Goal: Task Accomplishment & Management: Manage account settings

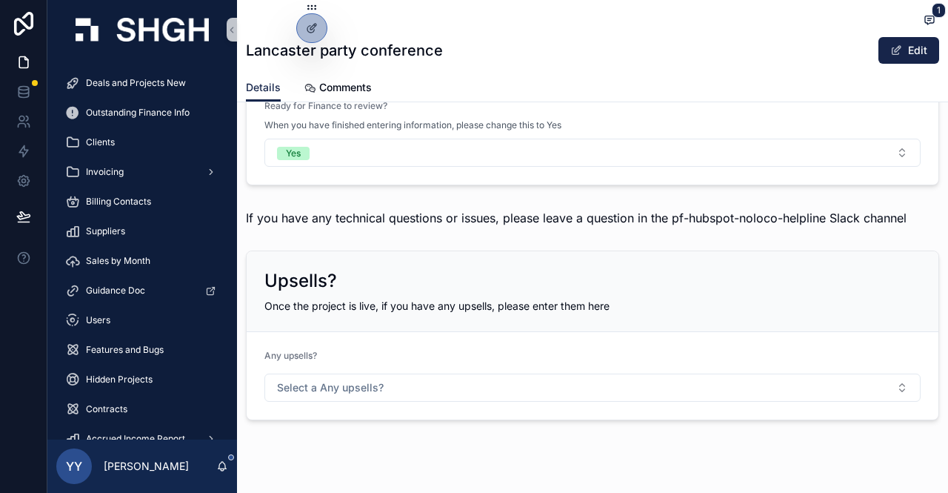
scroll to position [2519, 0]
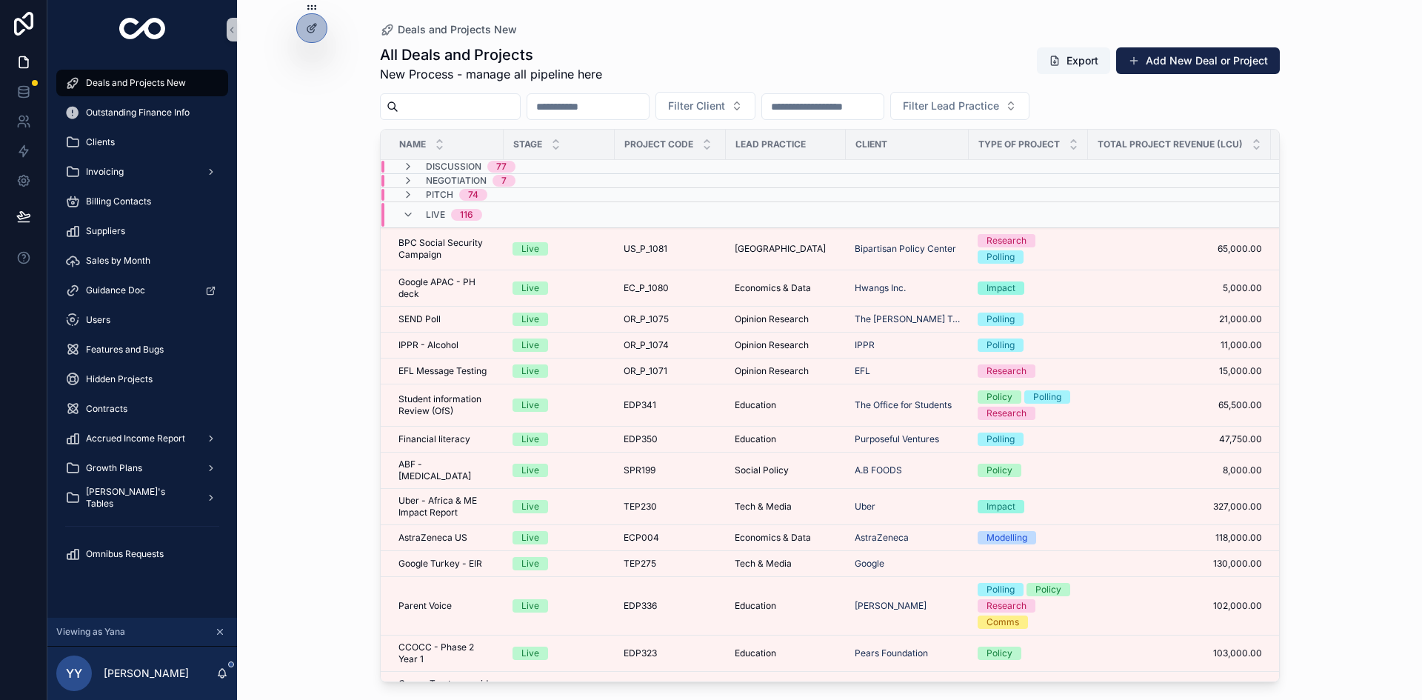
click at [113, 83] on span "Deals and Projects New" at bounding box center [136, 83] width 100 height 12
click at [446, 113] on input "scrollable content" at bounding box center [458, 106] width 121 height 21
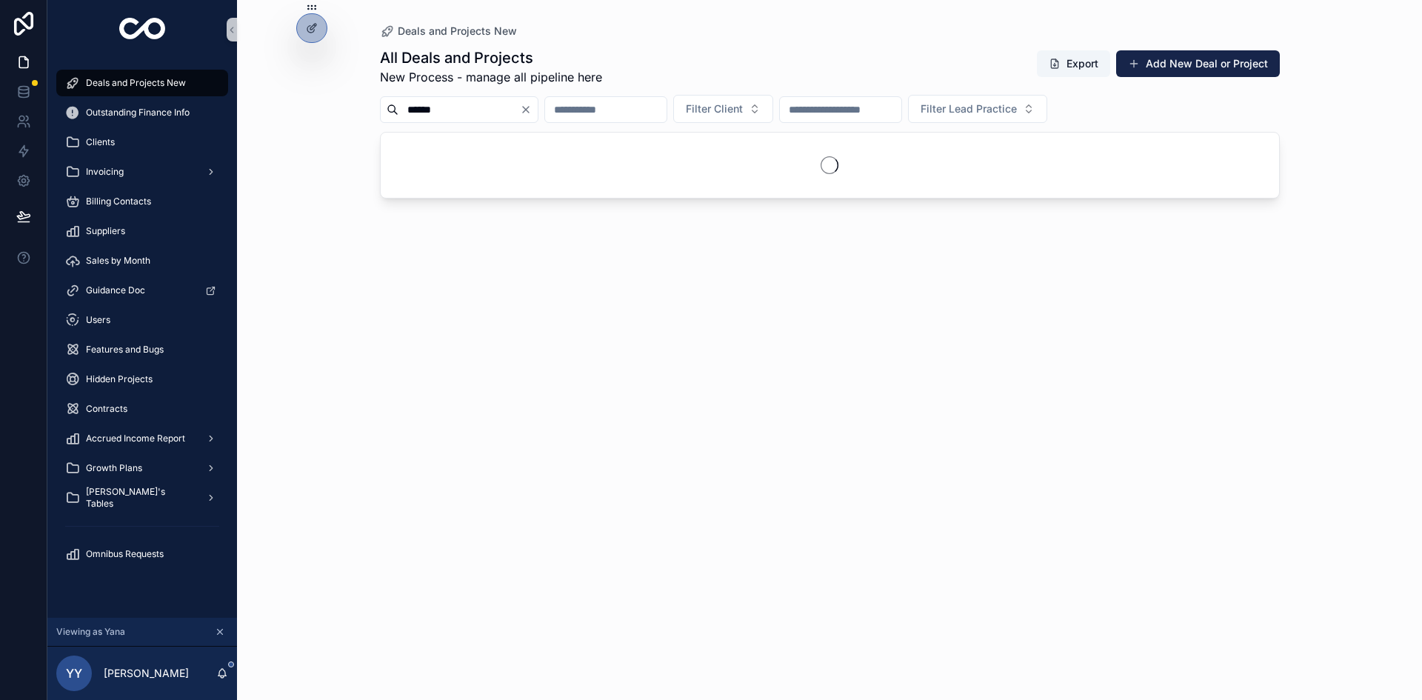
type input "******"
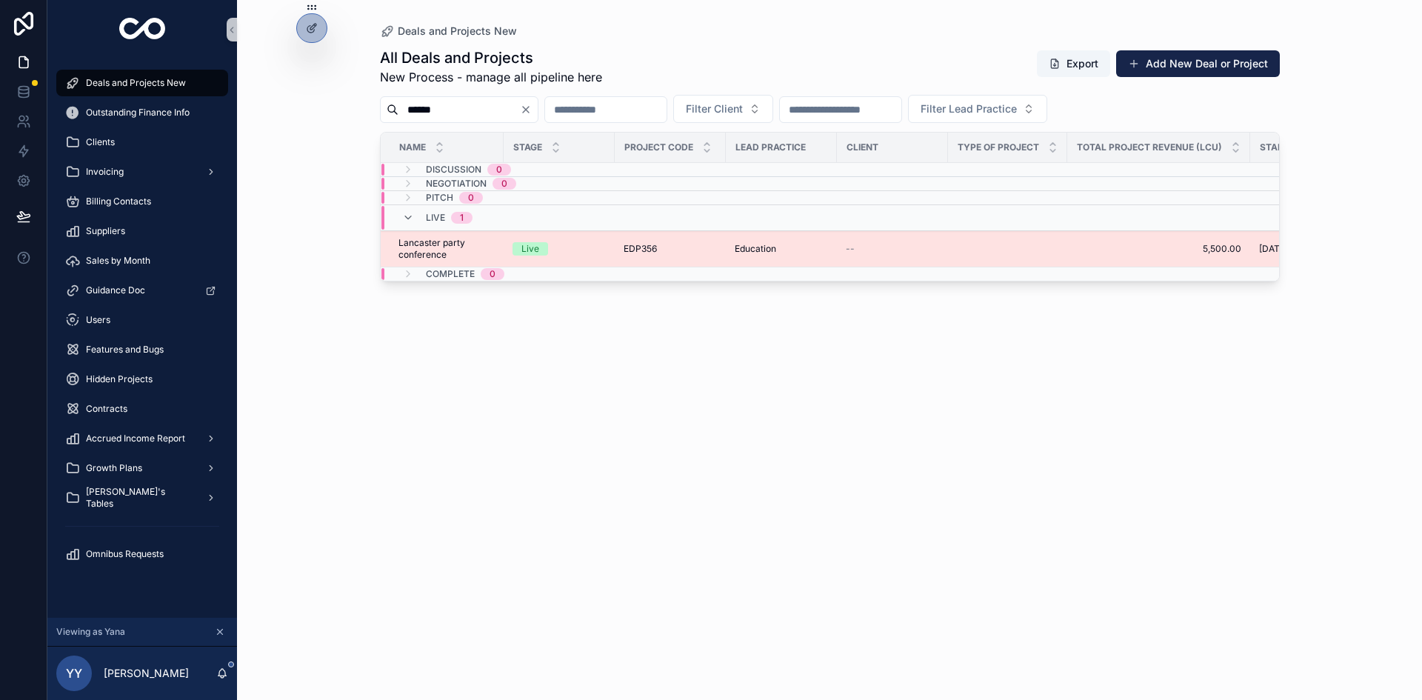
click at [592, 250] on div "Live" at bounding box center [558, 248] width 93 height 13
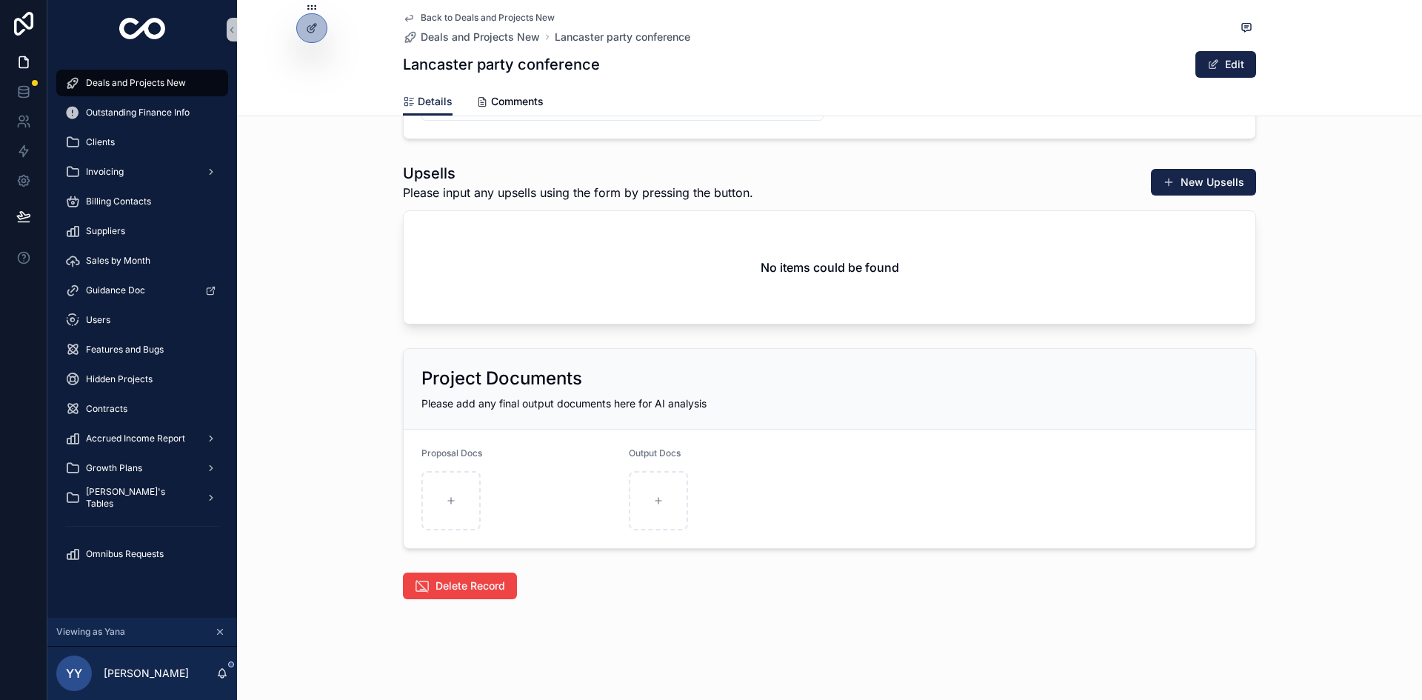
scroll to position [2220, 0]
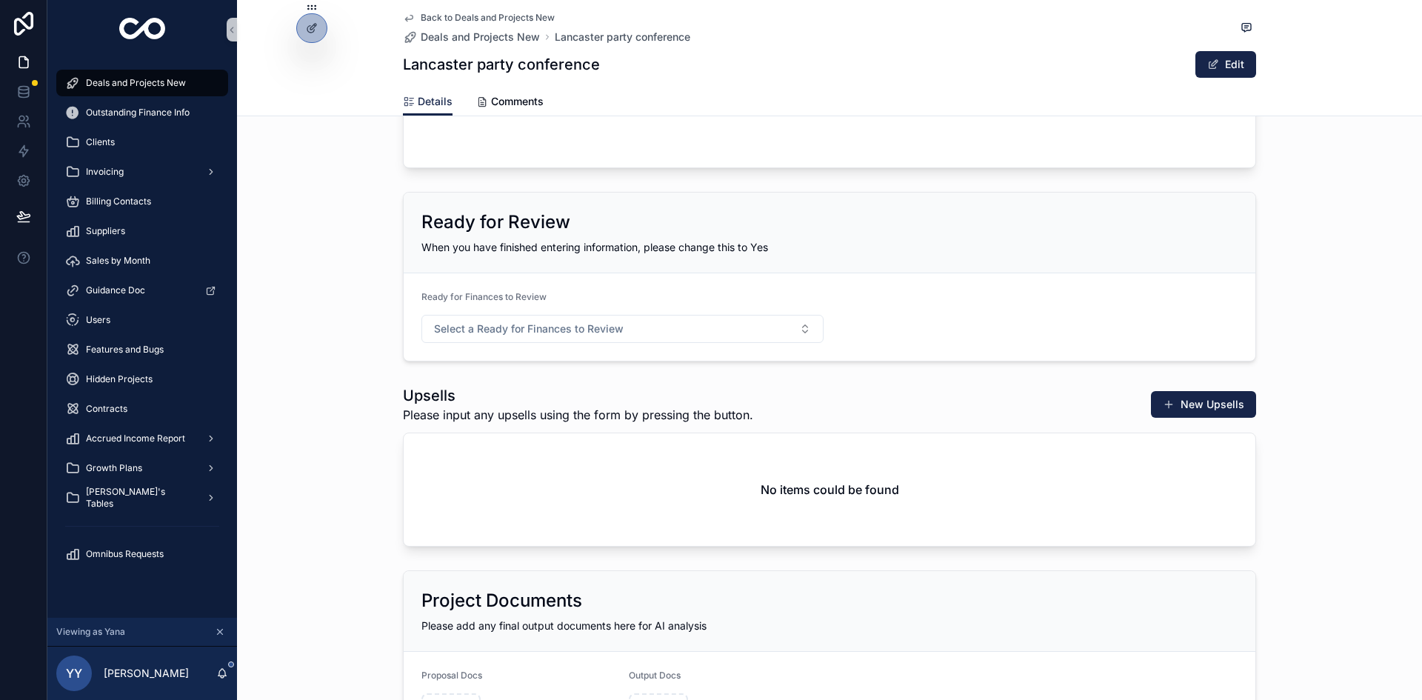
click at [317, 395] on div "Upsells Please input any upsells using the form by pressing the button. New Ups…" at bounding box center [829, 465] width 1185 height 173
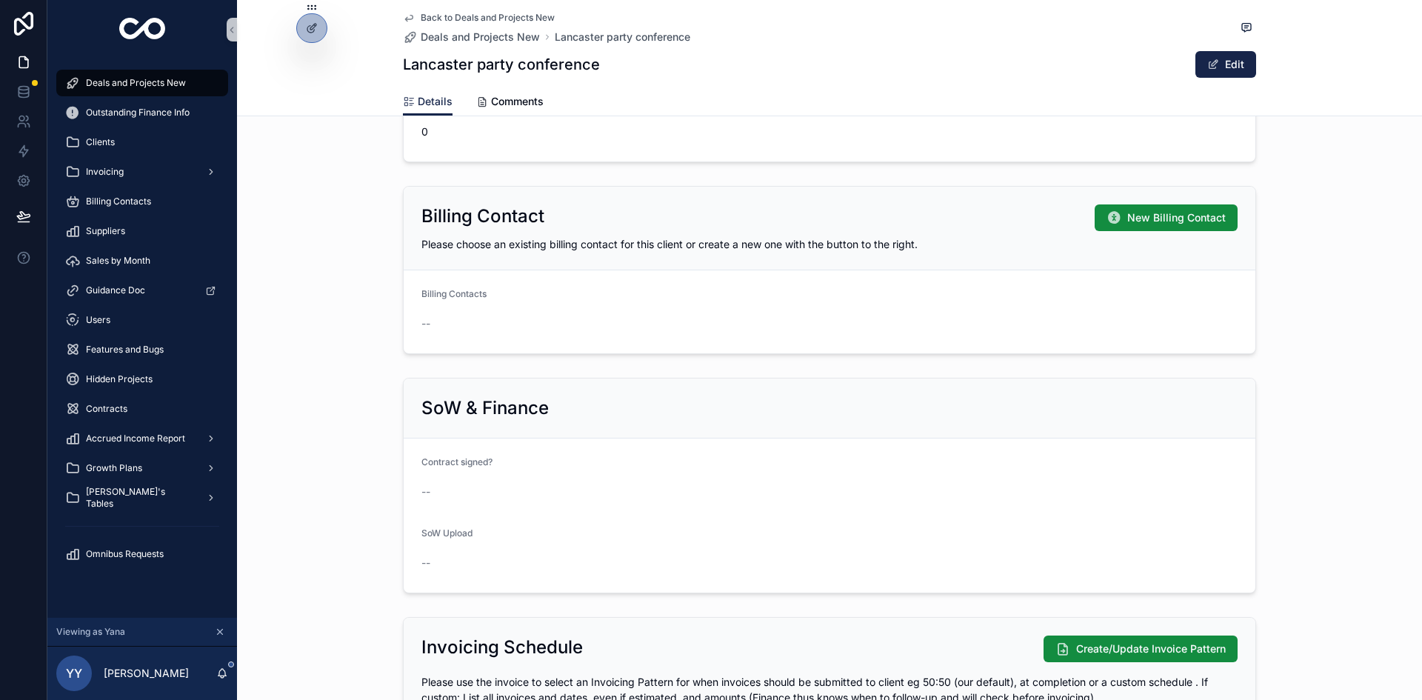
scroll to position [1185, 0]
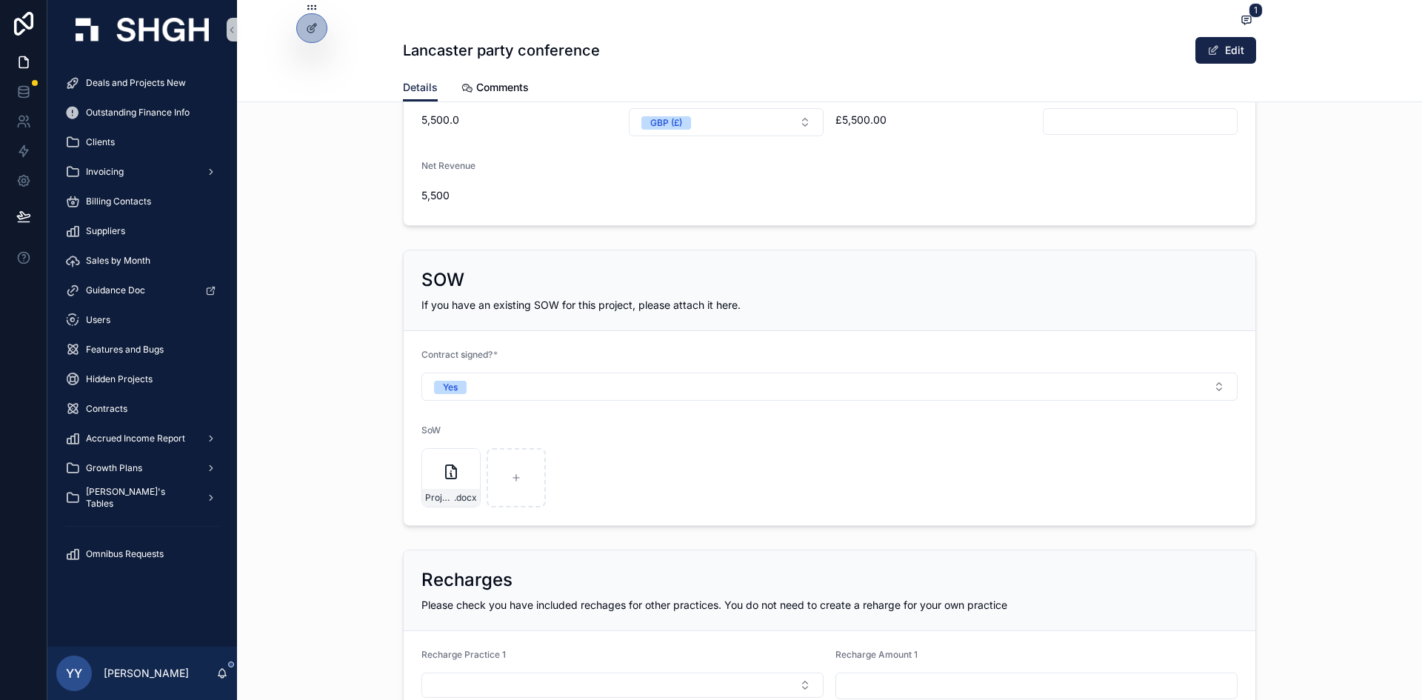
scroll to position [864, 0]
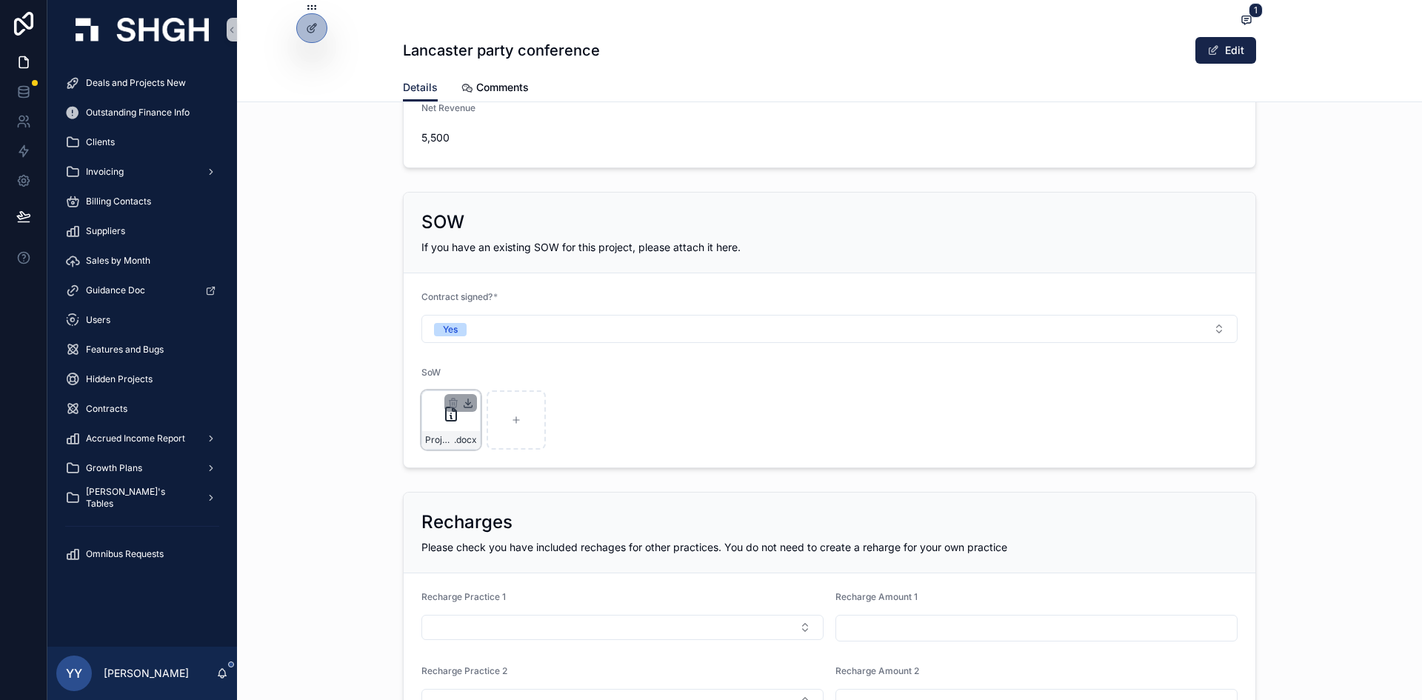
click at [465, 407] on icon "scrollable content" at bounding box center [468, 406] width 8 height 2
click at [130, 84] on span "Deals and Projects New" at bounding box center [136, 83] width 100 height 12
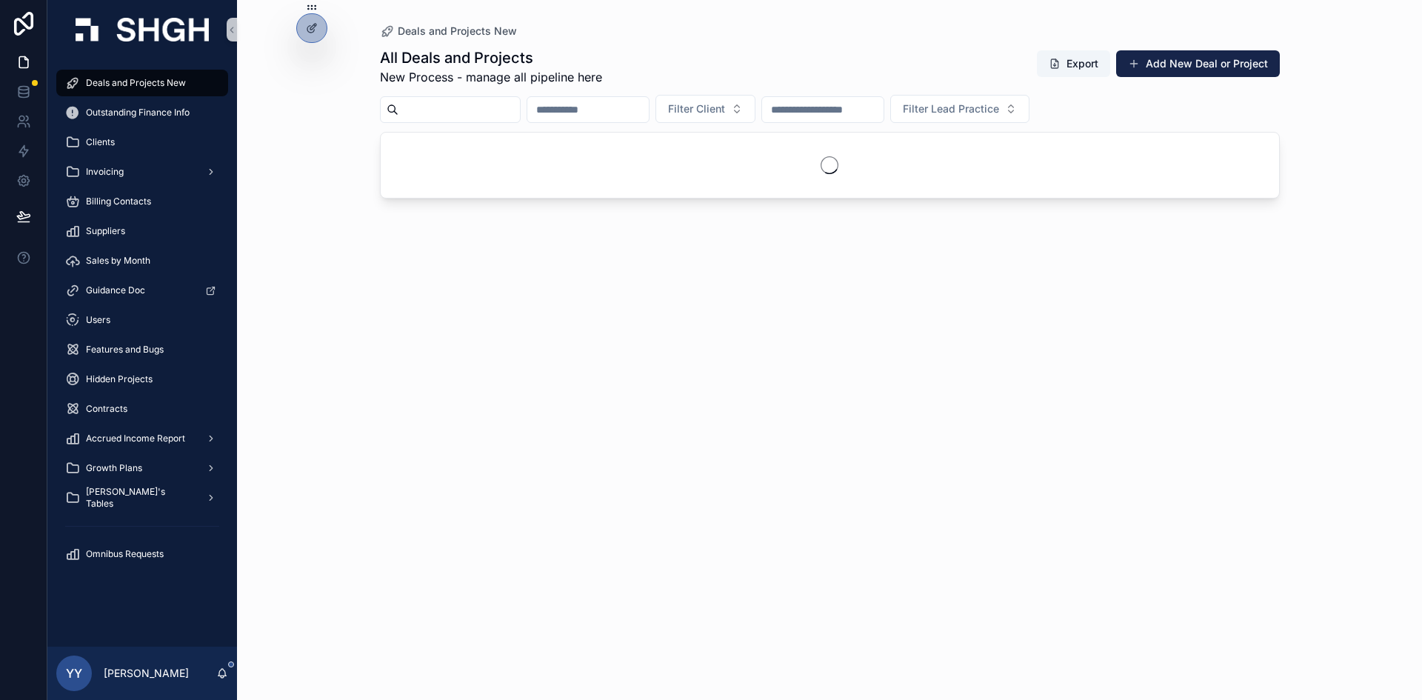
click at [432, 106] on input "scrollable content" at bounding box center [458, 109] width 121 height 21
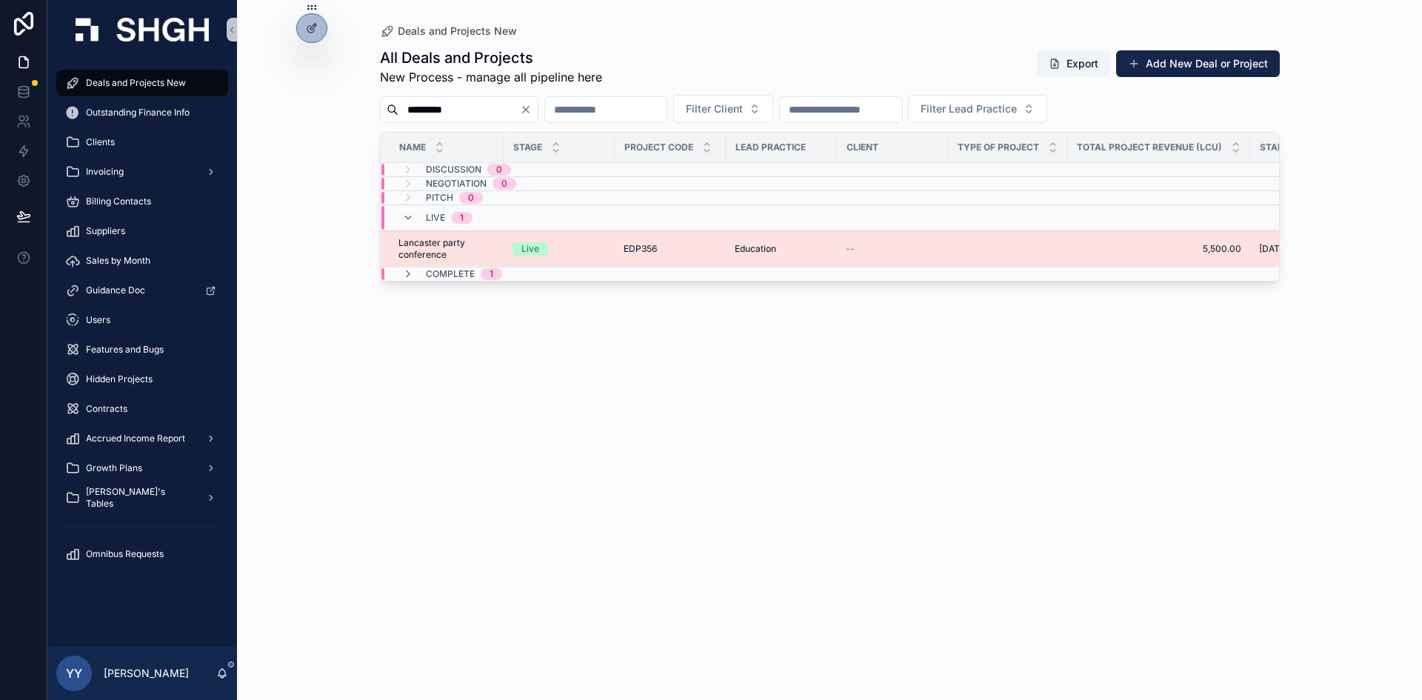
type input "*********"
click at [567, 253] on div "Live" at bounding box center [558, 248] width 93 height 13
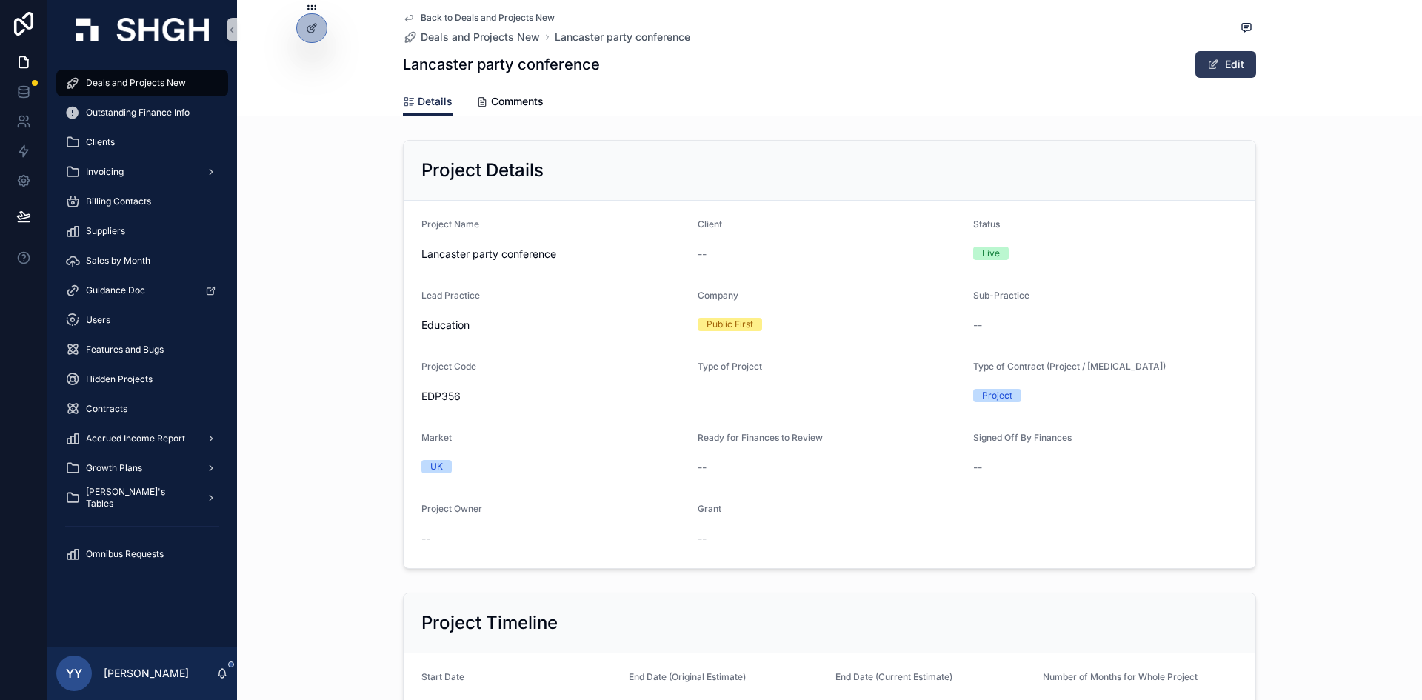
click at [1246, 61] on button "Edit" at bounding box center [1225, 64] width 61 height 27
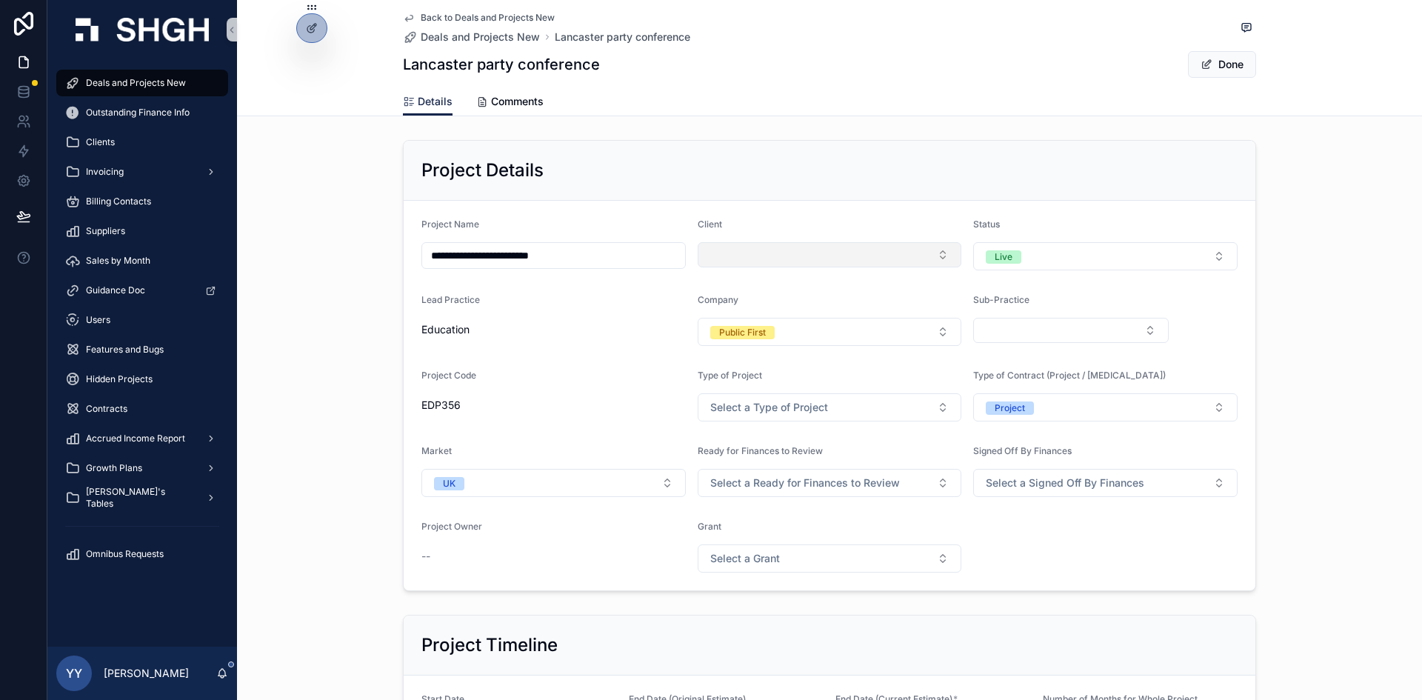
click at [760, 250] on button "Select Button" at bounding box center [830, 254] width 264 height 25
type input "*******"
click at [764, 310] on span "[GEOGRAPHIC_DATA]" at bounding box center [754, 313] width 106 height 15
click at [1042, 336] on button "Select Button" at bounding box center [1071, 330] width 196 height 25
type input "*"
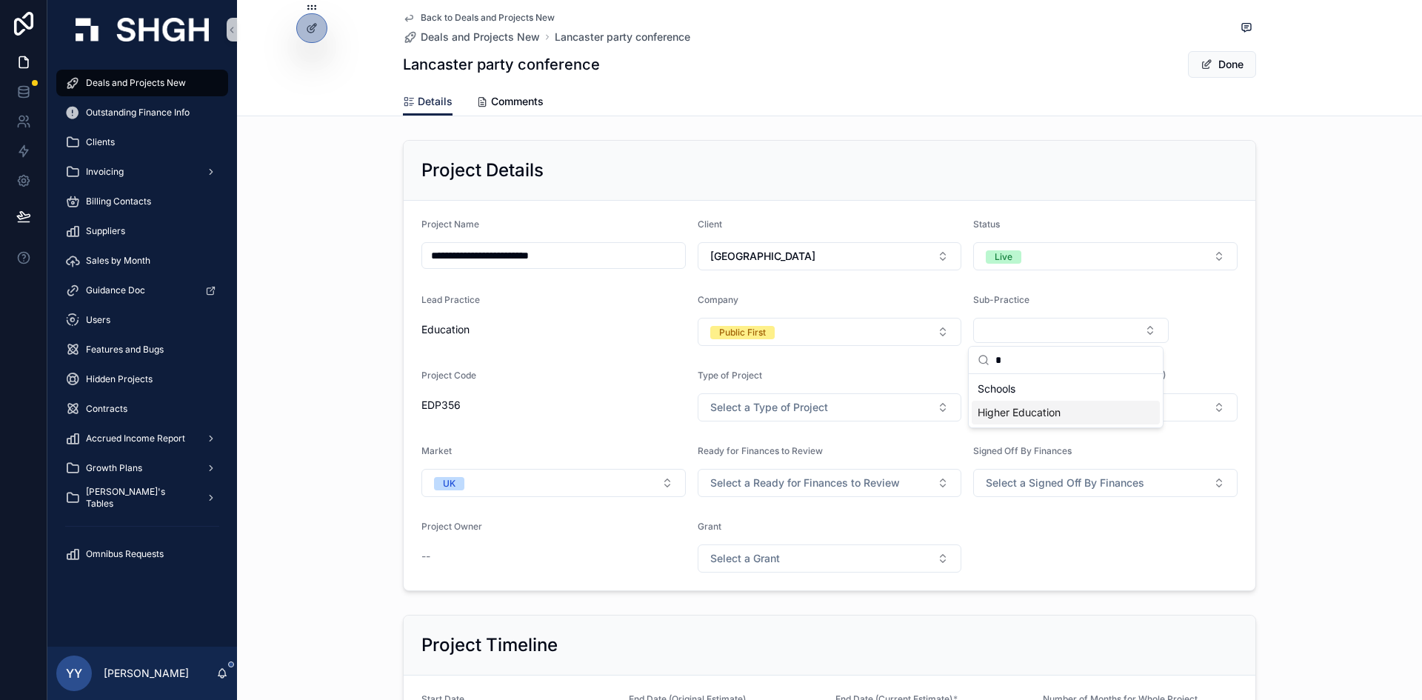
click at [1025, 411] on span "Higher Education" at bounding box center [1019, 412] width 83 height 15
click at [747, 415] on button "Select a Type of Project" at bounding box center [830, 407] width 264 height 28
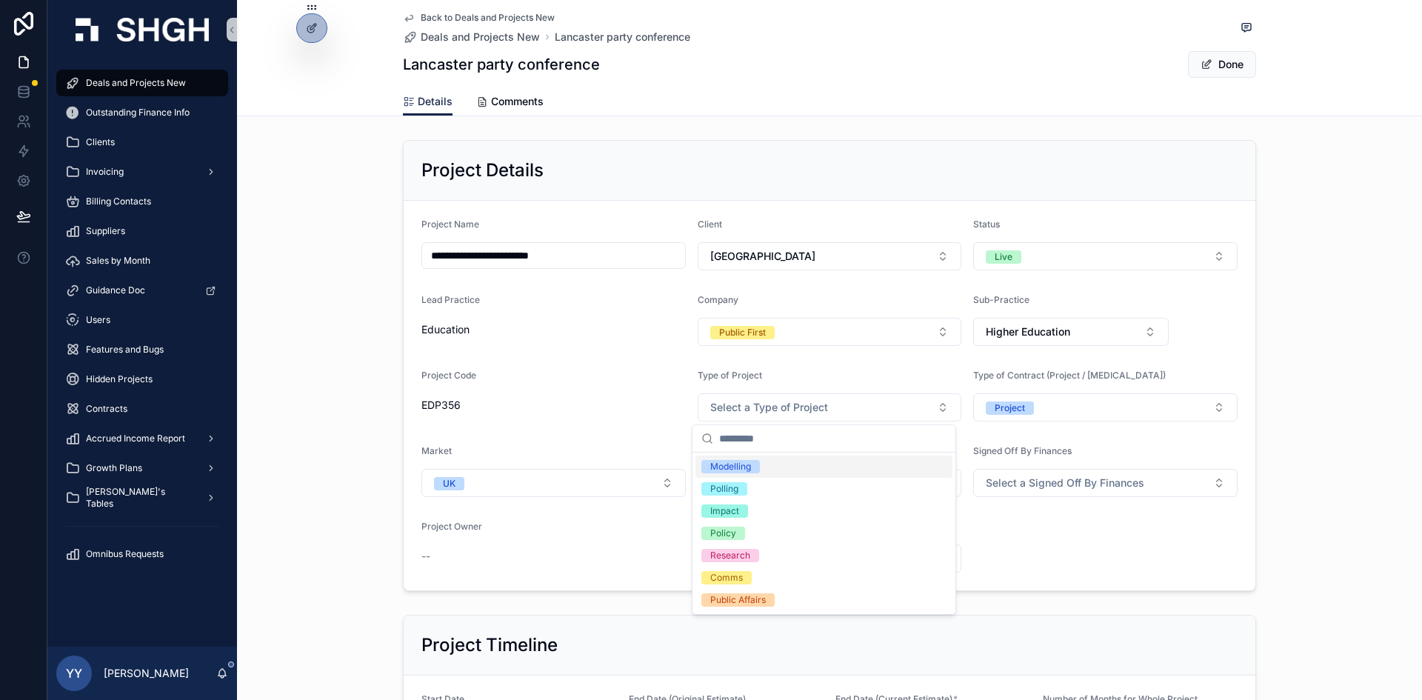
click at [627, 393] on div "EDP356" at bounding box center [553, 405] width 264 height 24
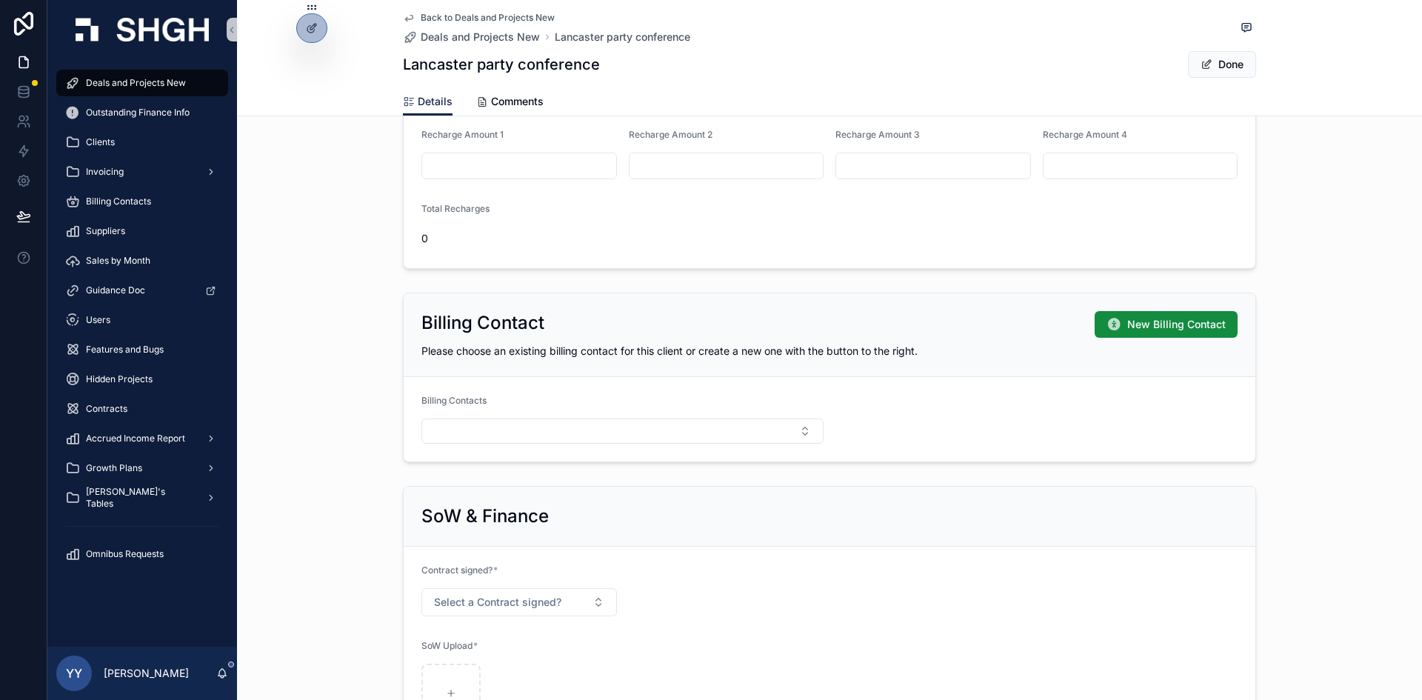
scroll to position [1333, 0]
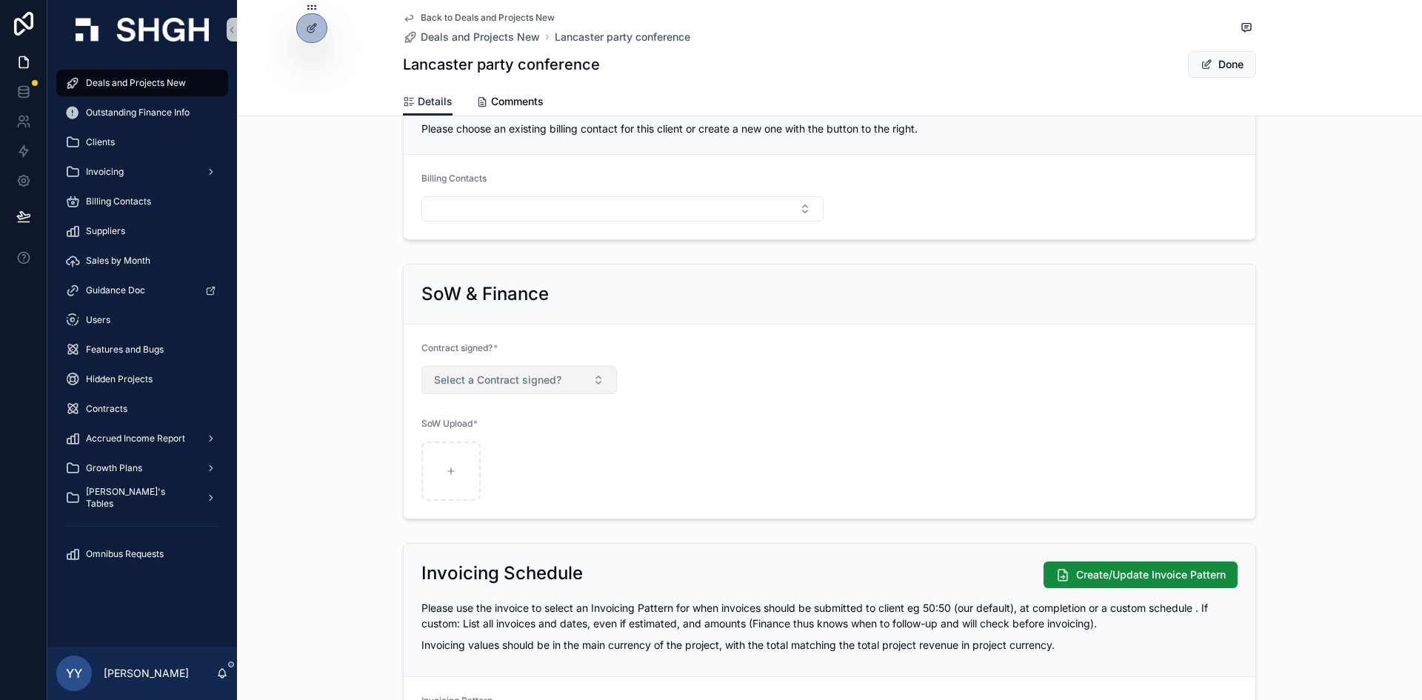
click at [503, 372] on button "Select a Contract signed?" at bounding box center [519, 380] width 196 height 28
click at [441, 440] on div "Yes" at bounding box center [442, 439] width 15 height 13
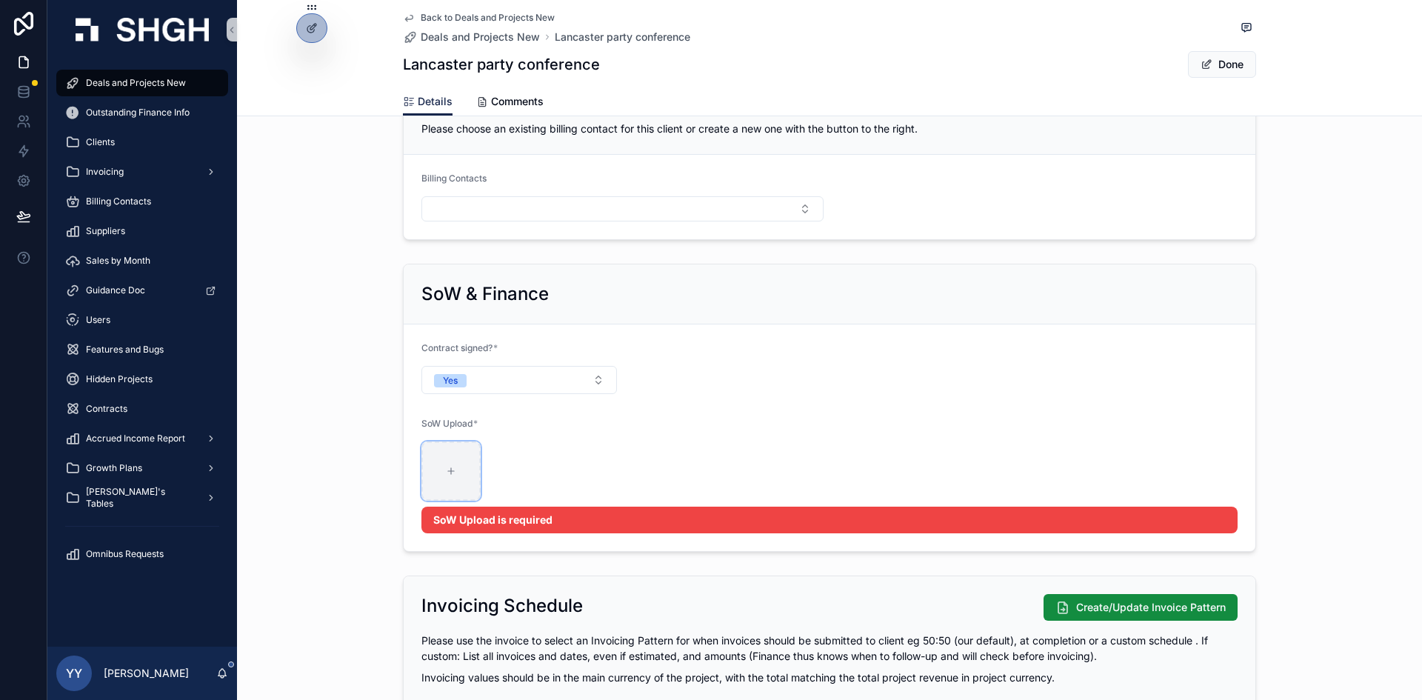
click at [450, 469] on icon "scrollable content" at bounding box center [451, 471] width 10 height 10
type input "**********"
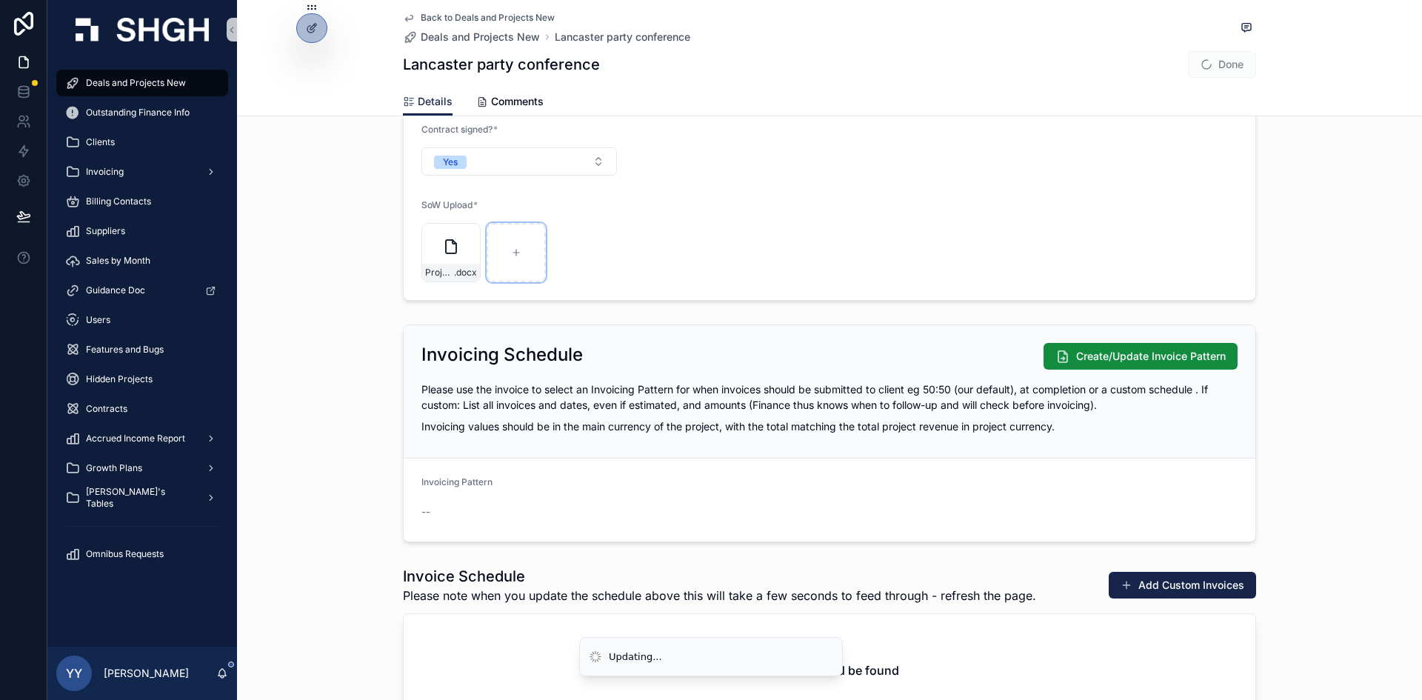
scroll to position [1629, 0]
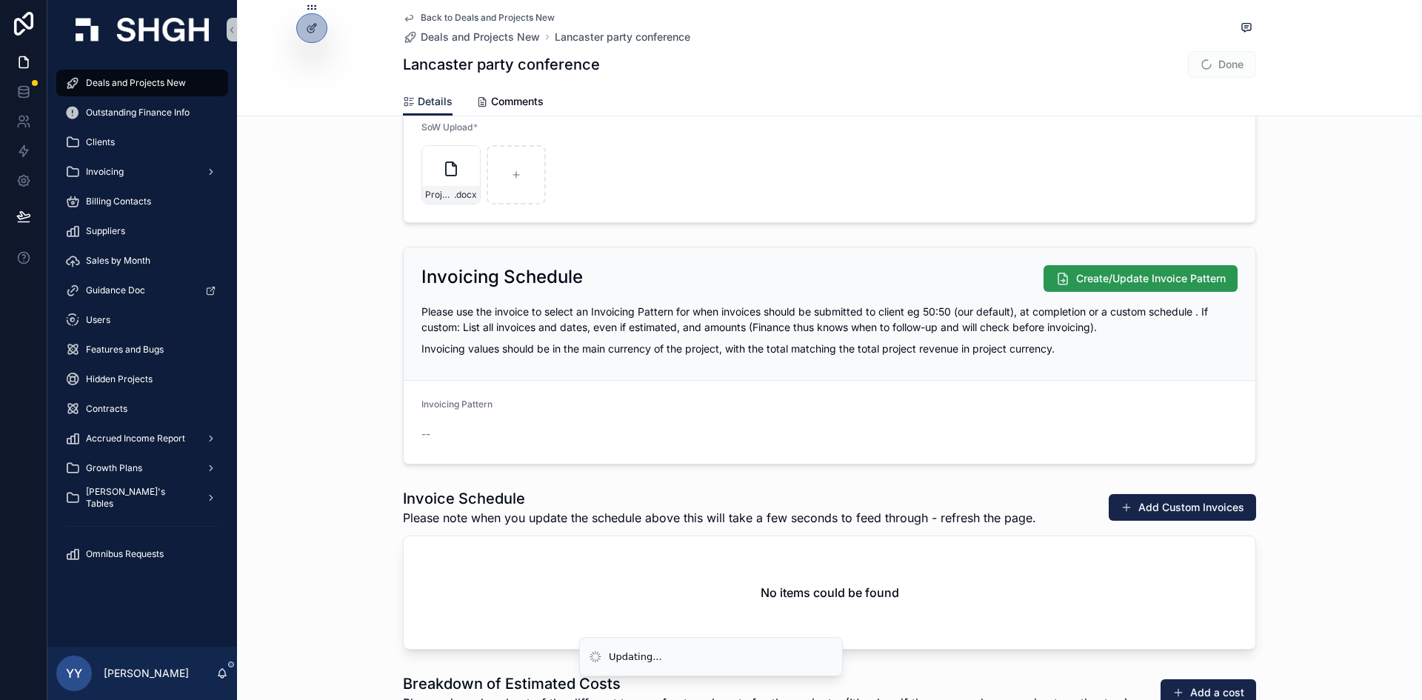
click at [1174, 284] on span "Create/Update Invoice Pattern" at bounding box center [1151, 278] width 150 height 15
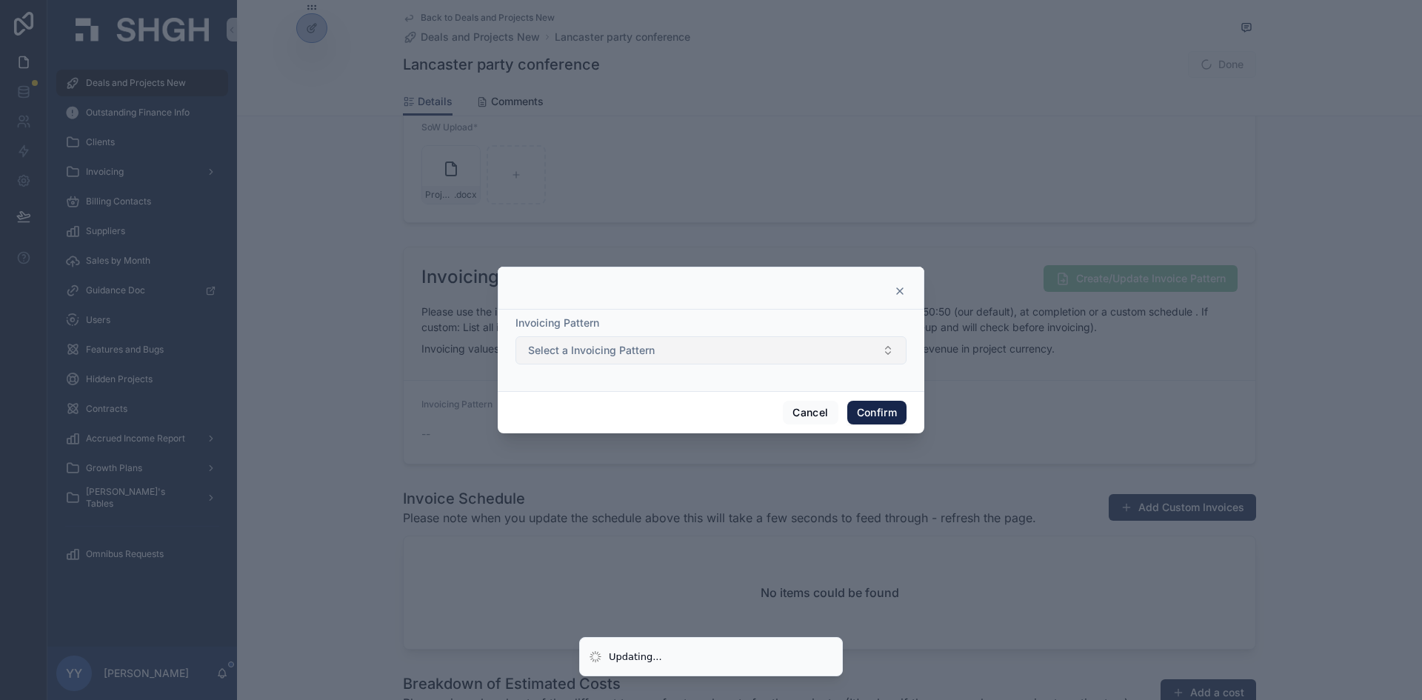
click at [622, 357] on span "Select a Invoicing Pattern" at bounding box center [591, 350] width 127 height 15
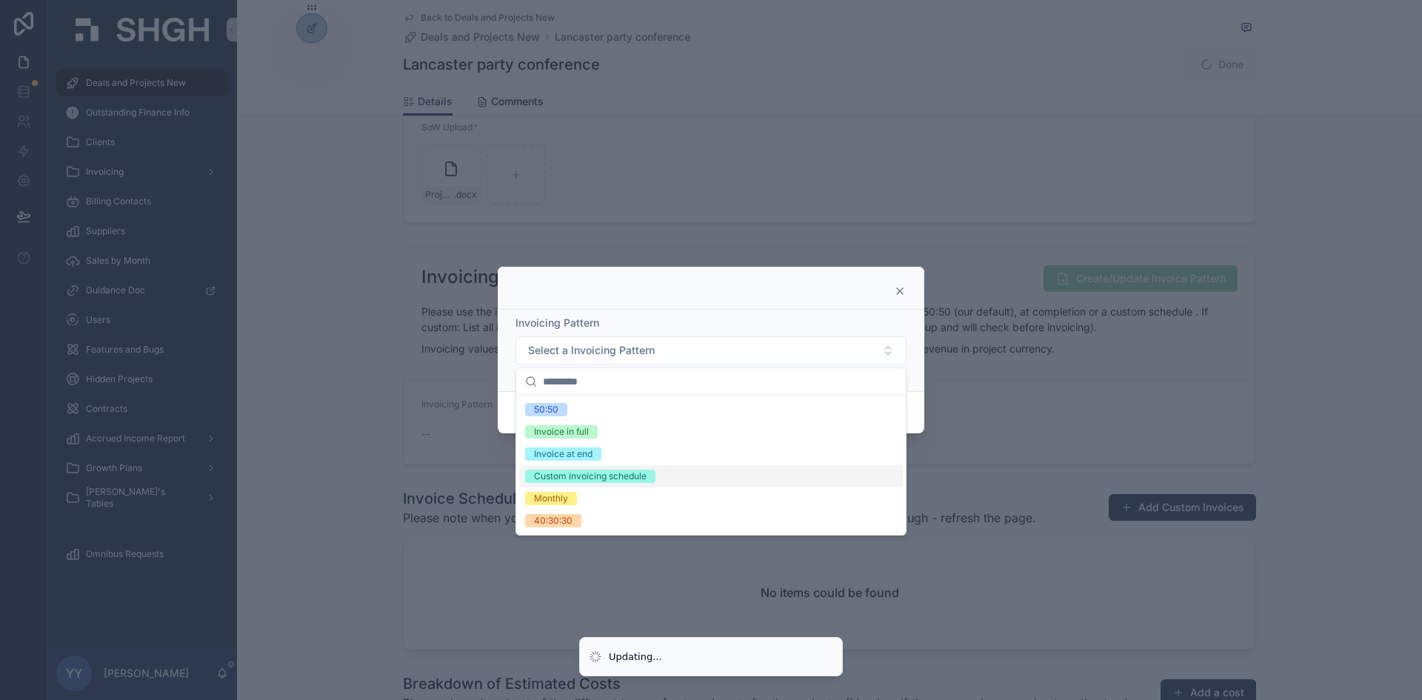
click at [565, 472] on div "Custom invoicing schedule" at bounding box center [590, 476] width 113 height 13
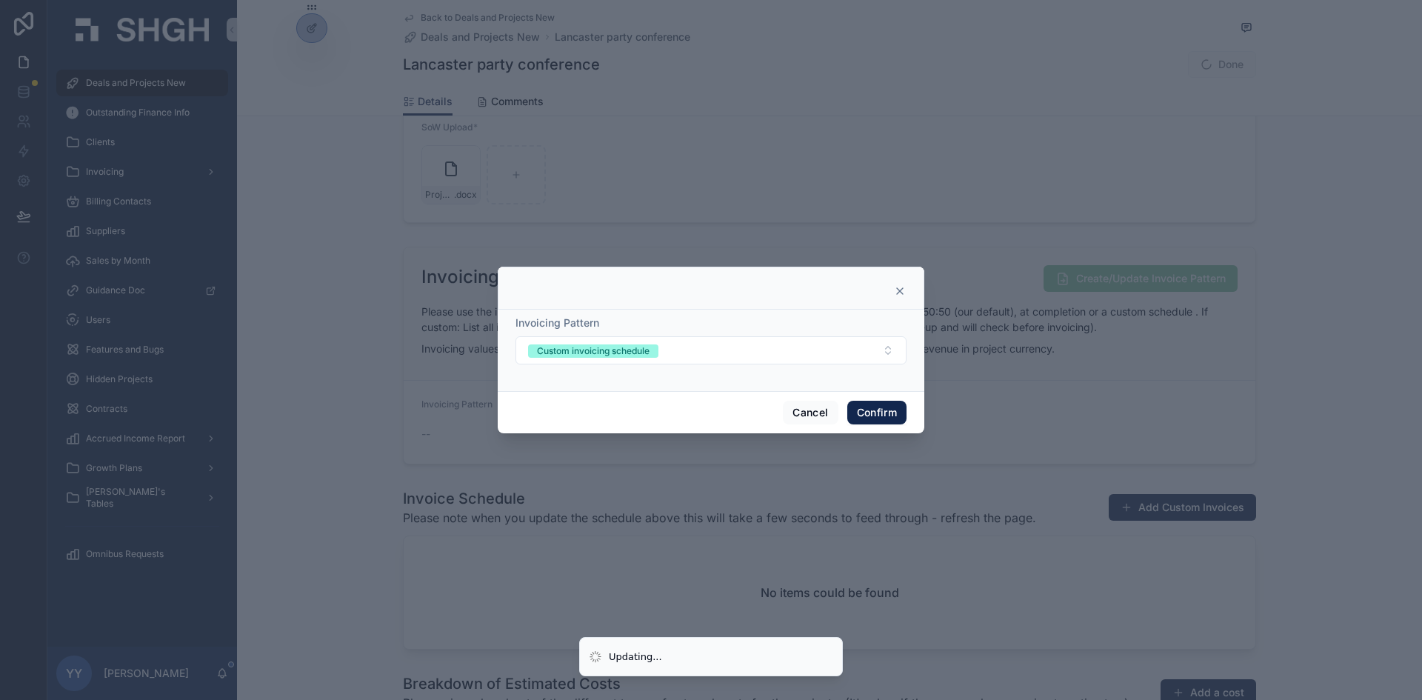
click at [876, 405] on button "Confirm" at bounding box center [876, 413] width 59 height 24
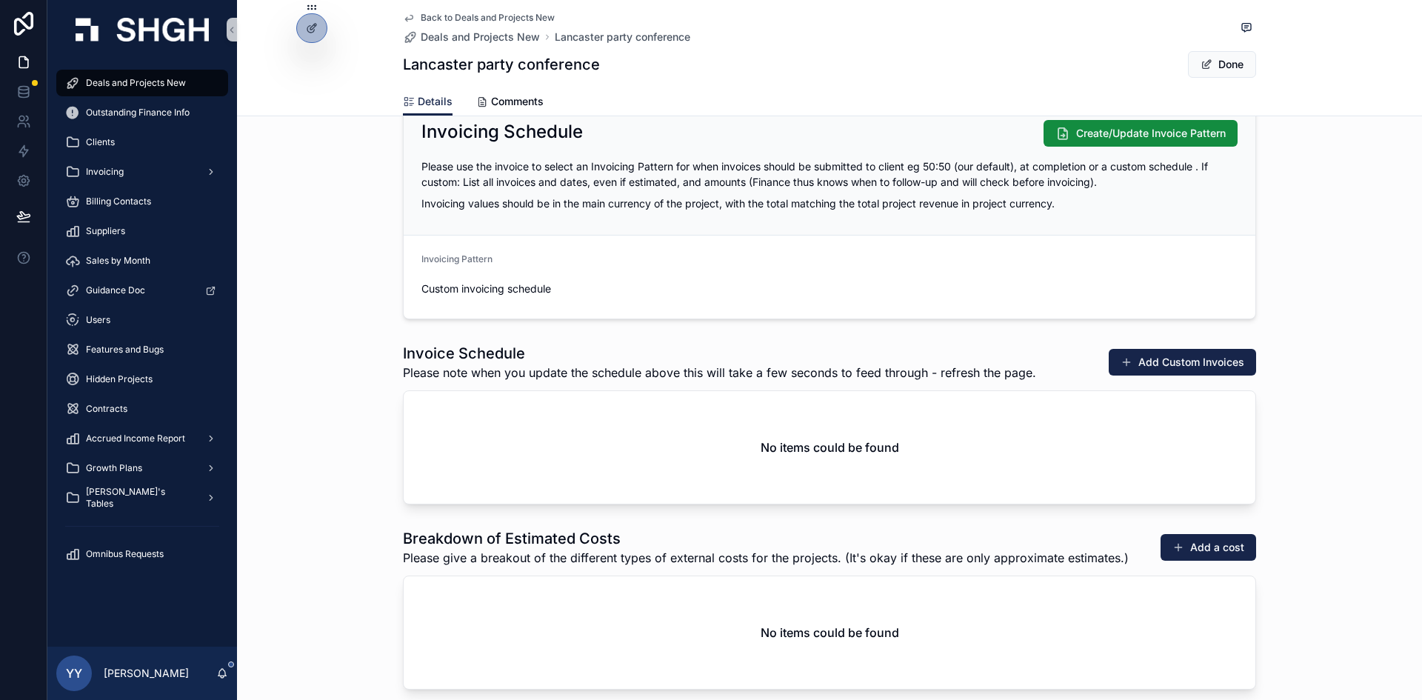
scroll to position [1777, 0]
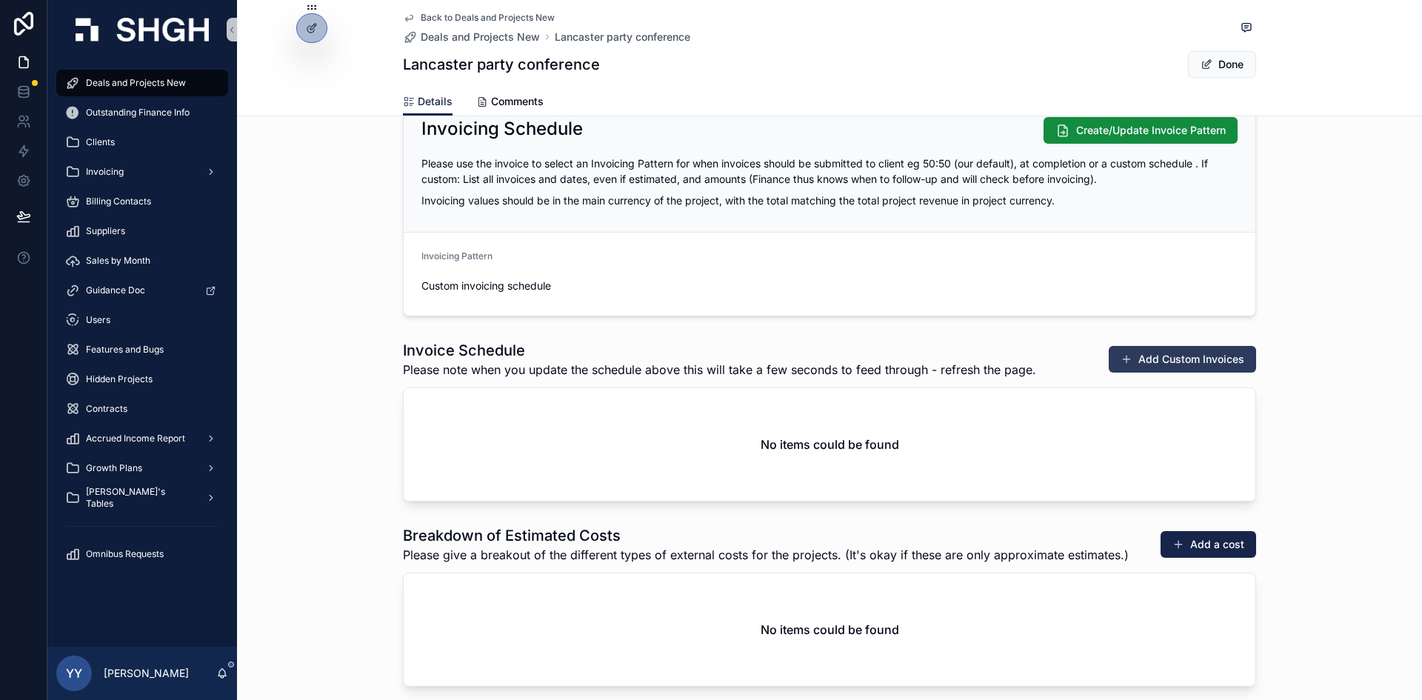
click at [1152, 358] on button "Add Custom Invoices" at bounding box center [1182, 359] width 147 height 27
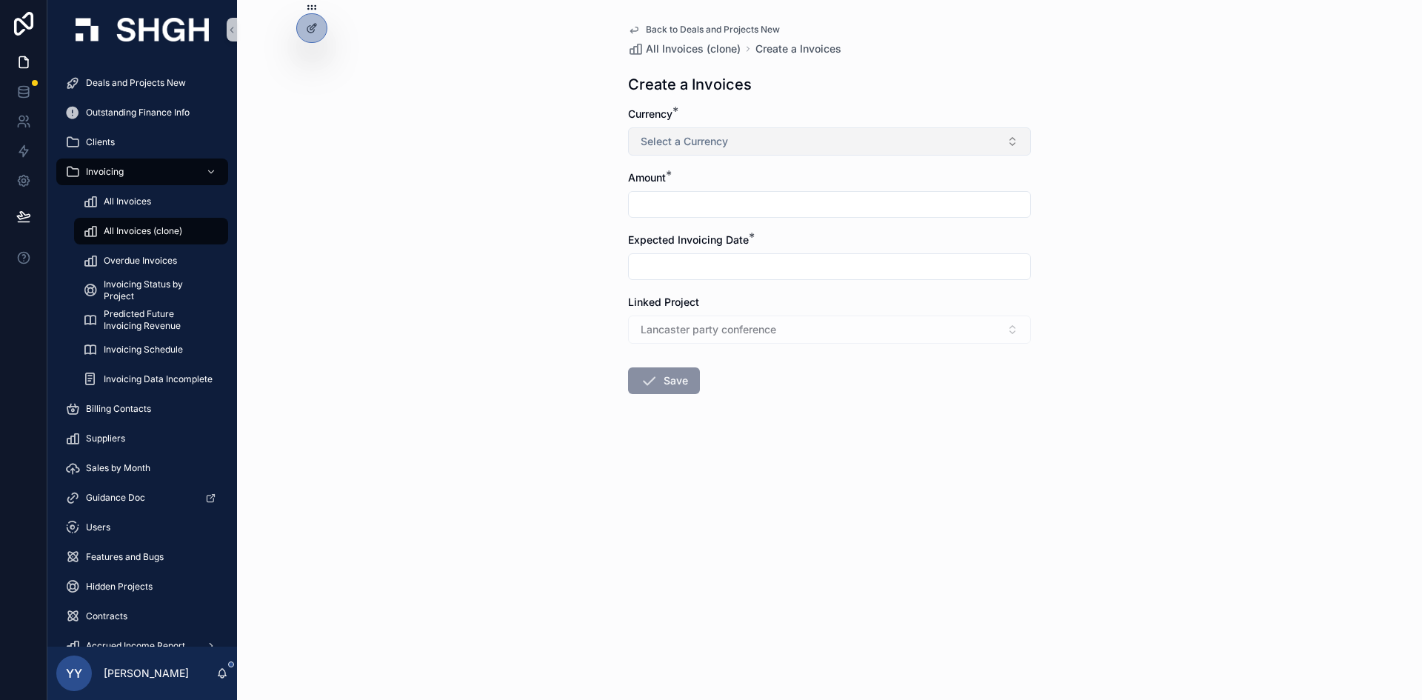
click at [672, 143] on span "Select a Currency" at bounding box center [684, 141] width 87 height 15
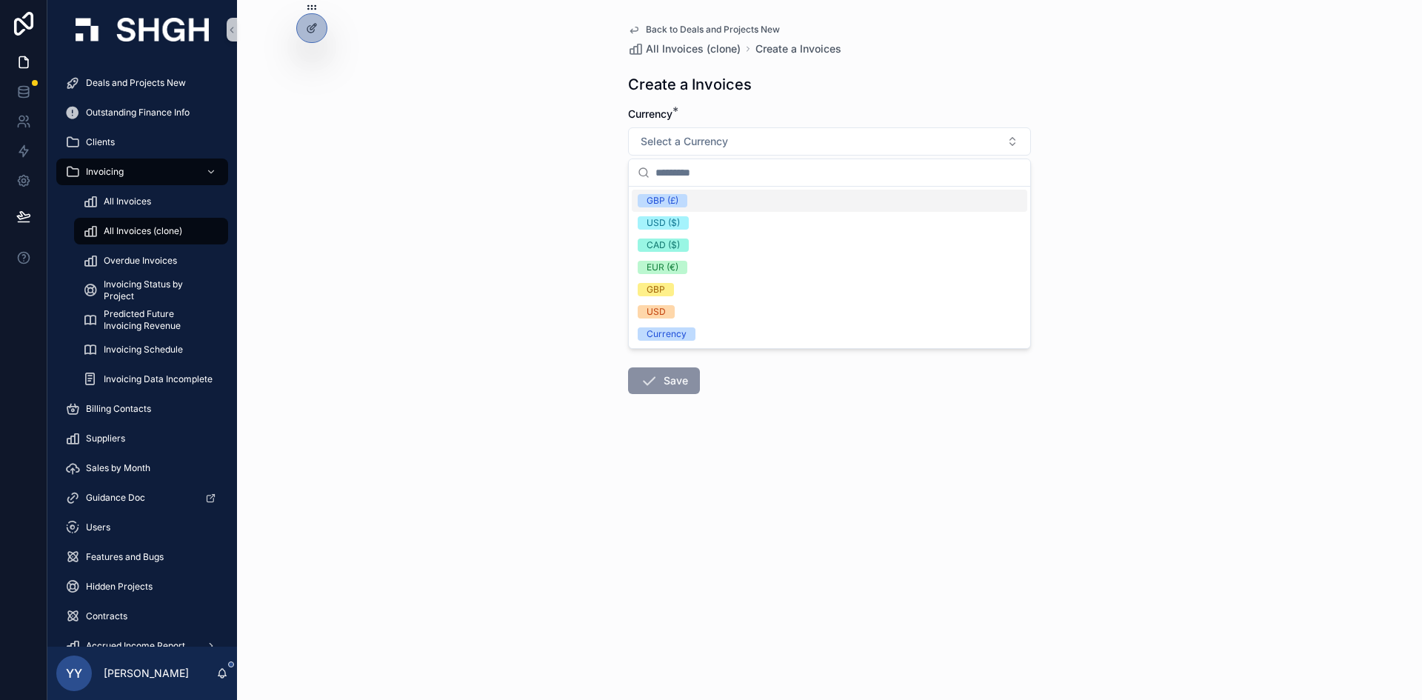
click at [669, 204] on div "GBP (£)" at bounding box center [663, 200] width 32 height 13
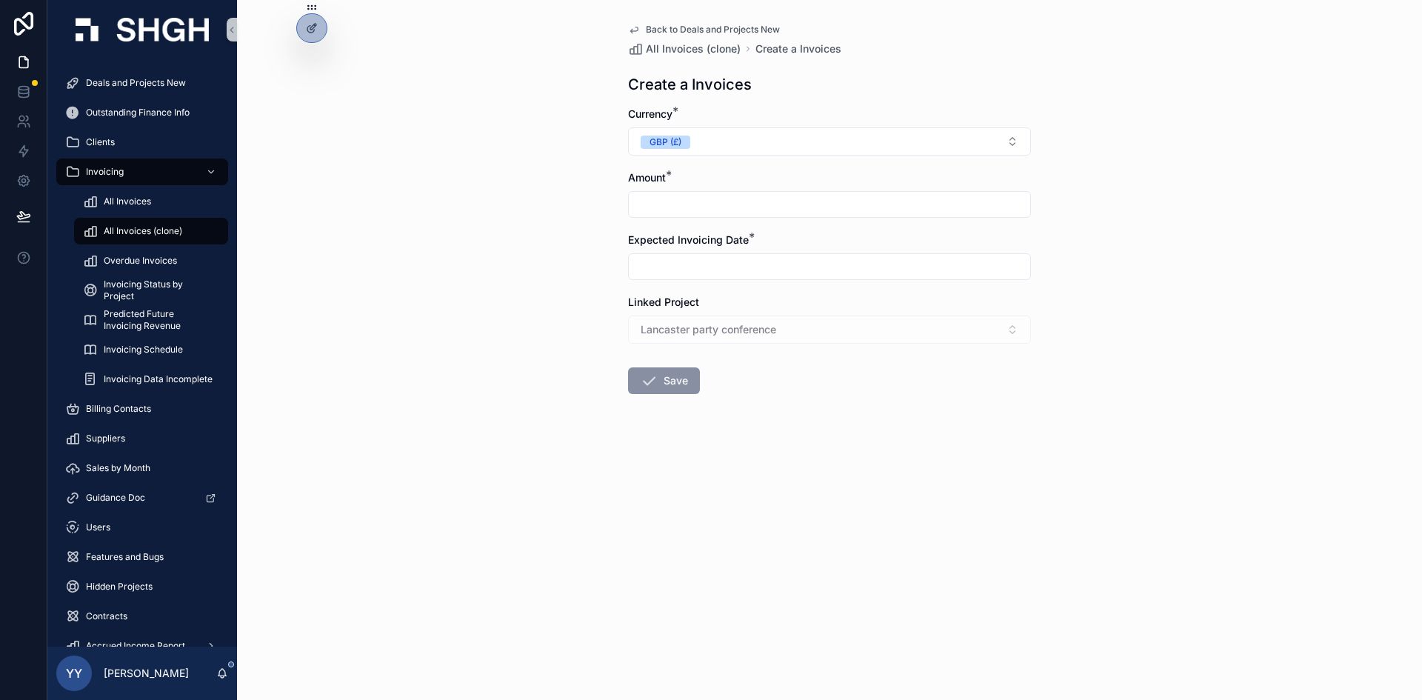
click at [661, 205] on input "scrollable content" at bounding box center [829, 204] width 401 height 21
type input "********"
click at [663, 261] on input "scrollable content" at bounding box center [829, 266] width 401 height 21
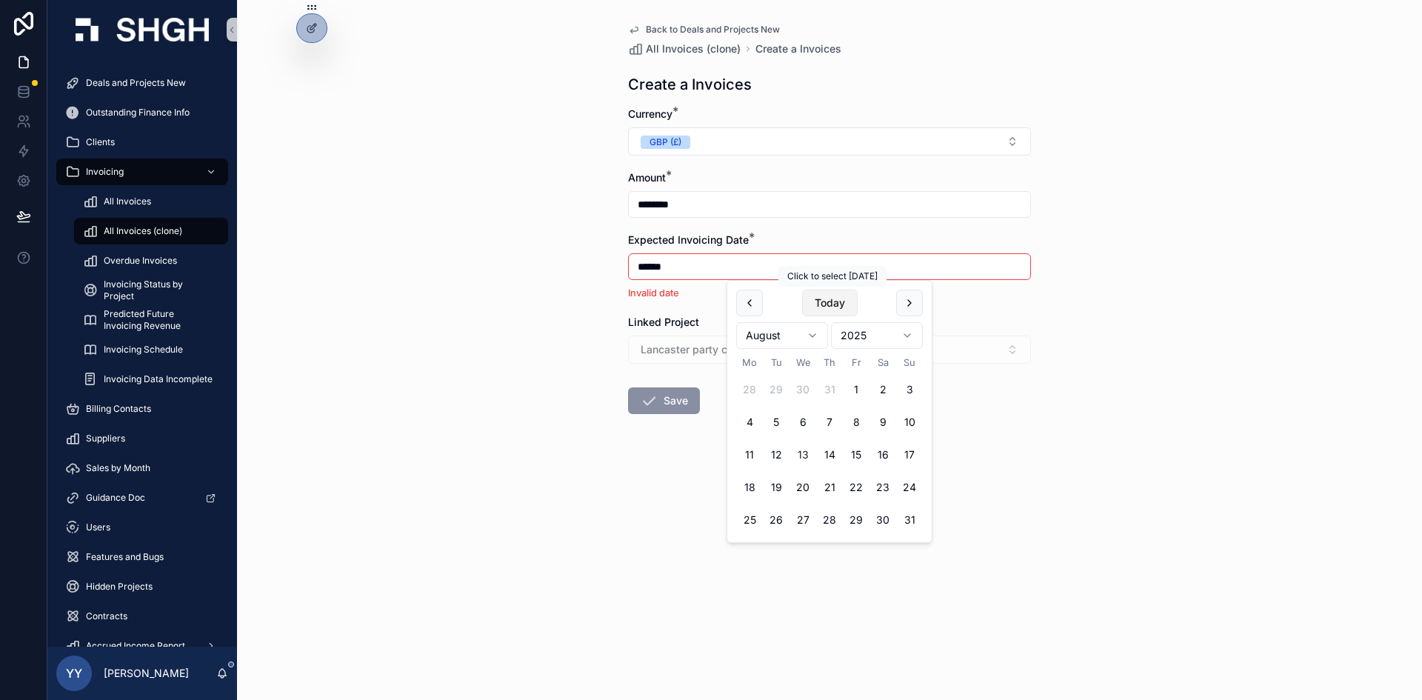
click at [832, 297] on button "Today" at bounding box center [830, 303] width 56 height 27
type input "**********"
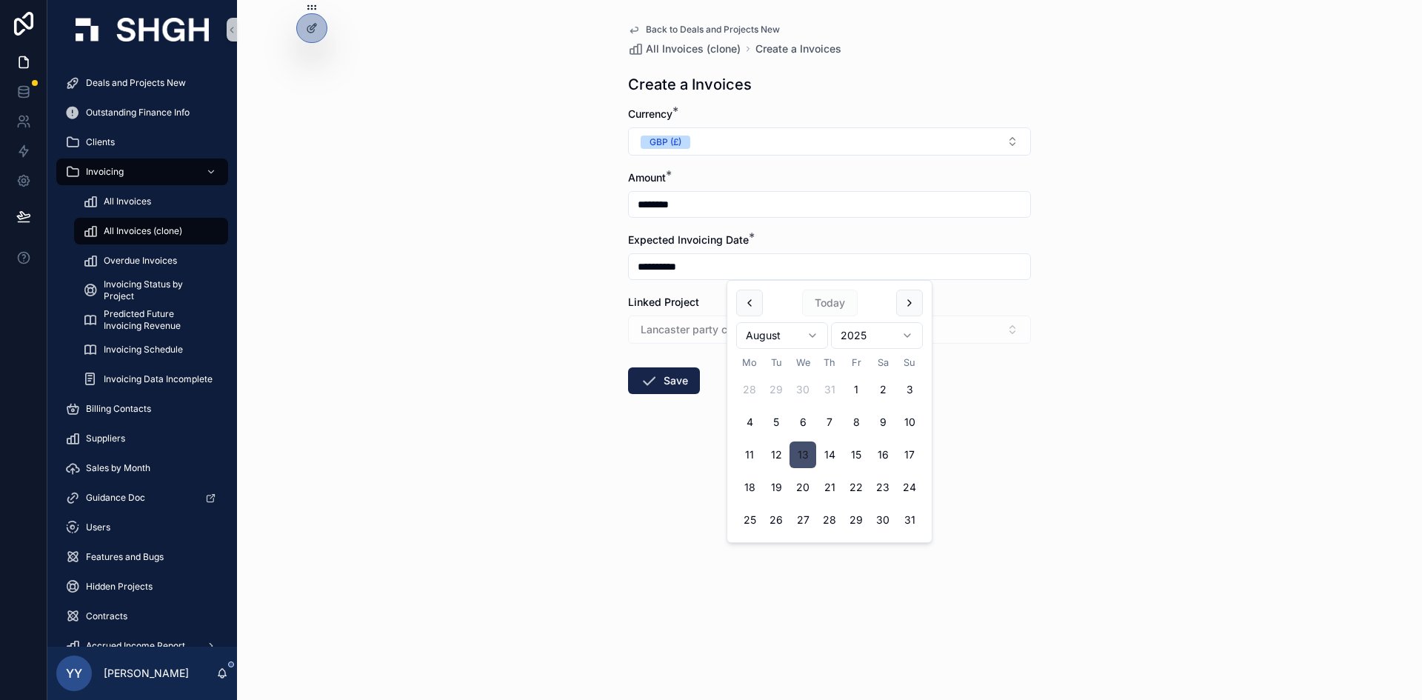
click at [797, 454] on button "13" at bounding box center [802, 454] width 27 height 27
click at [653, 385] on icon "scrollable content" at bounding box center [649, 381] width 18 height 18
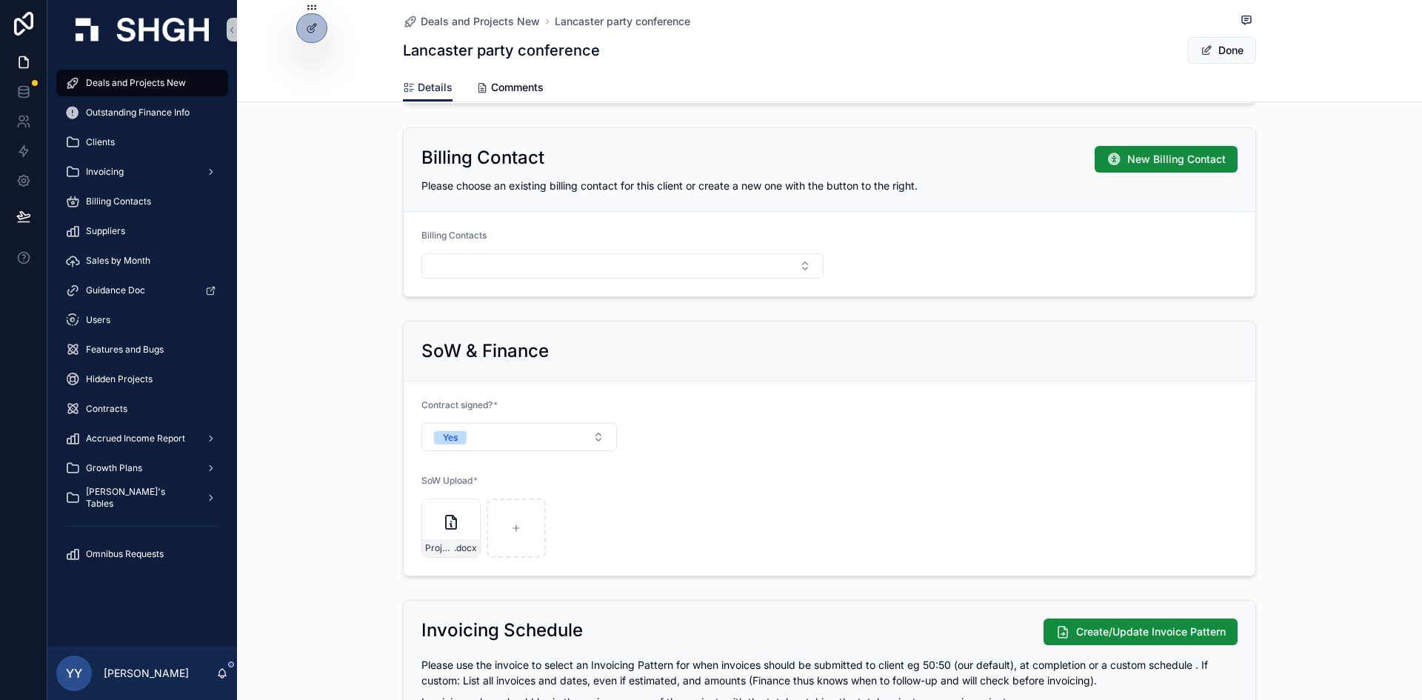
scroll to position [1555, 0]
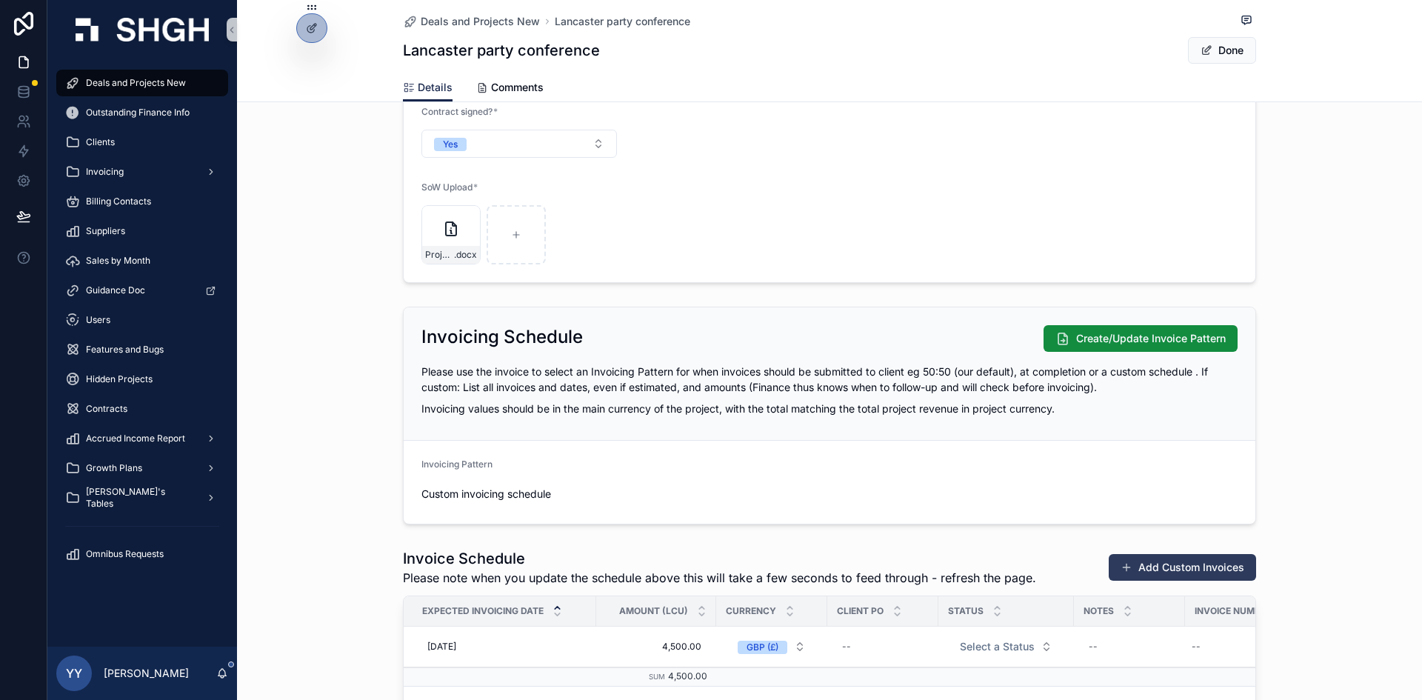
click at [1185, 572] on button "Add Custom Invoices" at bounding box center [1182, 567] width 147 height 27
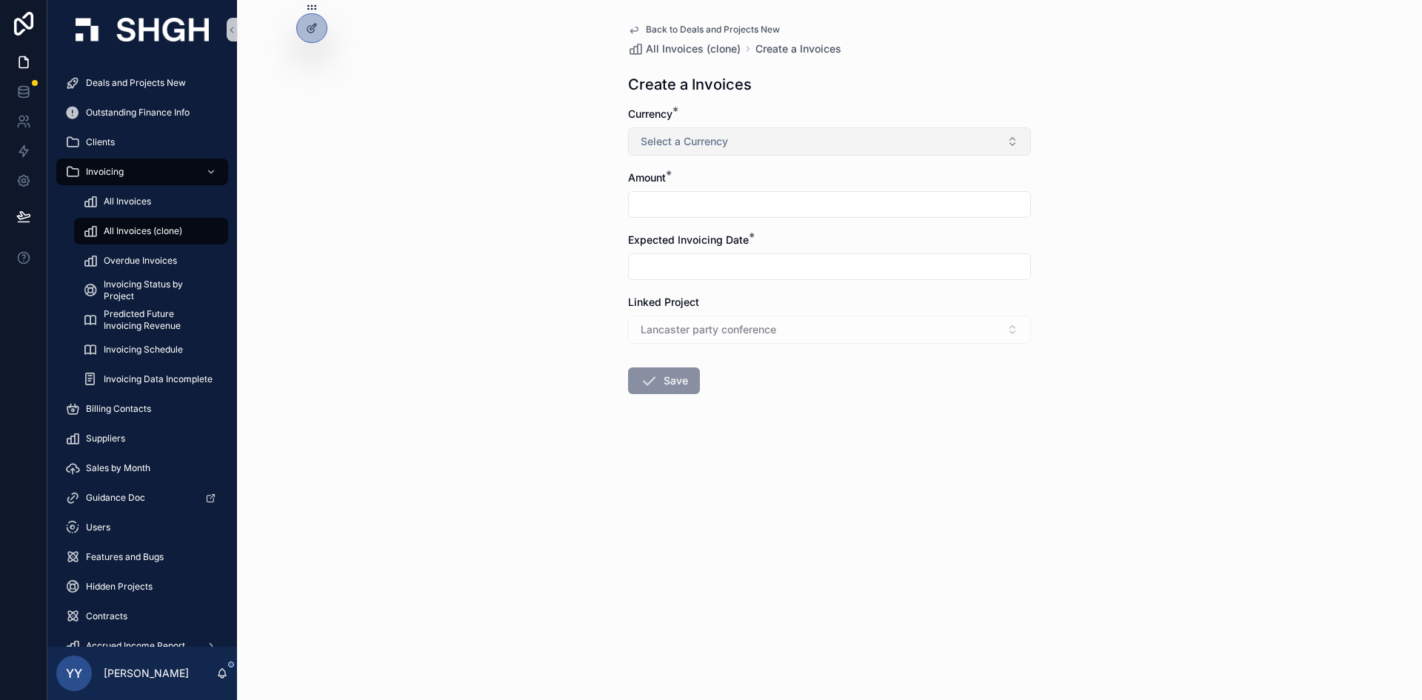
click at [708, 147] on span "Select a Currency" at bounding box center [684, 141] width 87 height 15
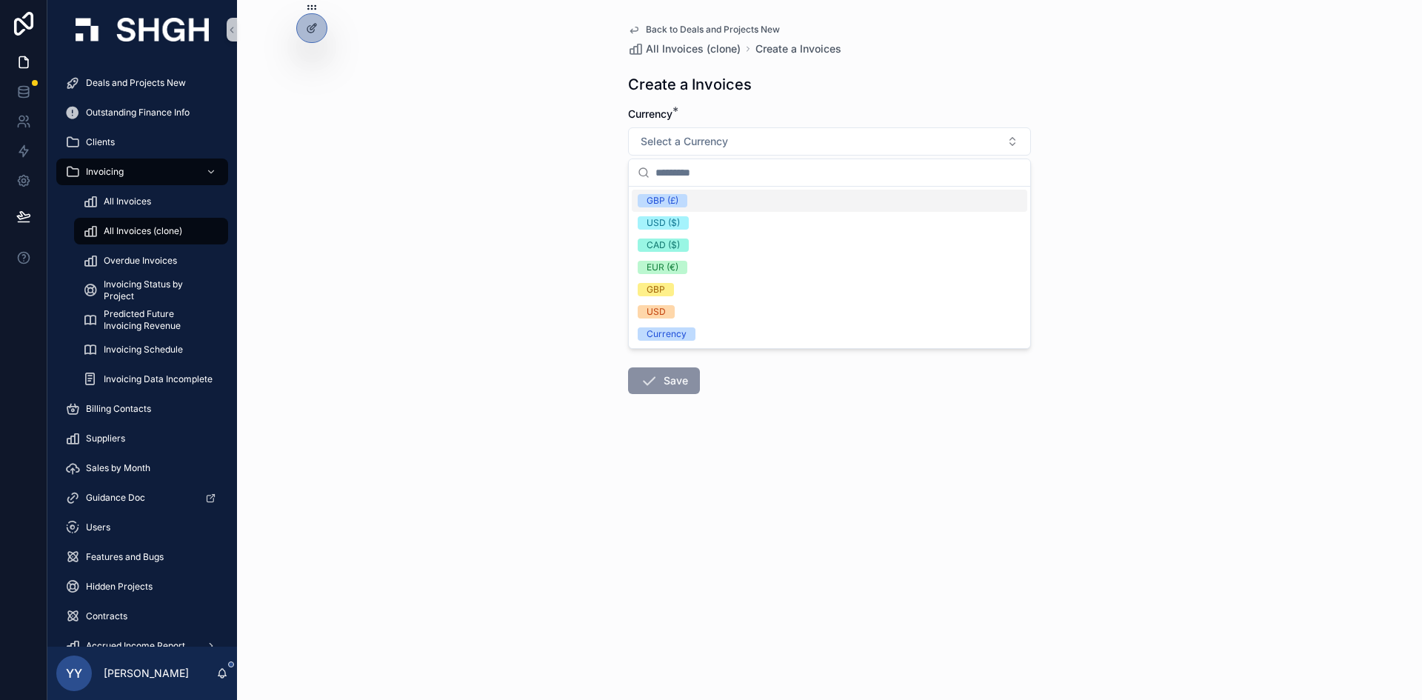
click at [672, 201] on div "GBP (£)" at bounding box center [663, 200] width 32 height 13
click at [672, 201] on input "scrollable content" at bounding box center [829, 204] width 401 height 21
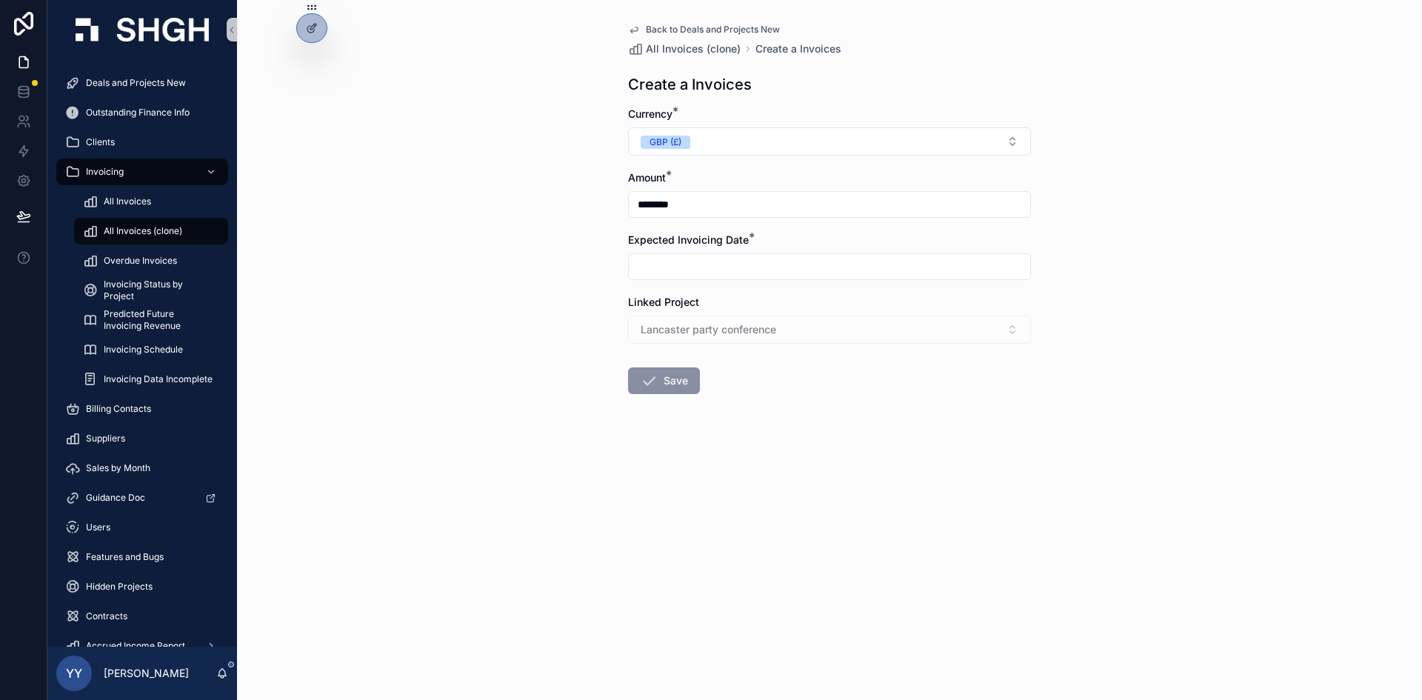
type input "********"
click at [672, 265] on input "scrollable content" at bounding box center [829, 266] width 401 height 21
click at [911, 300] on button "scrollable content" at bounding box center [909, 303] width 27 height 27
click at [772, 526] on button "30" at bounding box center [776, 520] width 27 height 27
type input "**********"
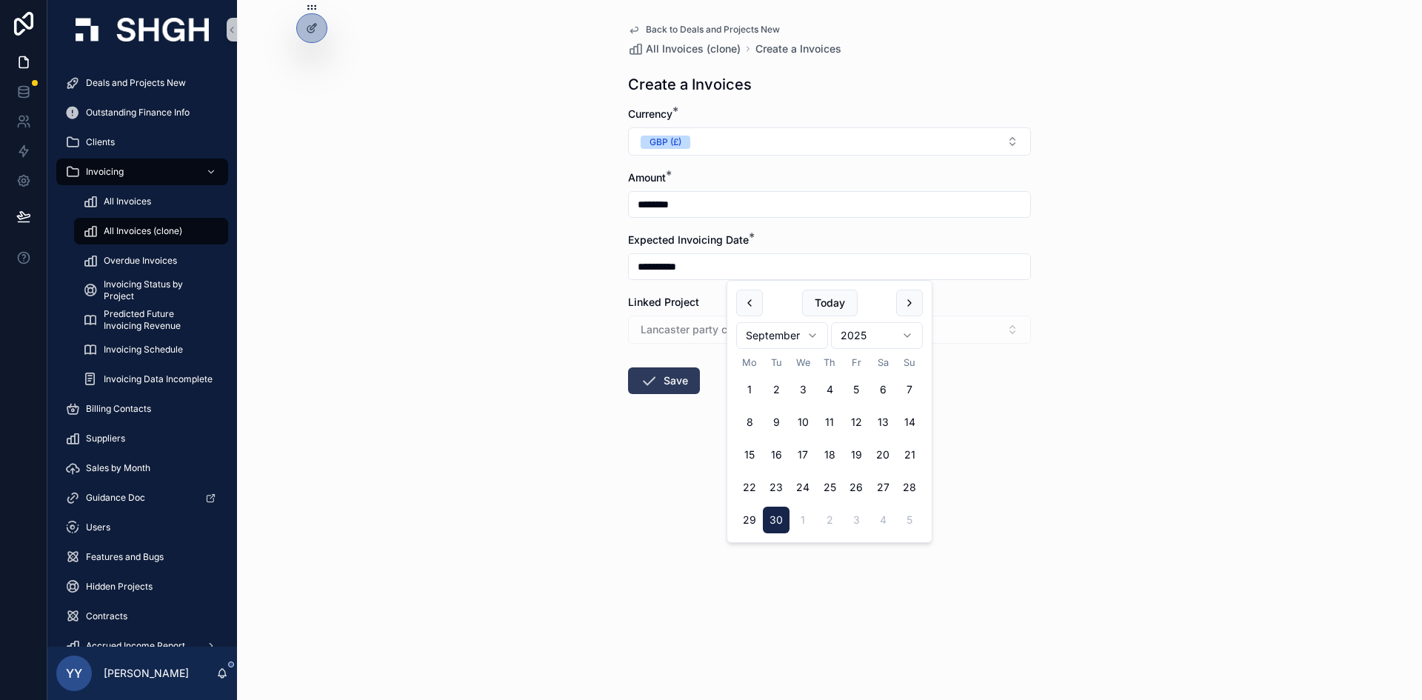
click at [684, 381] on button "Save" at bounding box center [664, 380] width 72 height 27
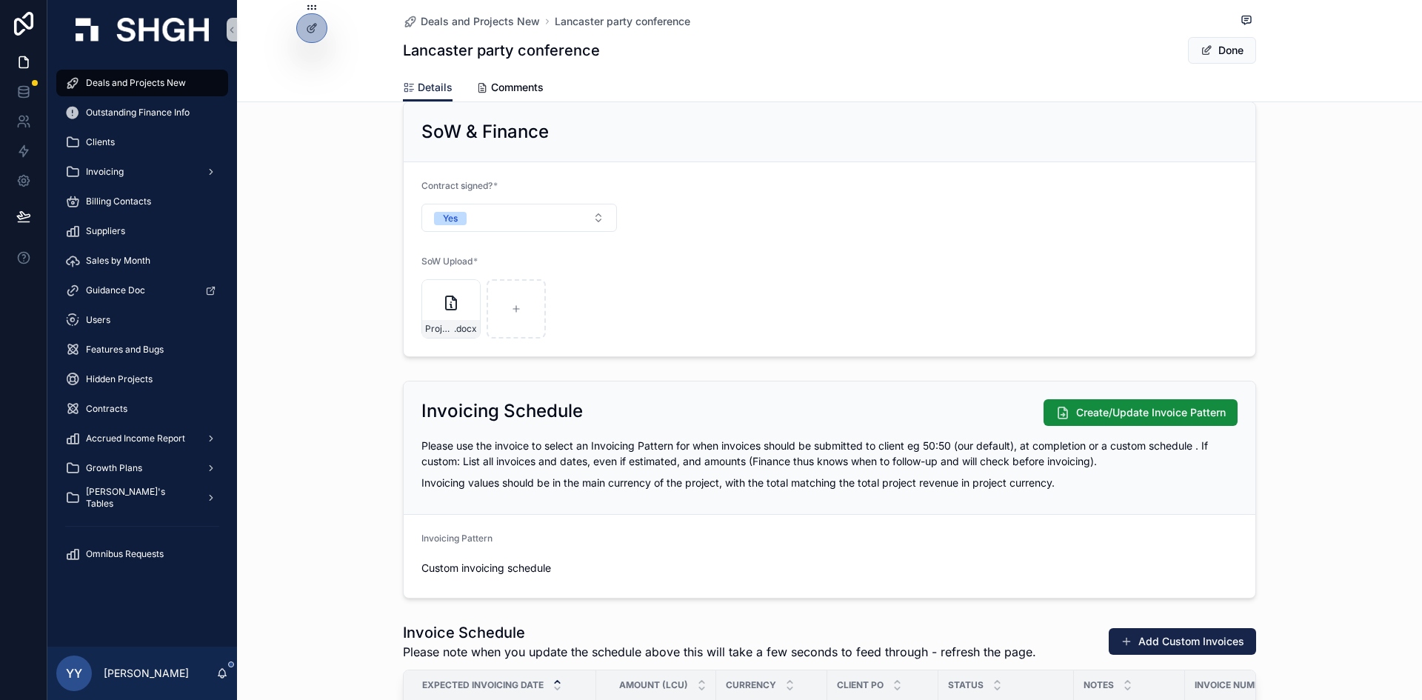
scroll to position [1259, 0]
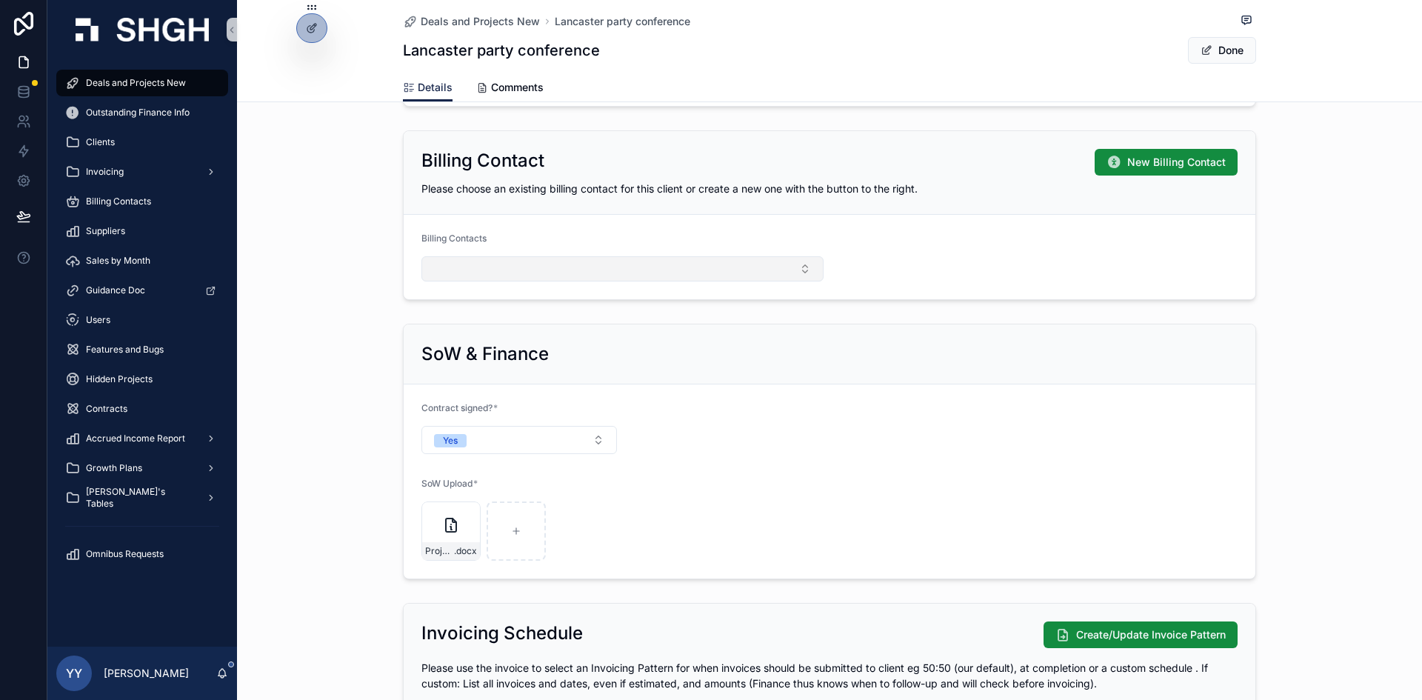
click at [443, 260] on button "Select Button" at bounding box center [622, 268] width 402 height 25
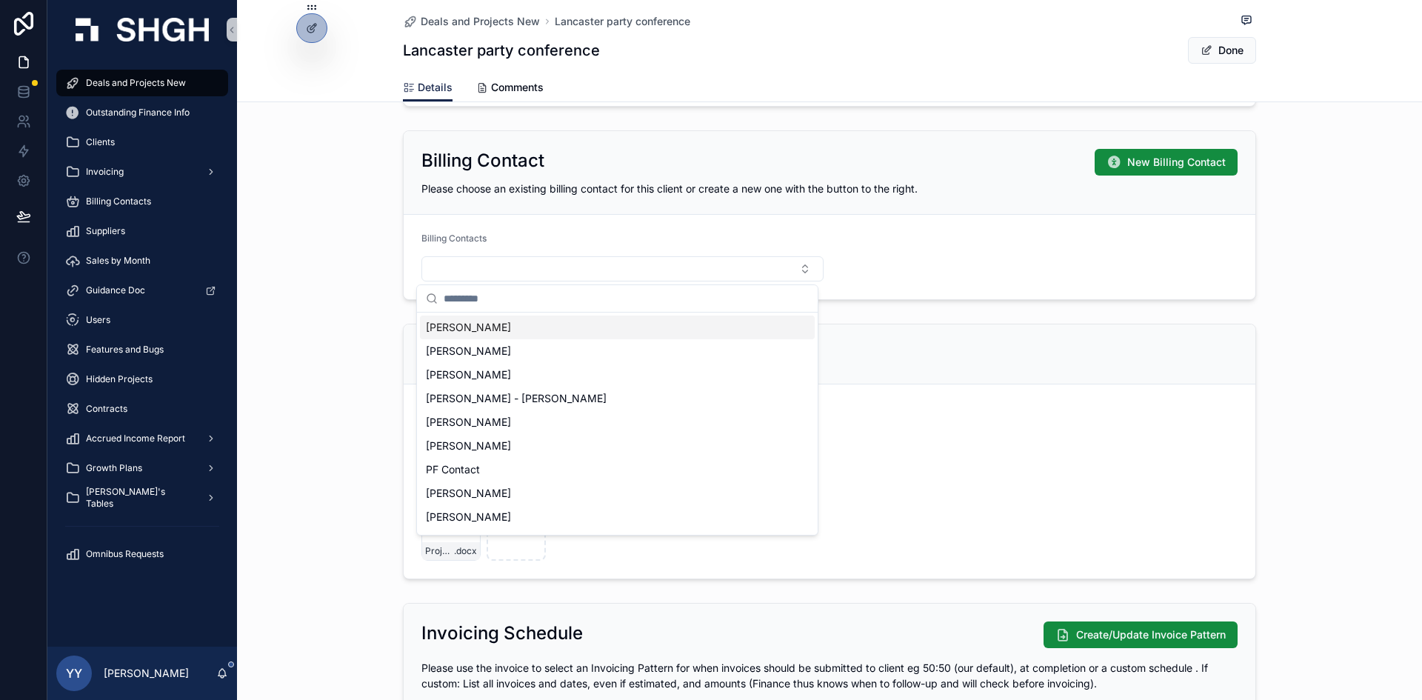
click at [438, 326] on span "Angela Sutcliffe" at bounding box center [468, 327] width 85 height 15
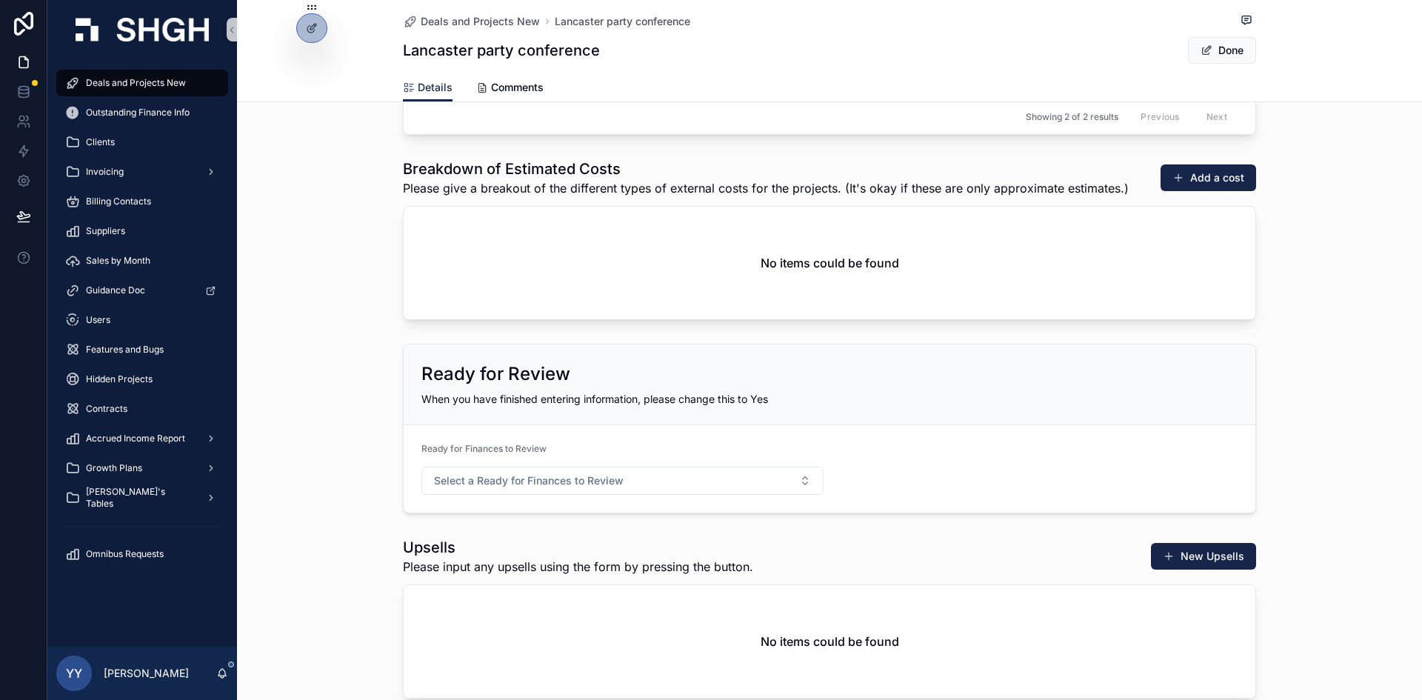
scroll to position [2296, 0]
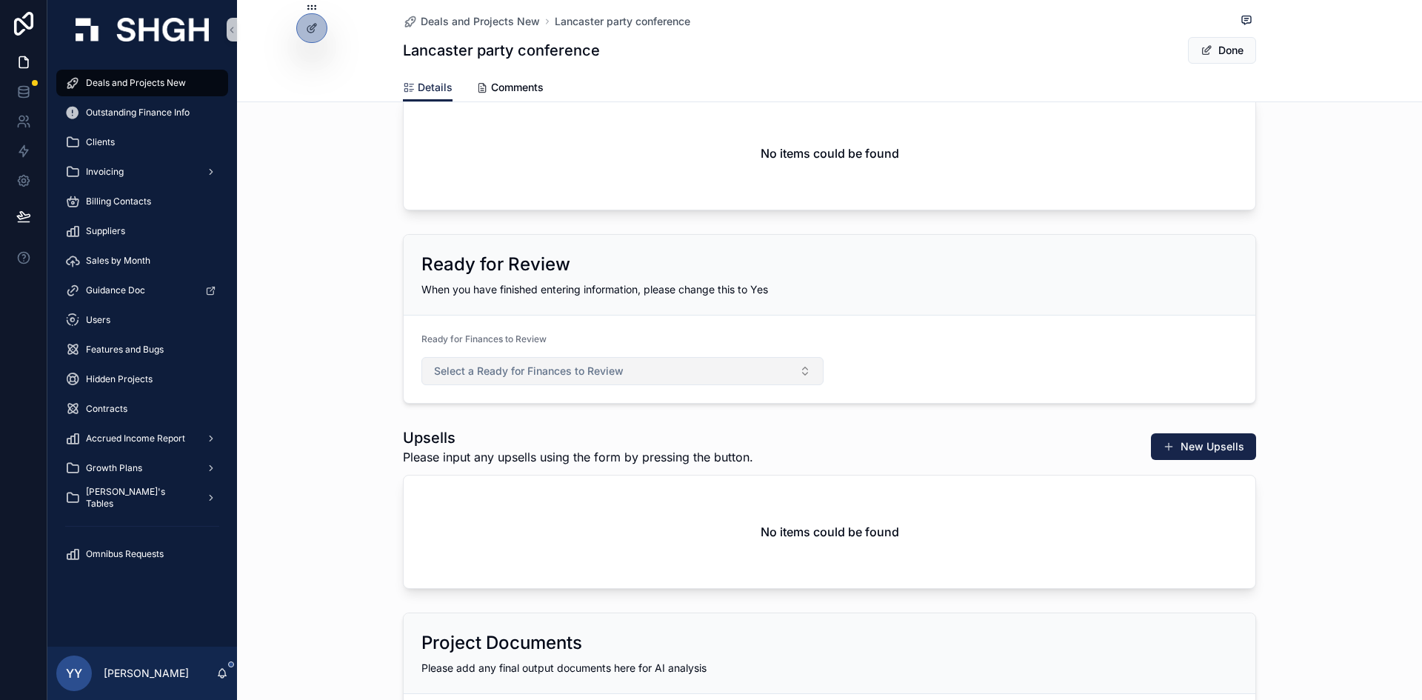
click at [478, 378] on span "Select a Ready for Finances to Review" at bounding box center [529, 371] width 190 height 15
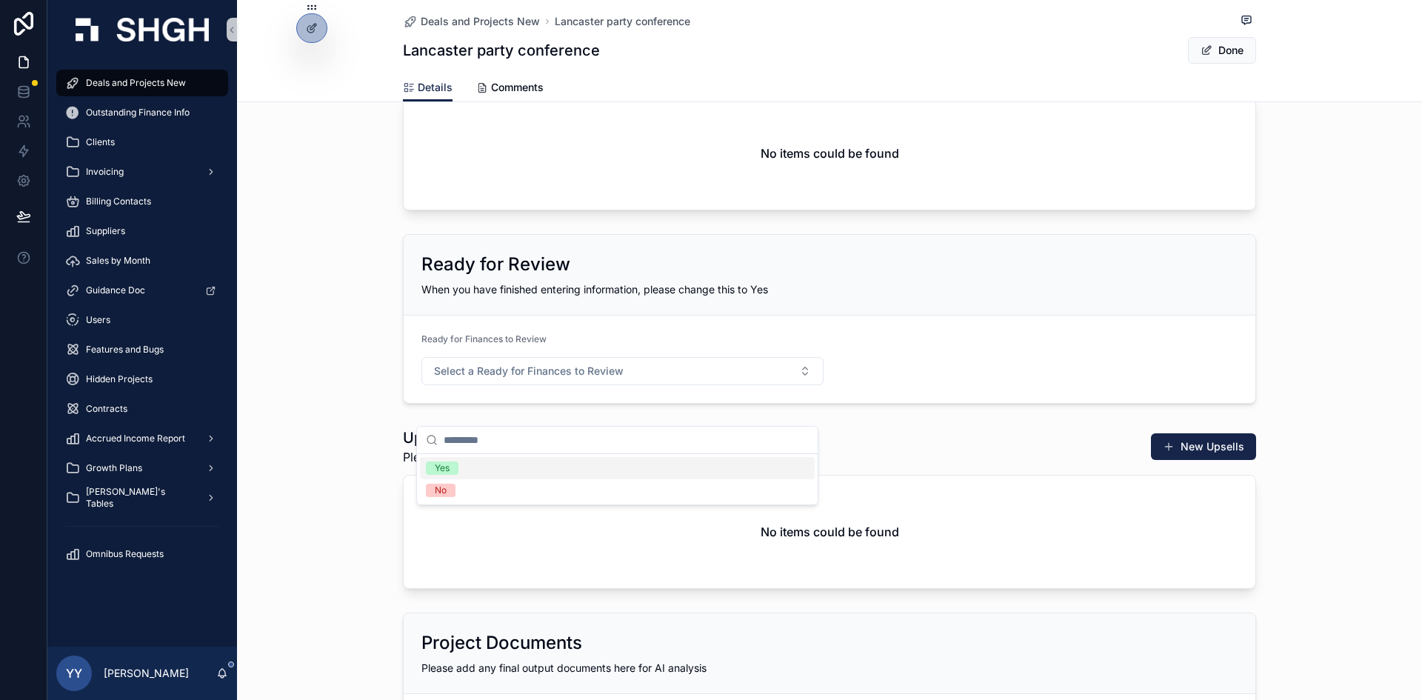
click at [441, 470] on div "Yes" at bounding box center [442, 467] width 15 height 13
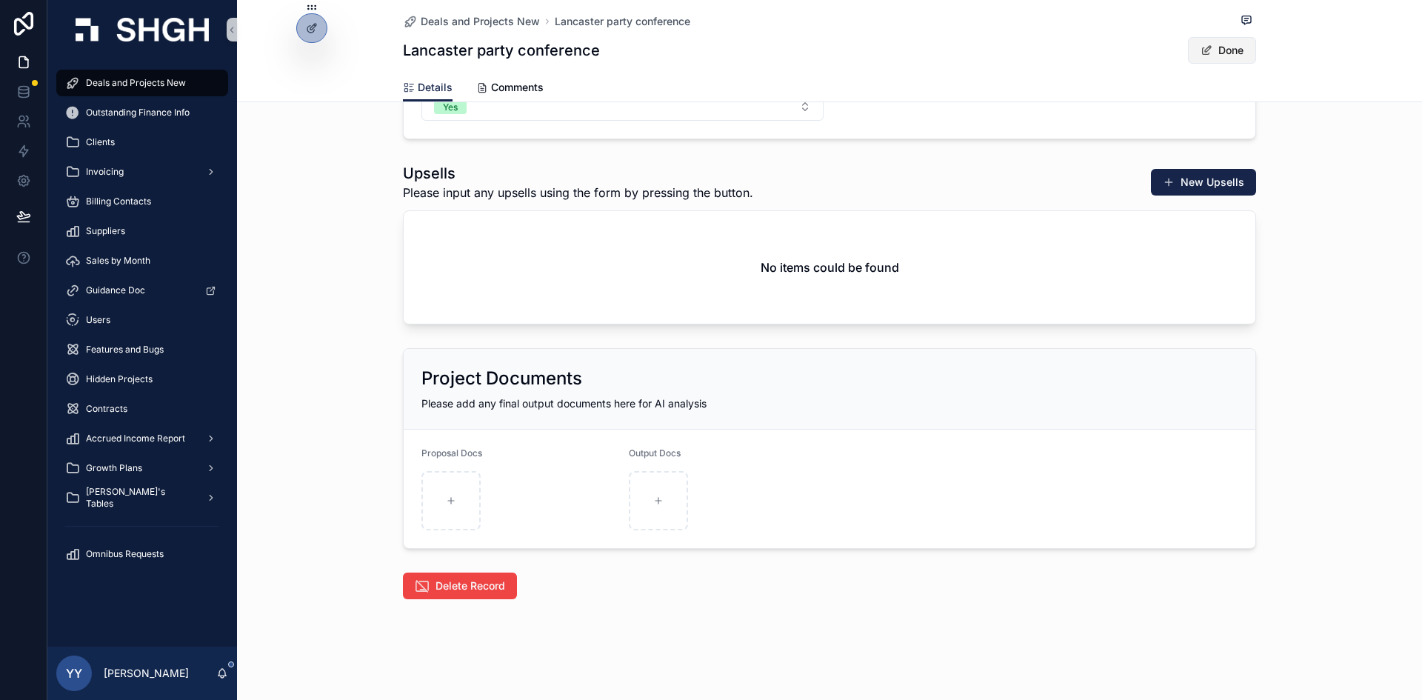
click at [1226, 53] on button "Done" at bounding box center [1222, 50] width 68 height 27
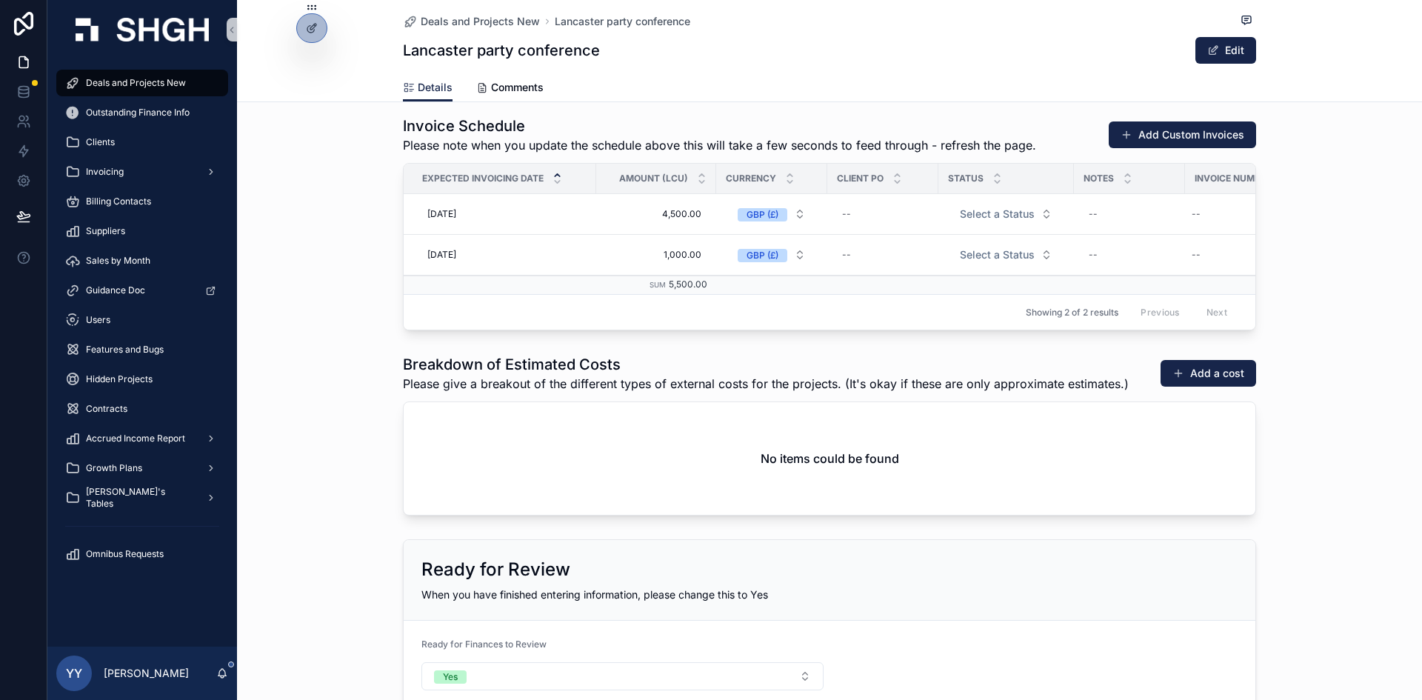
scroll to position [2000, 0]
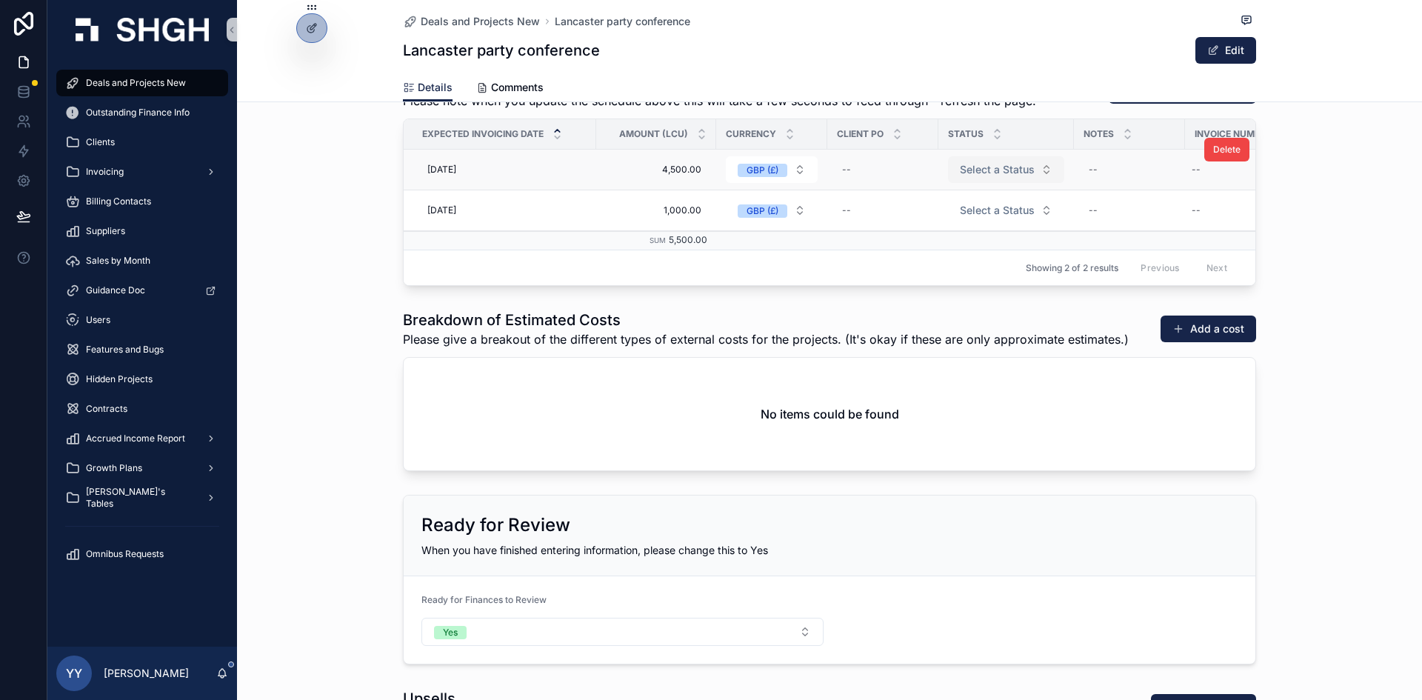
click at [960, 173] on span "Select a Status" at bounding box center [997, 169] width 75 height 15
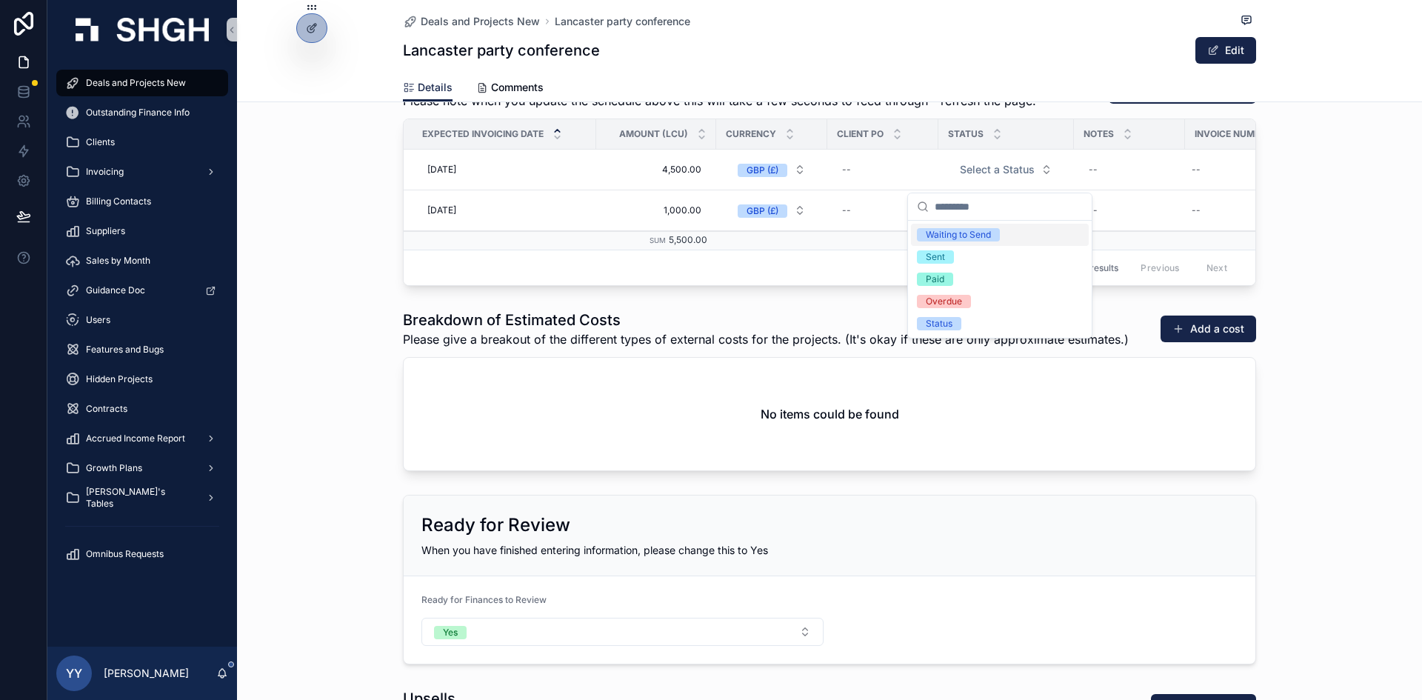
click at [957, 233] on div "Waiting to Send" at bounding box center [958, 234] width 65 height 13
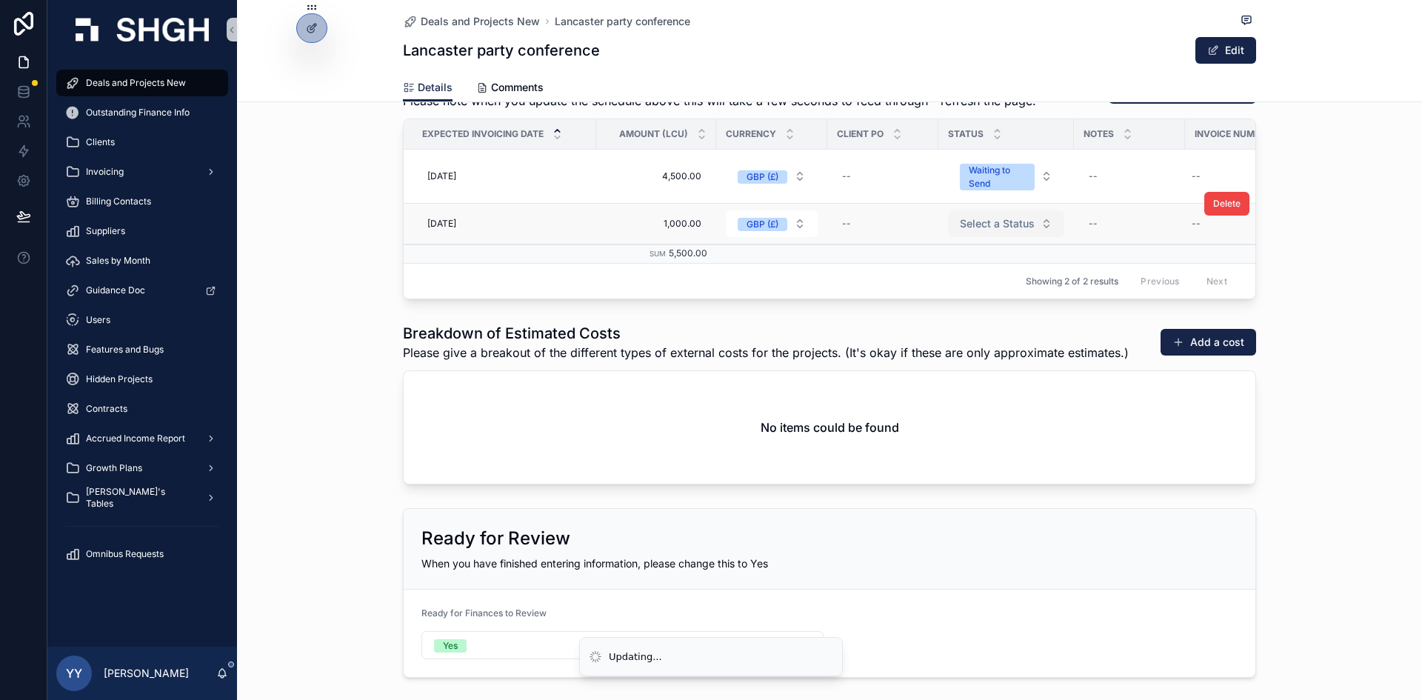
click at [969, 220] on button "Select a Status" at bounding box center [1006, 223] width 116 height 27
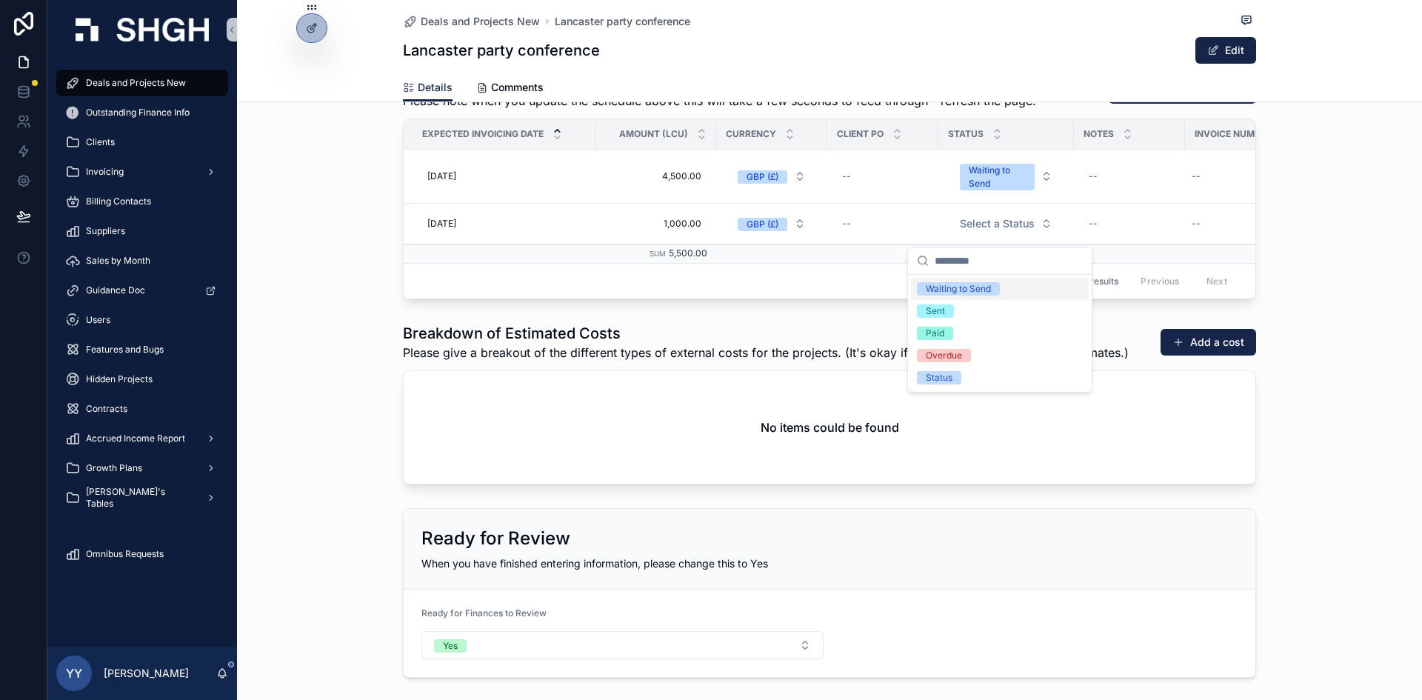
click at [966, 291] on div "Waiting to Send" at bounding box center [958, 288] width 65 height 13
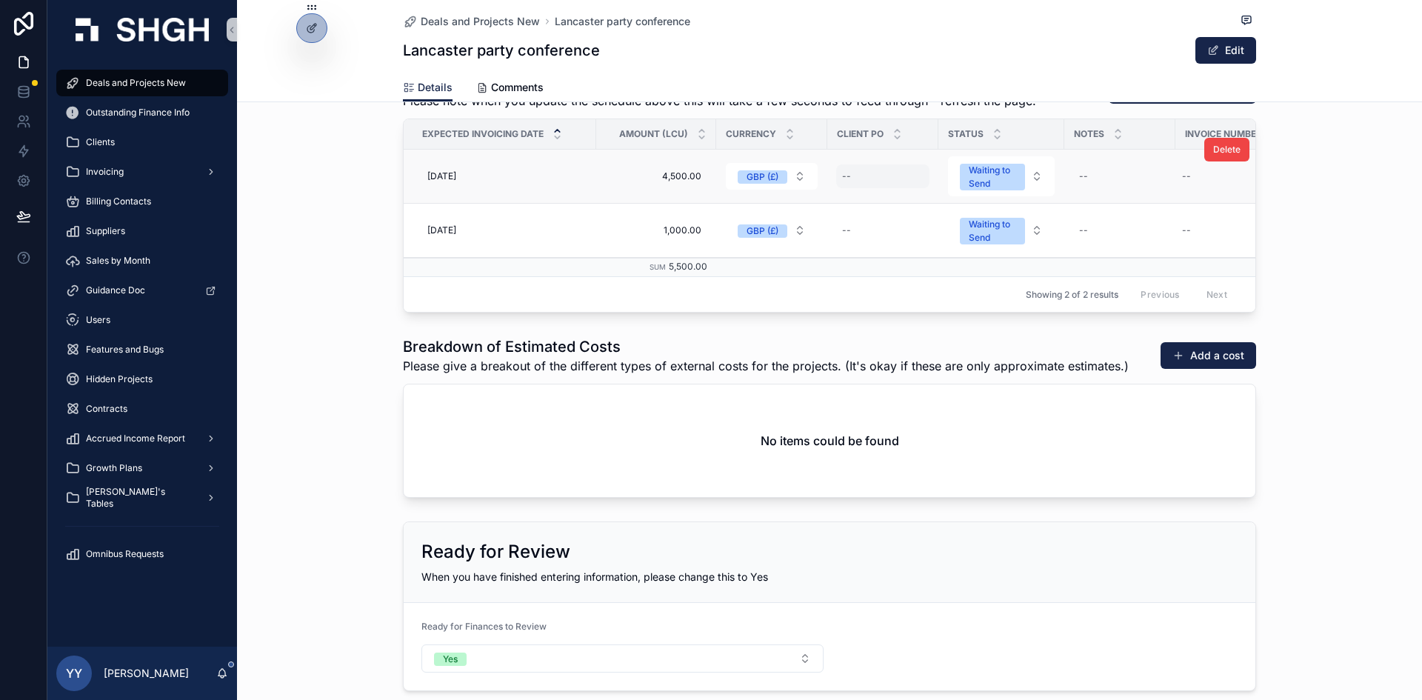
click at [864, 181] on div "--" at bounding box center [882, 176] width 93 height 24
type input "********"
click at [1017, 193] on icon "scrollable content" at bounding box center [1018, 196] width 12 height 12
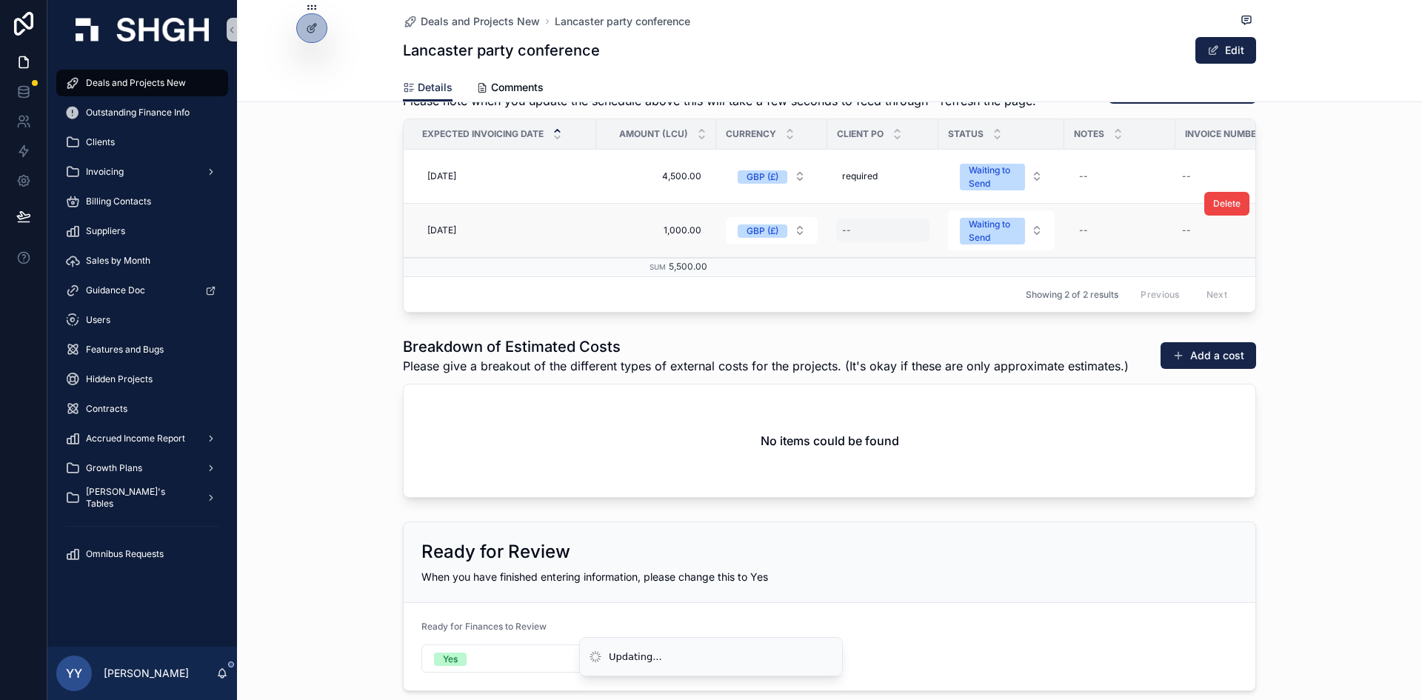
click at [860, 219] on div "--" at bounding box center [882, 230] width 93 height 24
click at [854, 229] on div "--" at bounding box center [882, 230] width 93 height 24
type input "********"
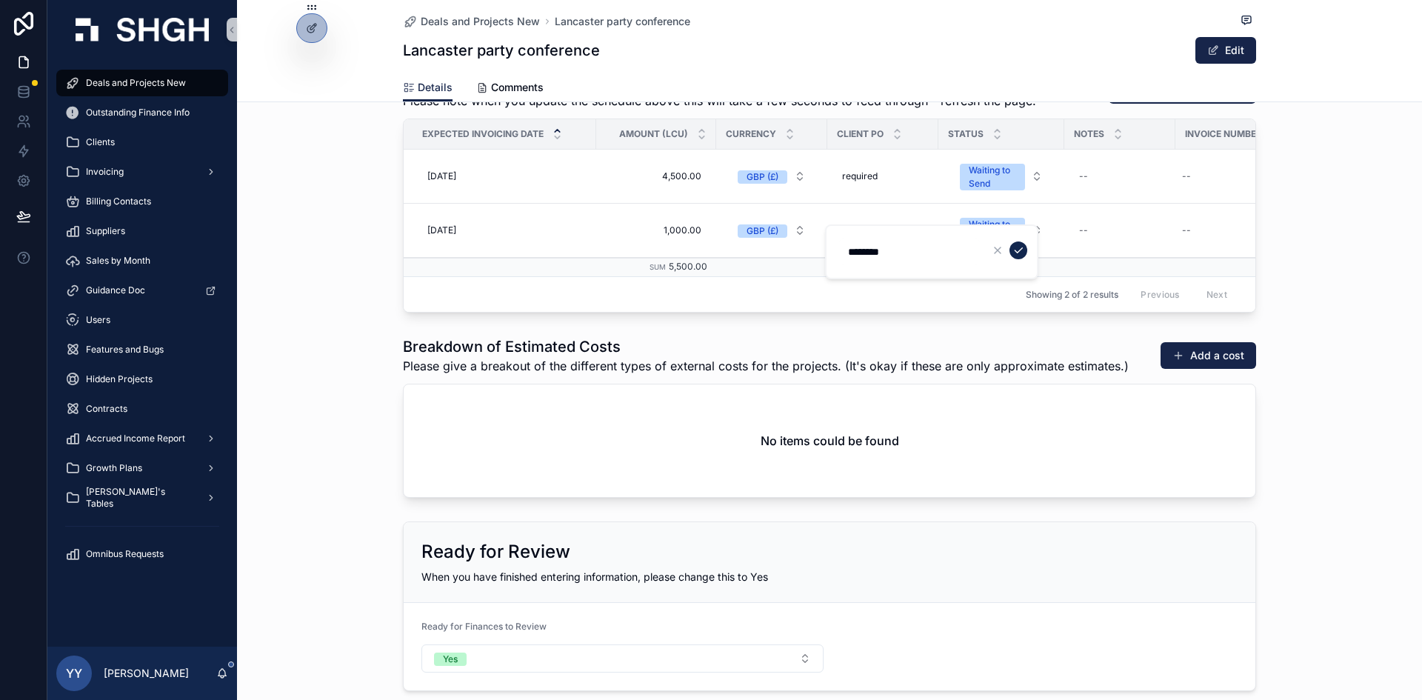
click at [1018, 253] on icon "scrollable content" at bounding box center [1018, 250] width 12 height 12
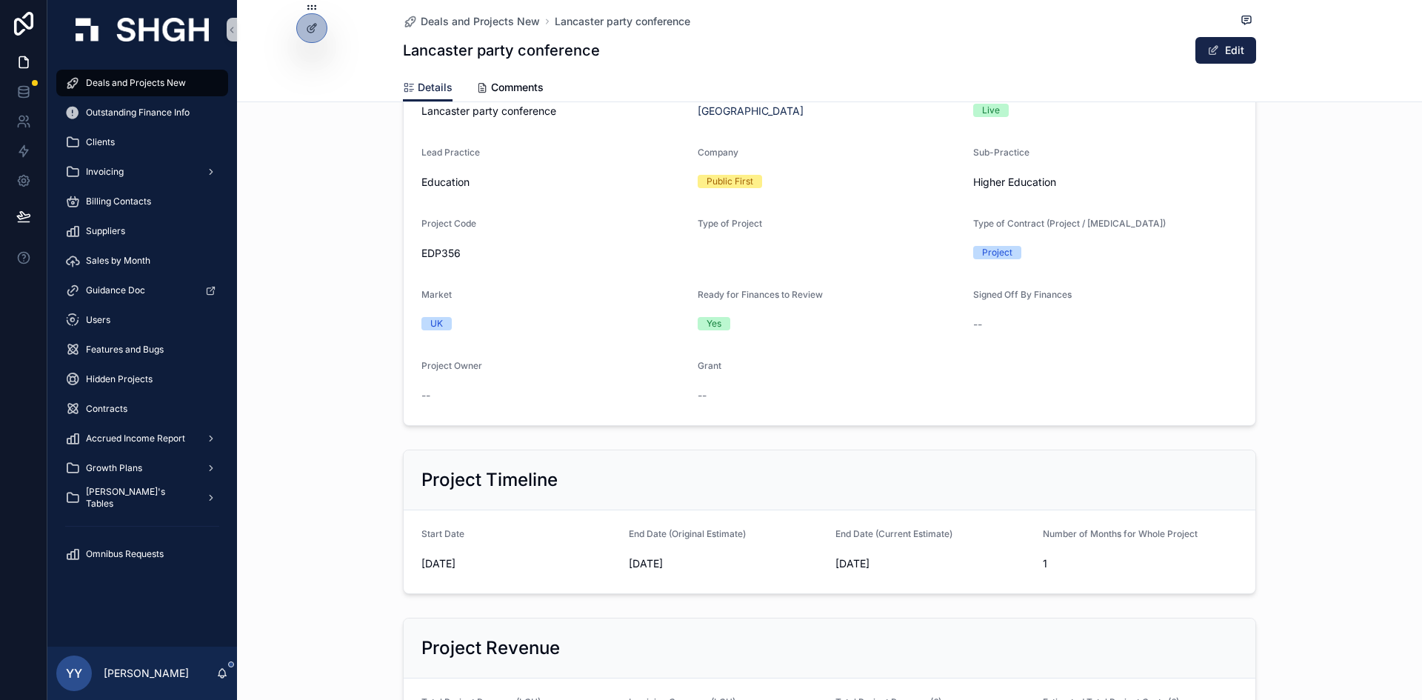
scroll to position [0, 0]
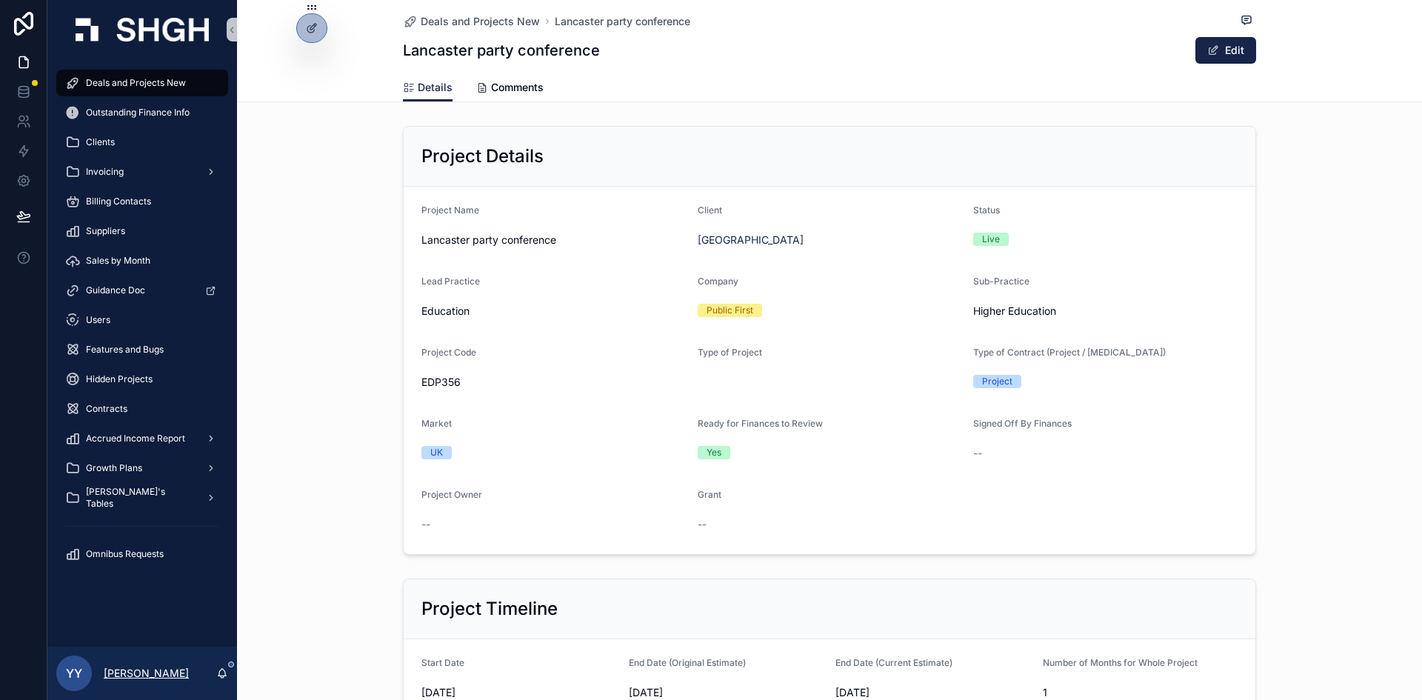
click at [136, 679] on p "[PERSON_NAME]" at bounding box center [146, 673] width 85 height 15
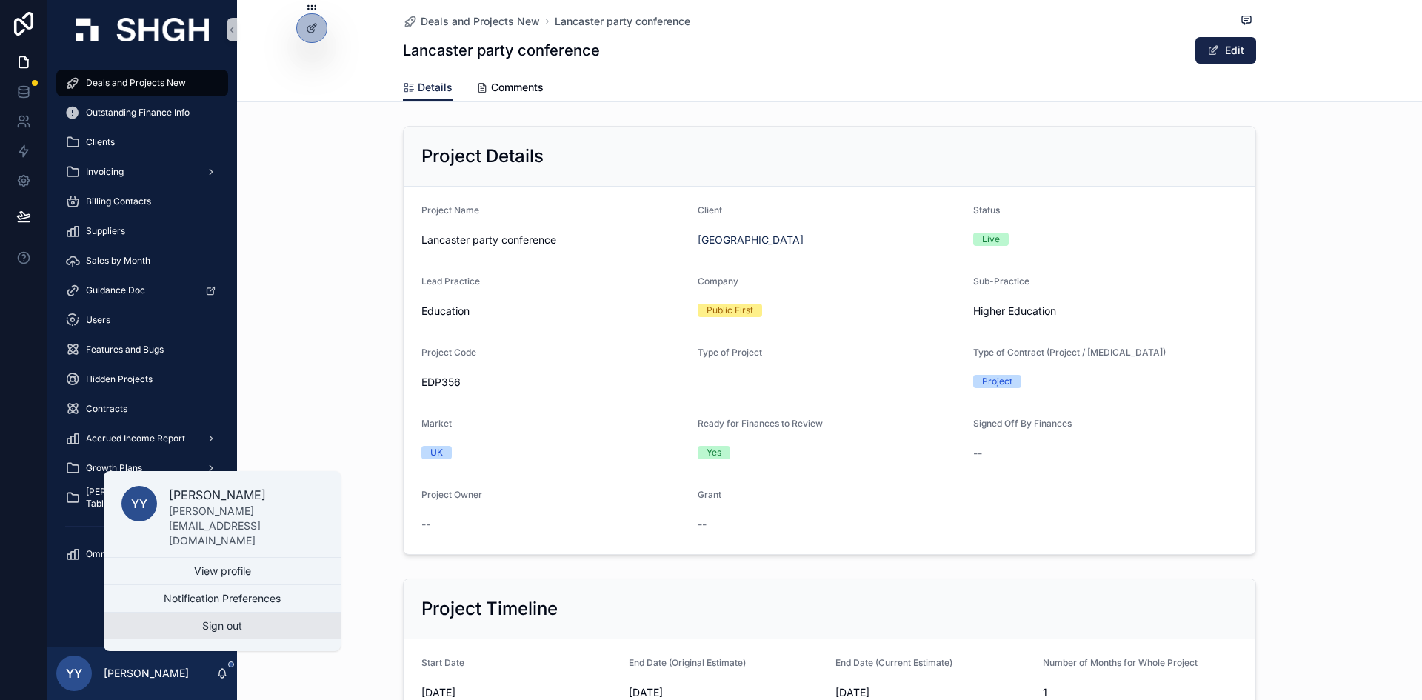
click at [233, 637] on button "Sign out" at bounding box center [222, 625] width 237 height 27
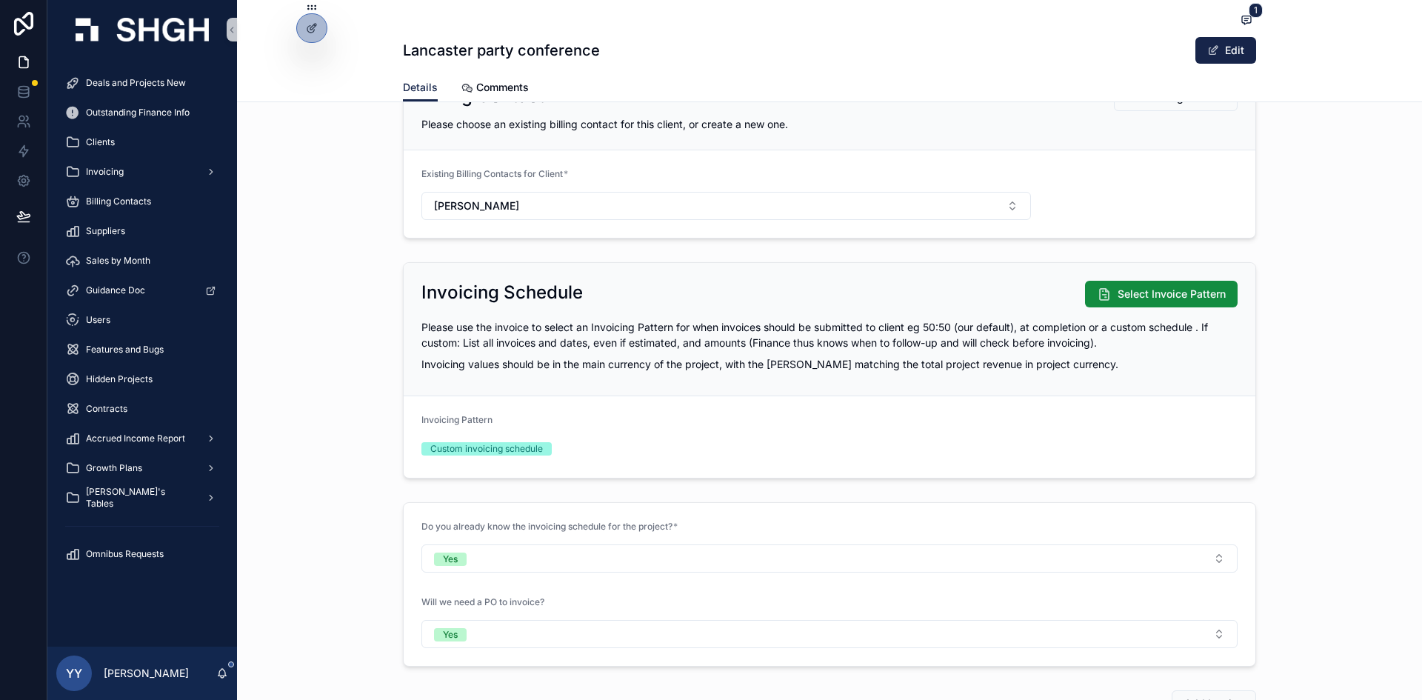
scroll to position [1629, 0]
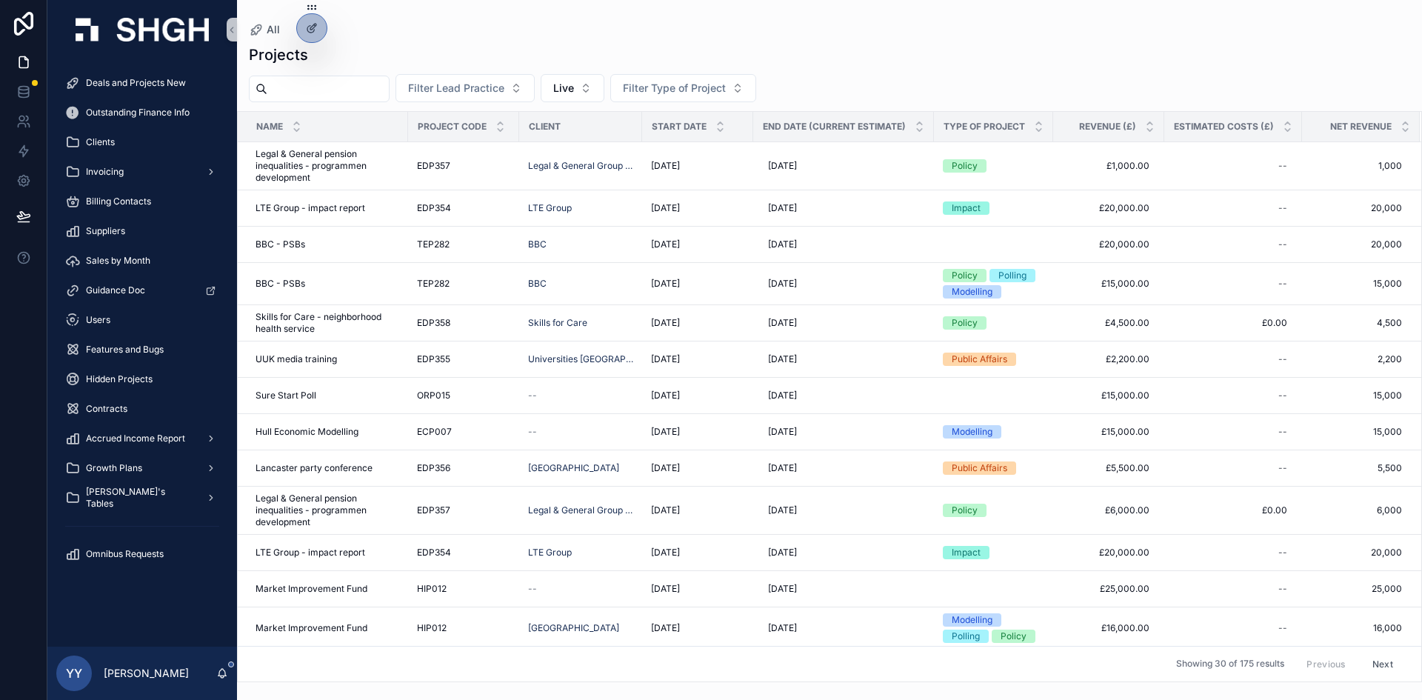
scroll to position [0, 3]
click at [124, 109] on span "Outstanding Finance Info" at bounding box center [138, 113] width 104 height 12
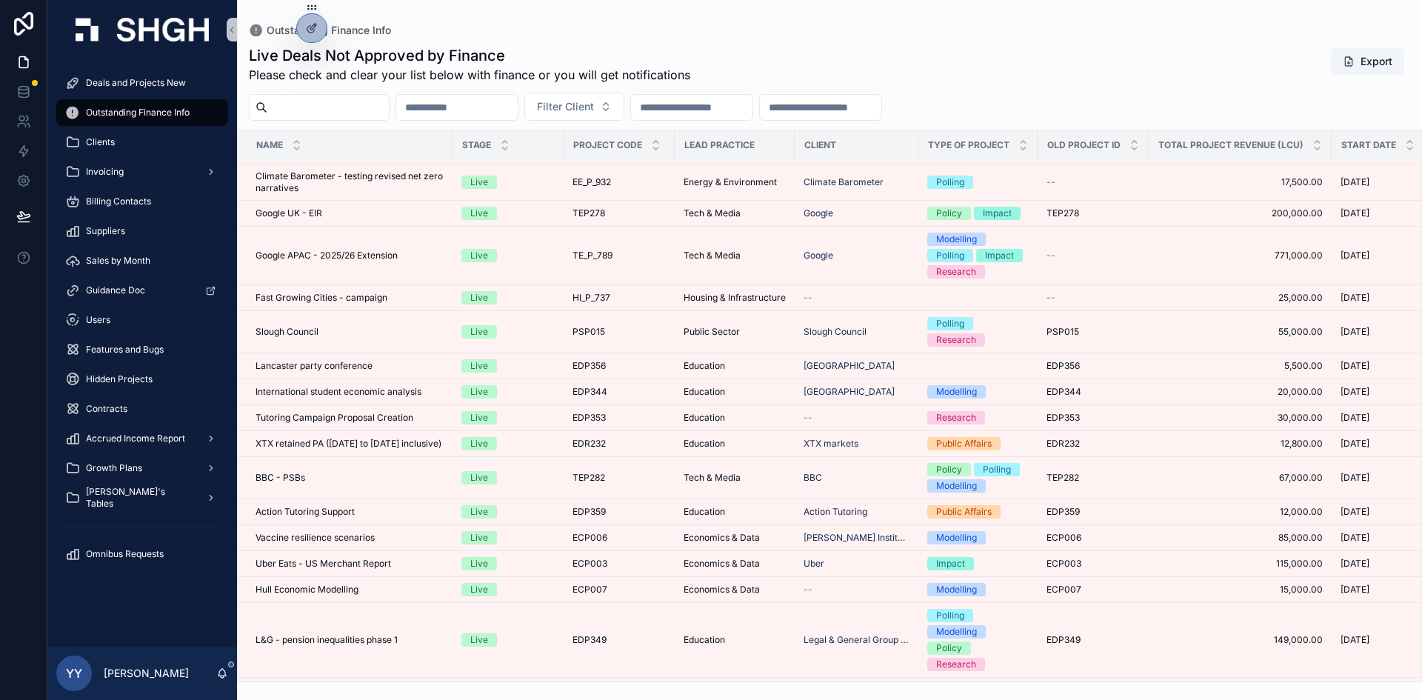
scroll to position [117, 0]
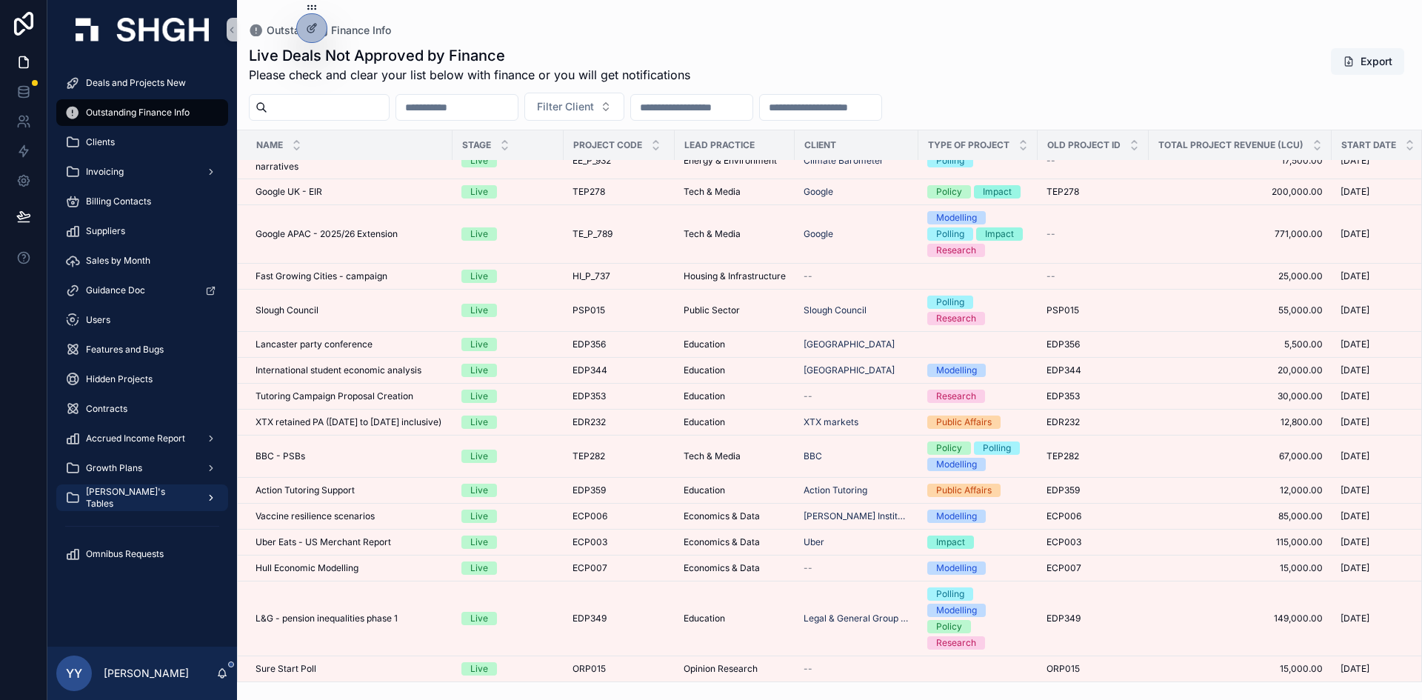
click at [136, 490] on div "[PERSON_NAME]'s Tables" at bounding box center [142, 498] width 154 height 24
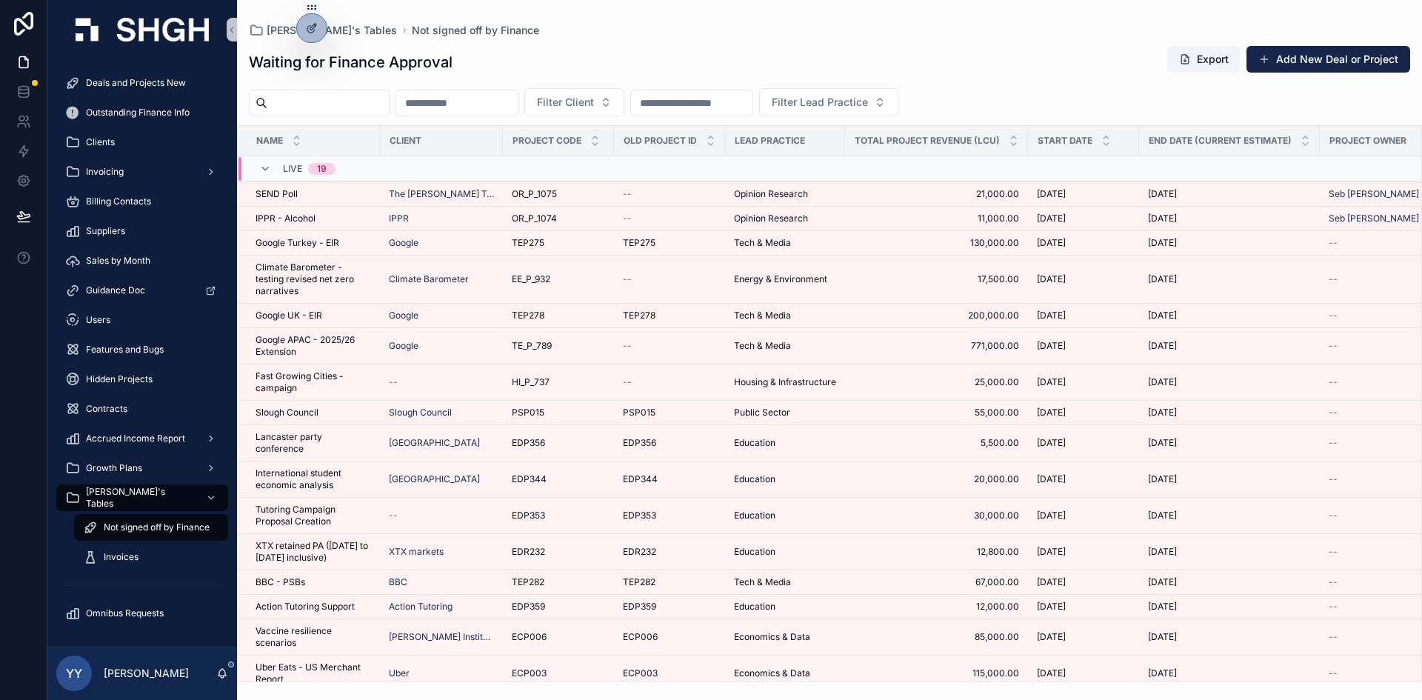
click at [138, 528] on span "Not signed off by Finance" at bounding box center [157, 527] width 106 height 12
click at [308, 30] on icon at bounding box center [312, 28] width 12 height 12
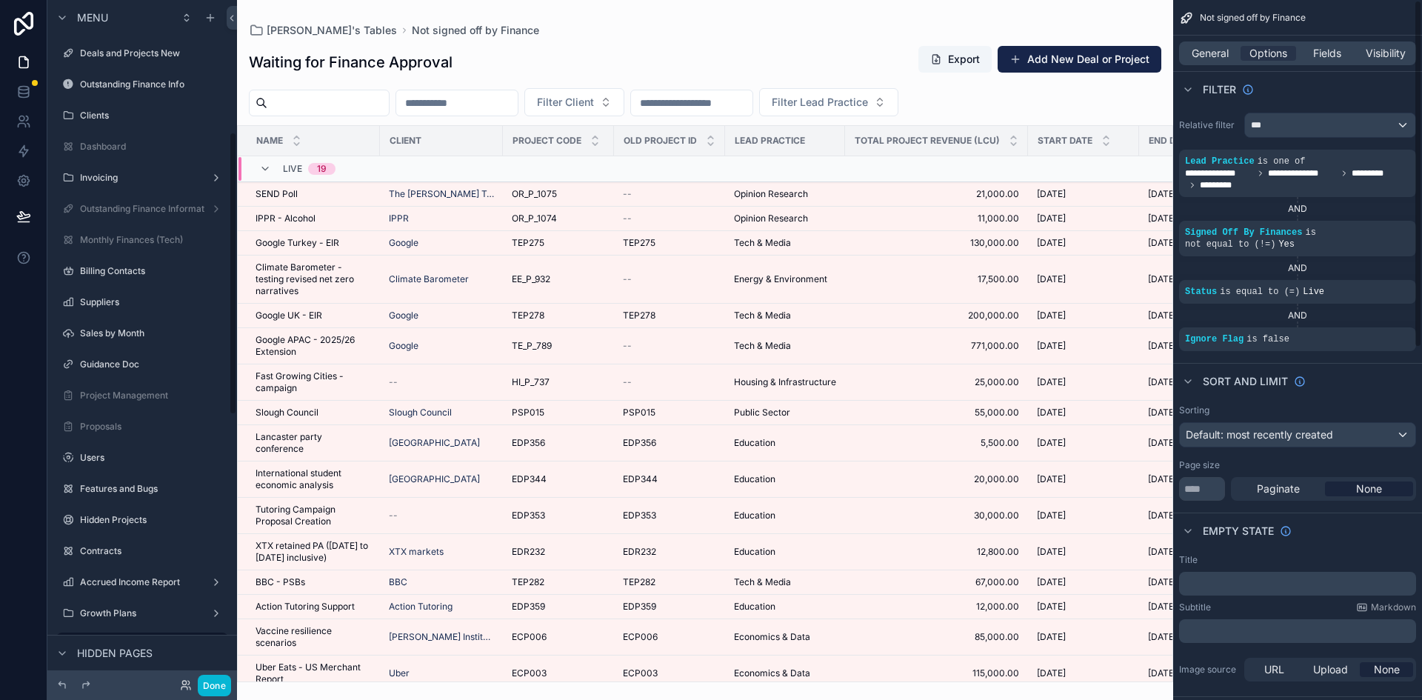
scroll to position [318, 0]
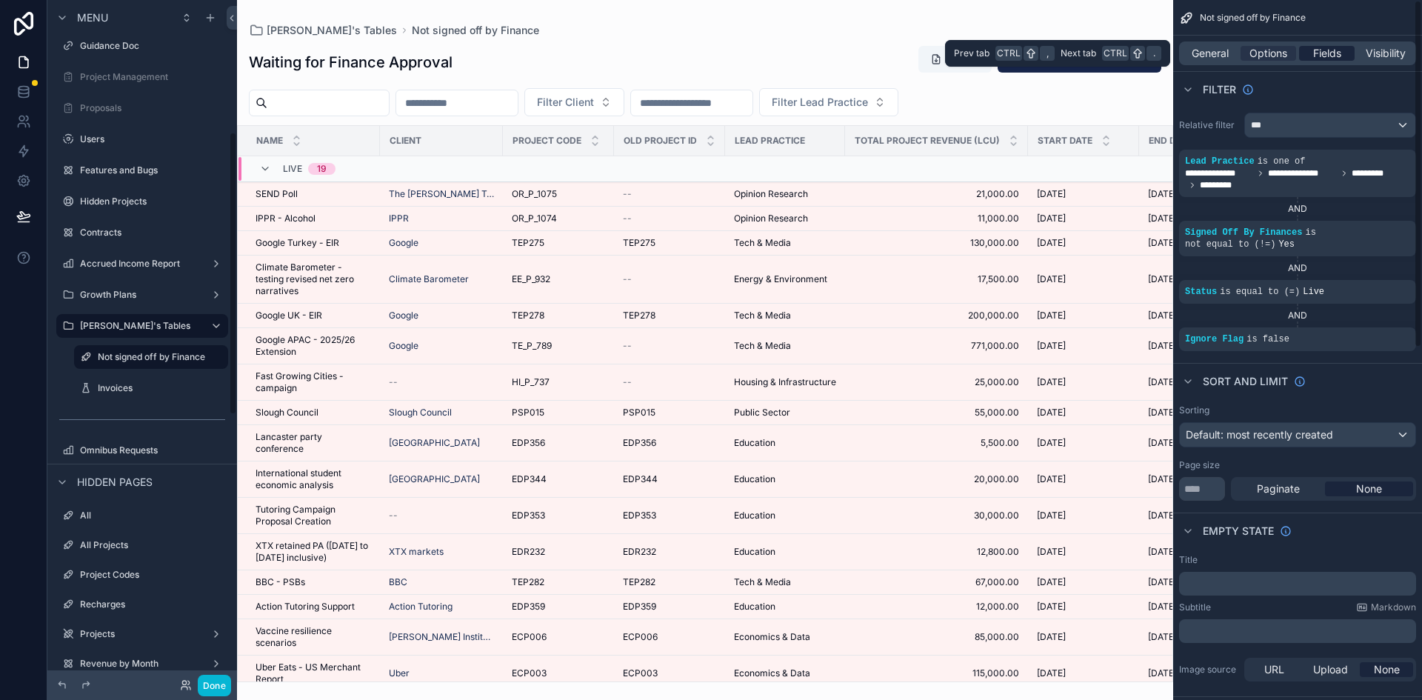
click at [1338, 50] on span "Fields" at bounding box center [1327, 53] width 28 height 15
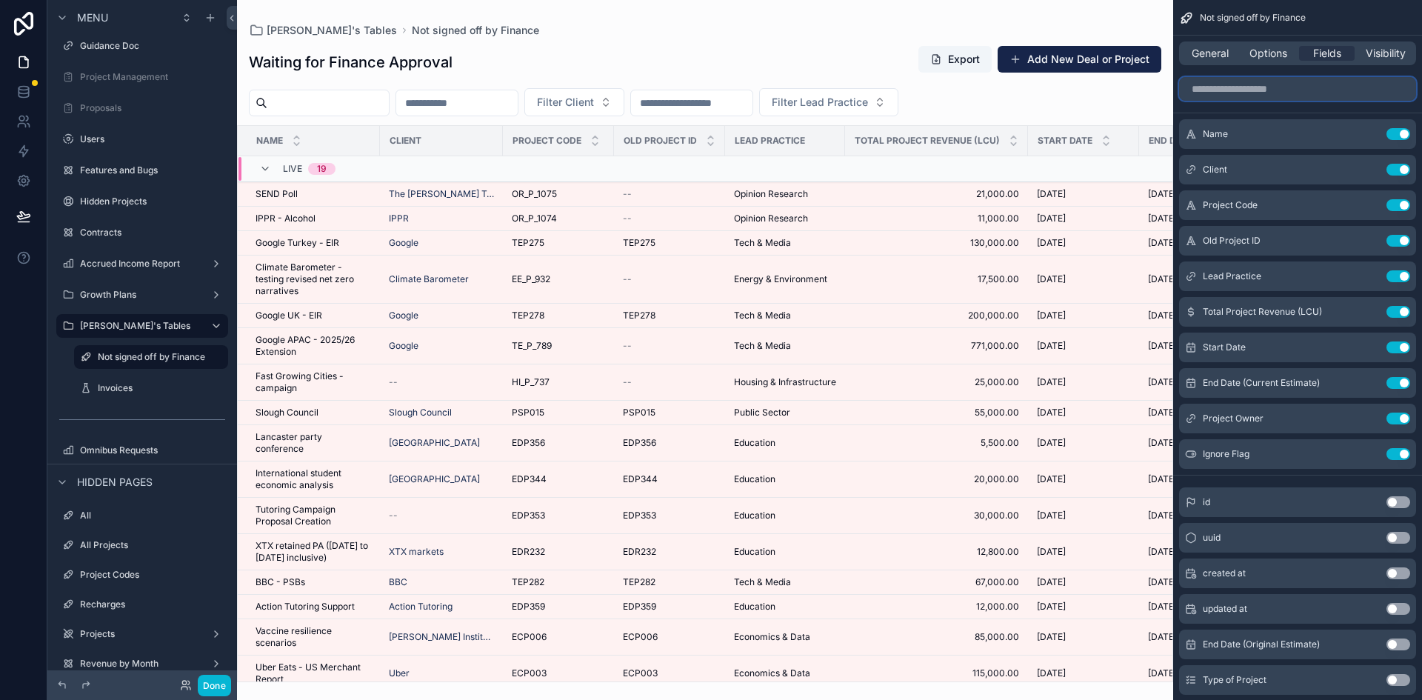
click at [1236, 90] on input "scrollable content" at bounding box center [1297, 89] width 237 height 24
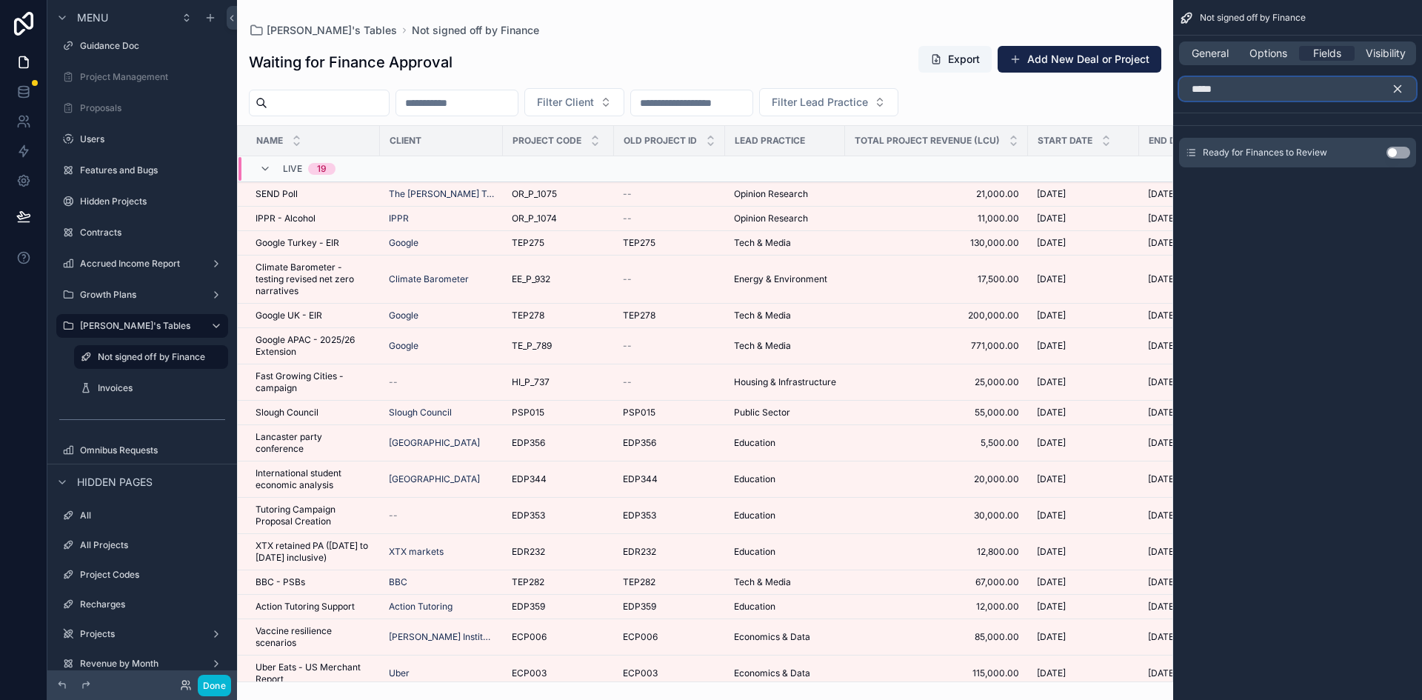
type input "*****"
click at [1402, 150] on button "Use setting" at bounding box center [1398, 153] width 24 height 12
click at [1401, 82] on icon "scrollable content" at bounding box center [1397, 88] width 13 height 13
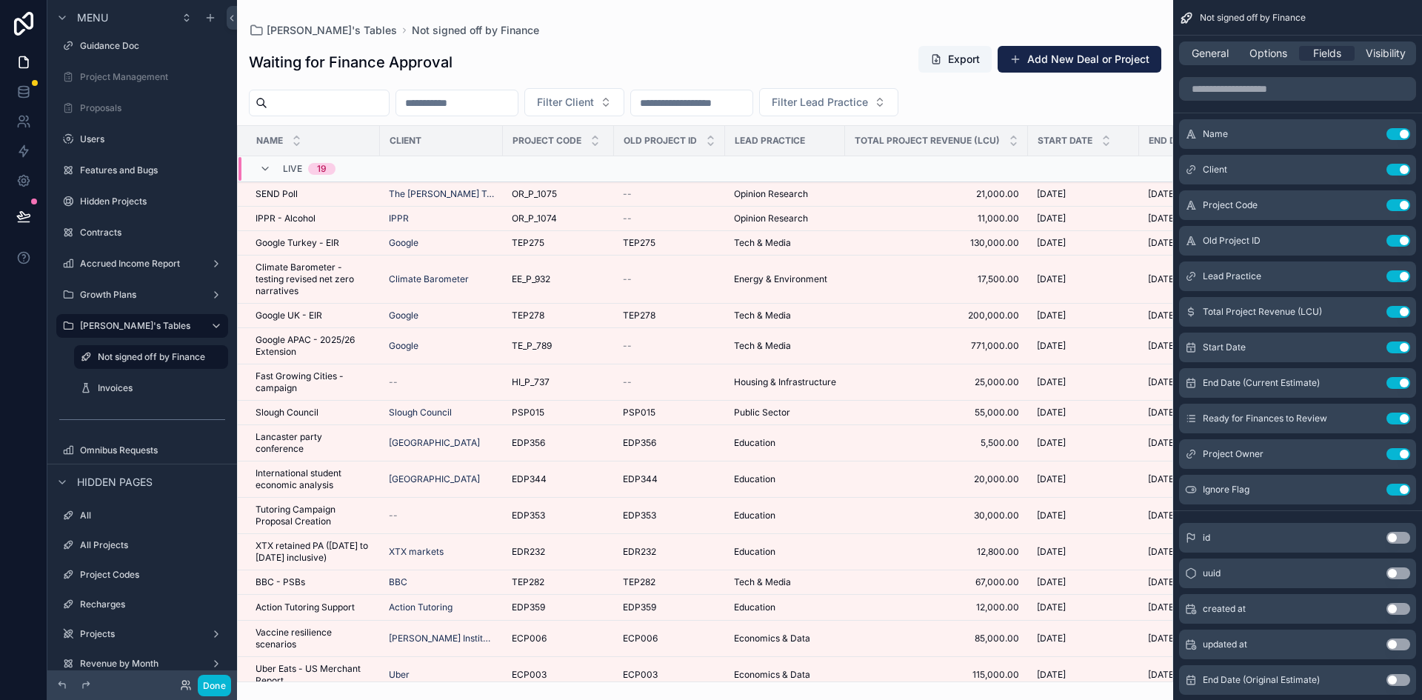
drag, startPoint x: 781, startPoint y: 673, endPoint x: 840, endPoint y: 682, distance: 59.2
click at [984, 685] on div "scrollable content" at bounding box center [705, 350] width 936 height 700
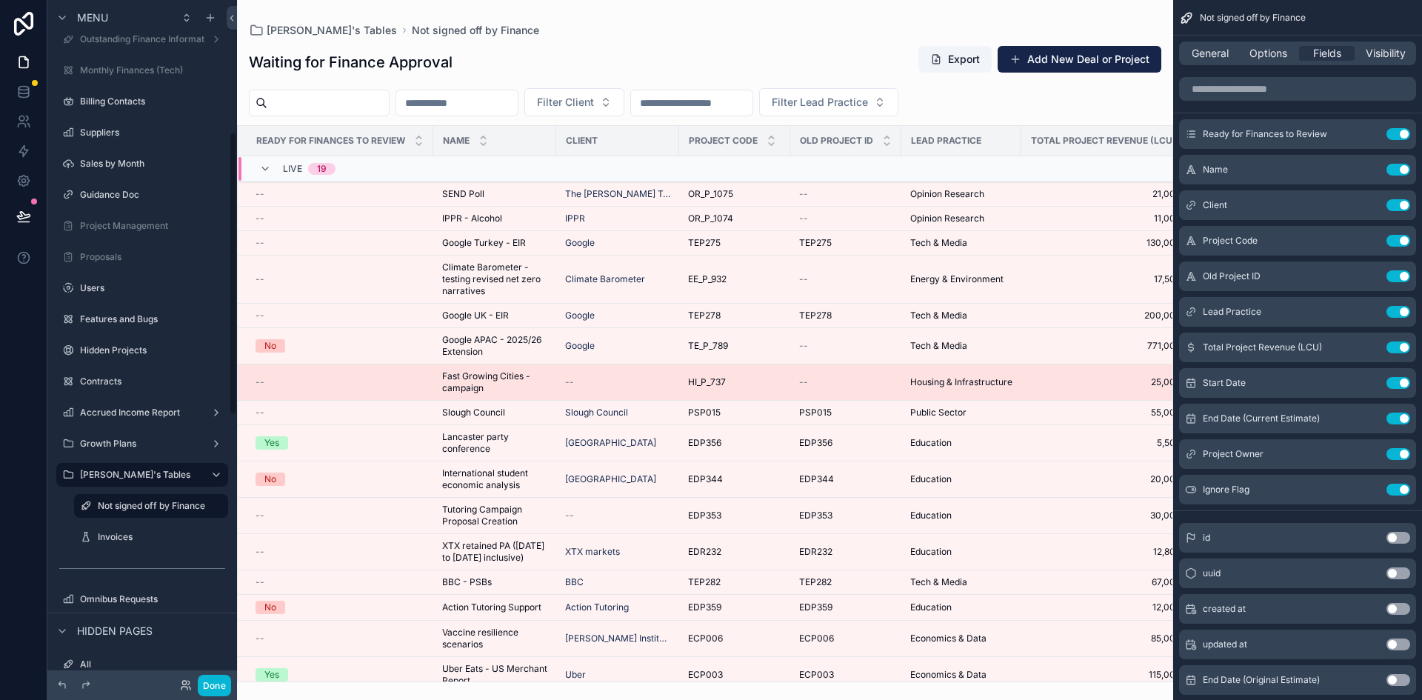
scroll to position [22, 0]
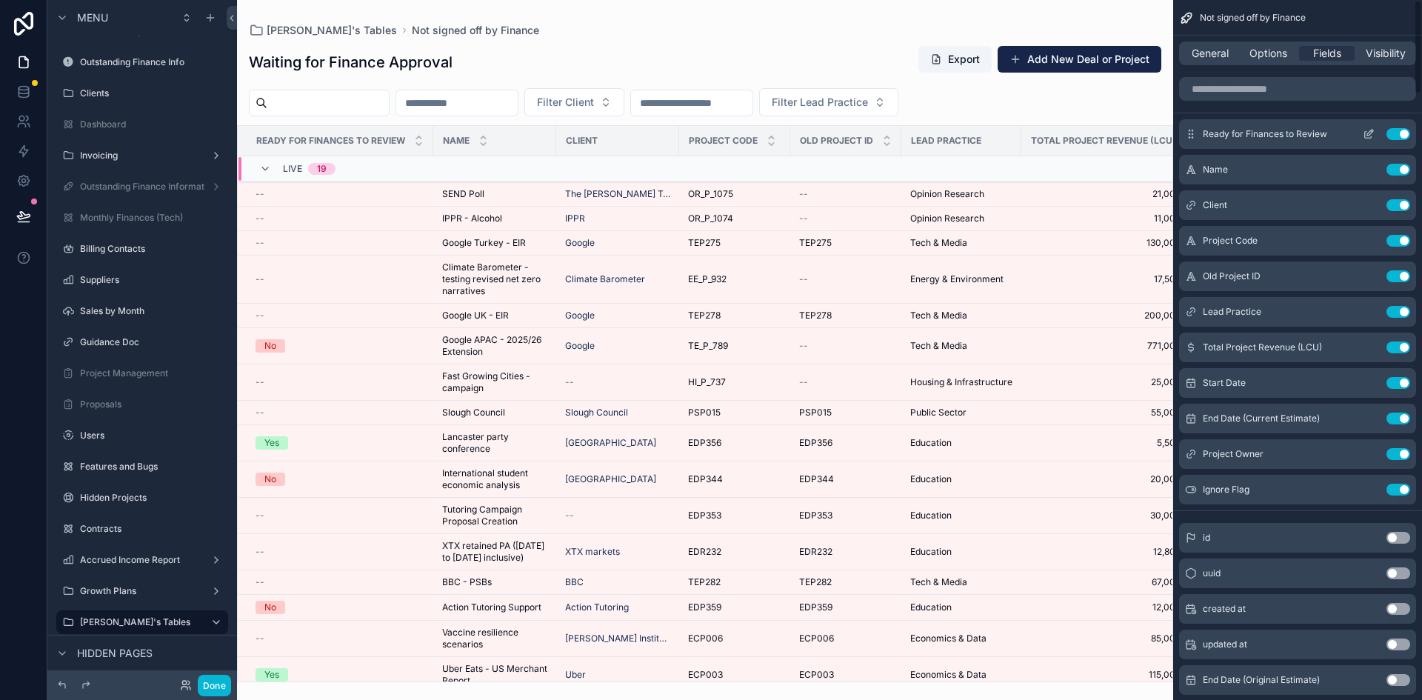
click at [1369, 130] on icon "scrollable content" at bounding box center [1369, 134] width 12 height 12
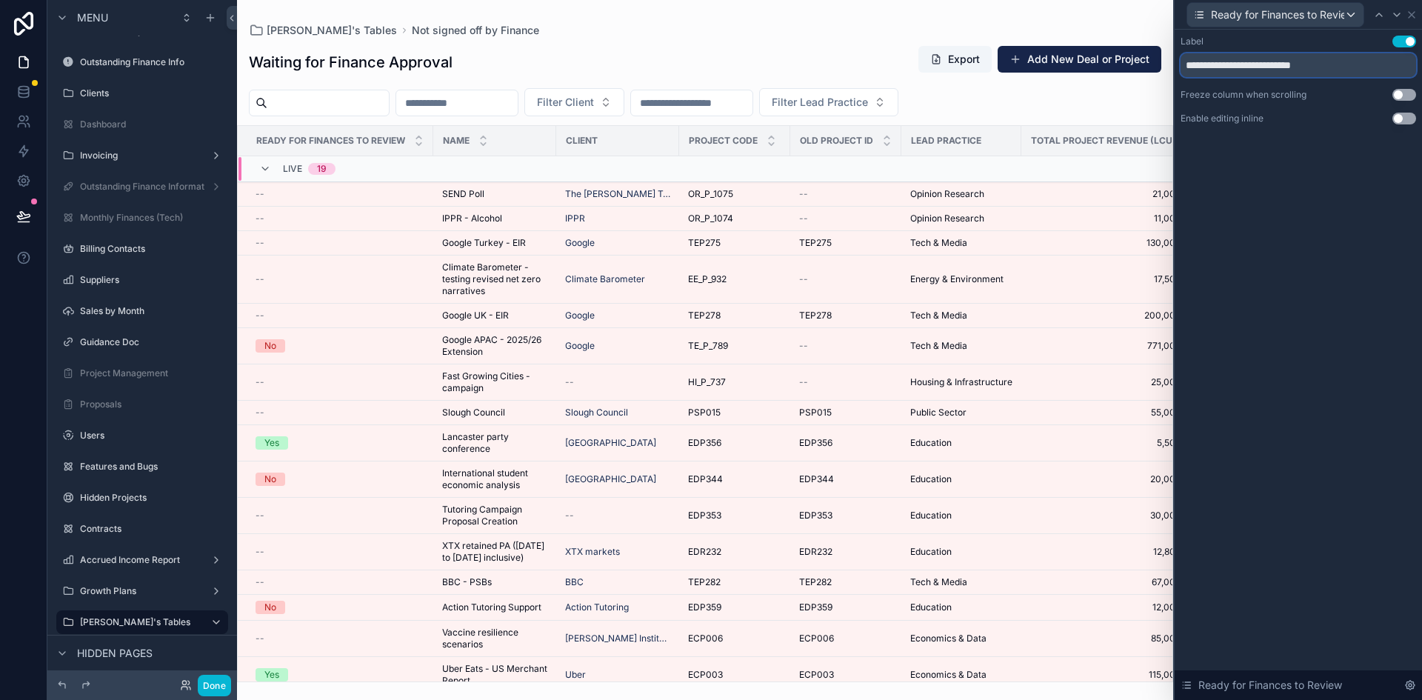
drag, startPoint x: 1223, startPoint y: 63, endPoint x: 1283, endPoint y: 62, distance: 60.0
click at [1283, 62] on input "**********" at bounding box center [1299, 65] width 236 height 24
click at [1253, 71] on input "**********" at bounding box center [1299, 65] width 236 height 24
drag, startPoint x: 1237, startPoint y: 63, endPoint x: 1290, endPoint y: 66, distance: 53.4
click at [1290, 66] on input "**********" at bounding box center [1299, 65] width 236 height 24
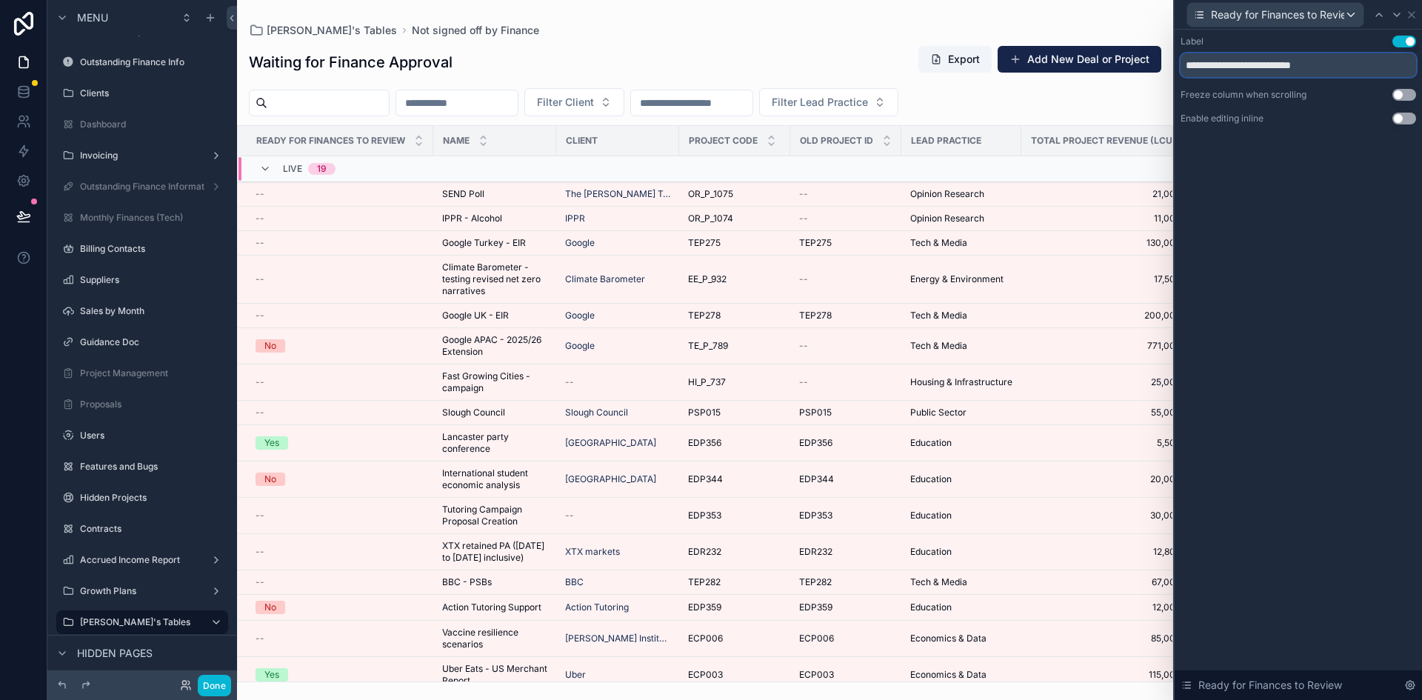
click at [1244, 67] on input "**********" at bounding box center [1299, 65] width 236 height 24
drag, startPoint x: 1214, startPoint y: 63, endPoint x: 1282, endPoint y: 61, distance: 68.2
click at [1282, 61] on input "**********" at bounding box center [1299, 65] width 236 height 24
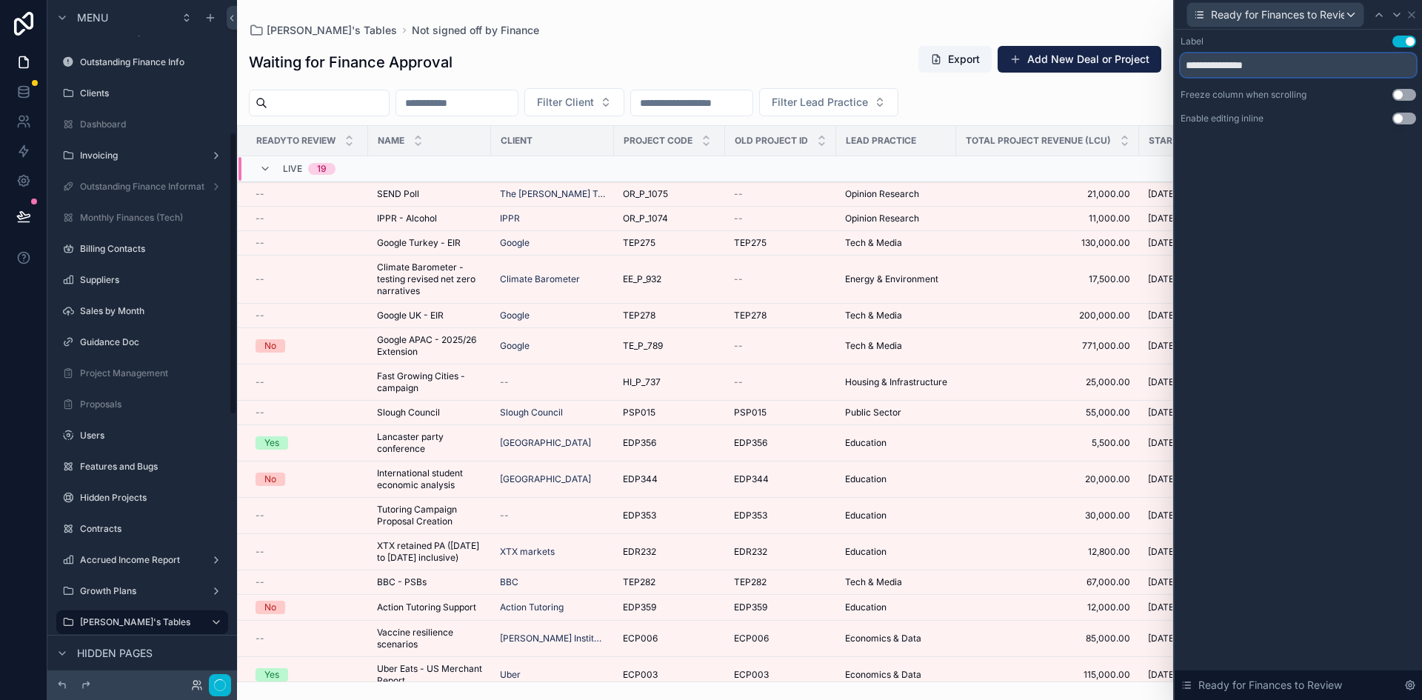
scroll to position [318, 0]
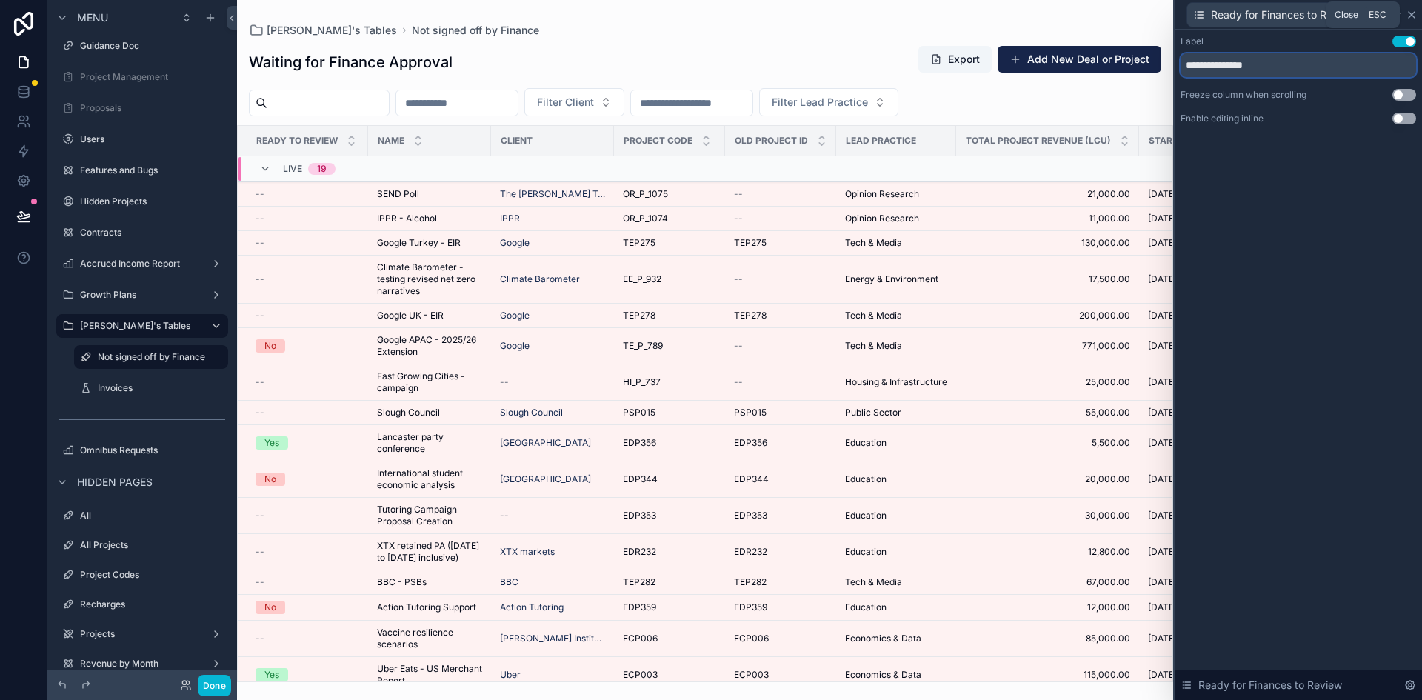
type input "**********"
click at [1409, 10] on icon at bounding box center [1412, 15] width 12 height 12
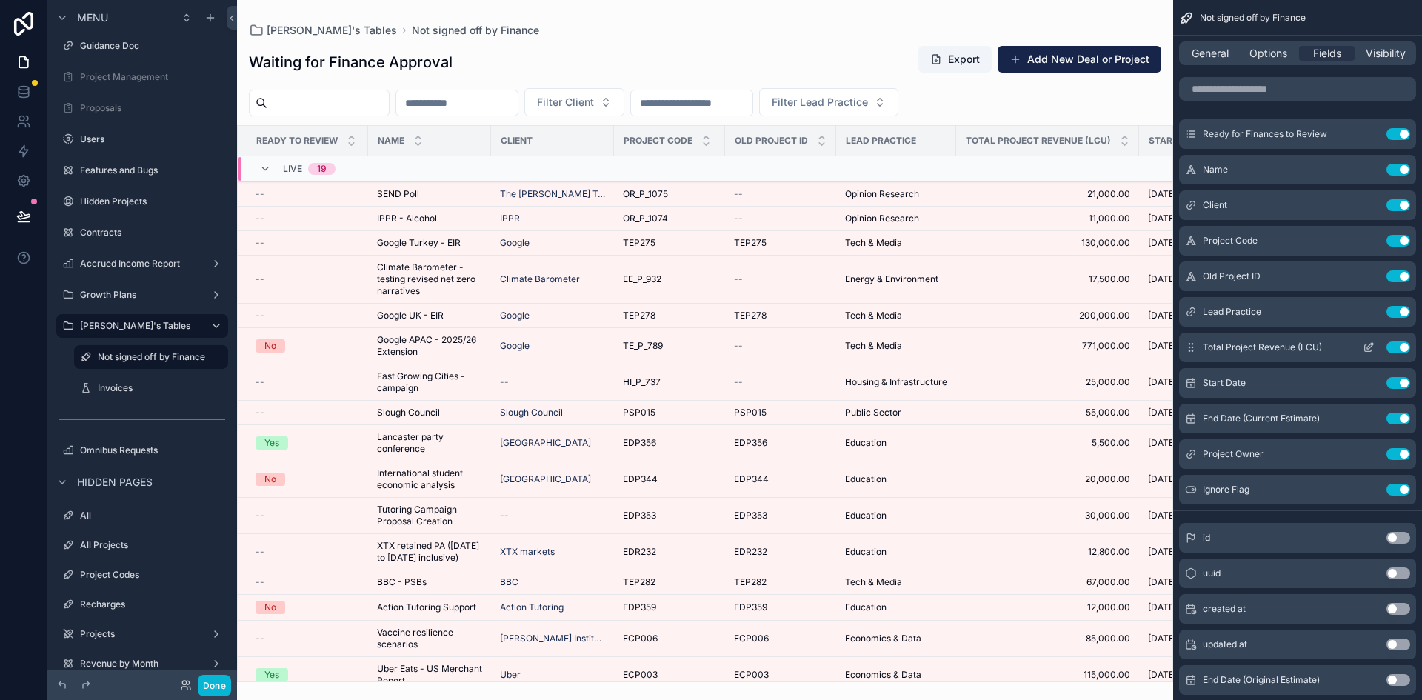
click at [1369, 344] on icon "scrollable content" at bounding box center [1369, 347] width 12 height 12
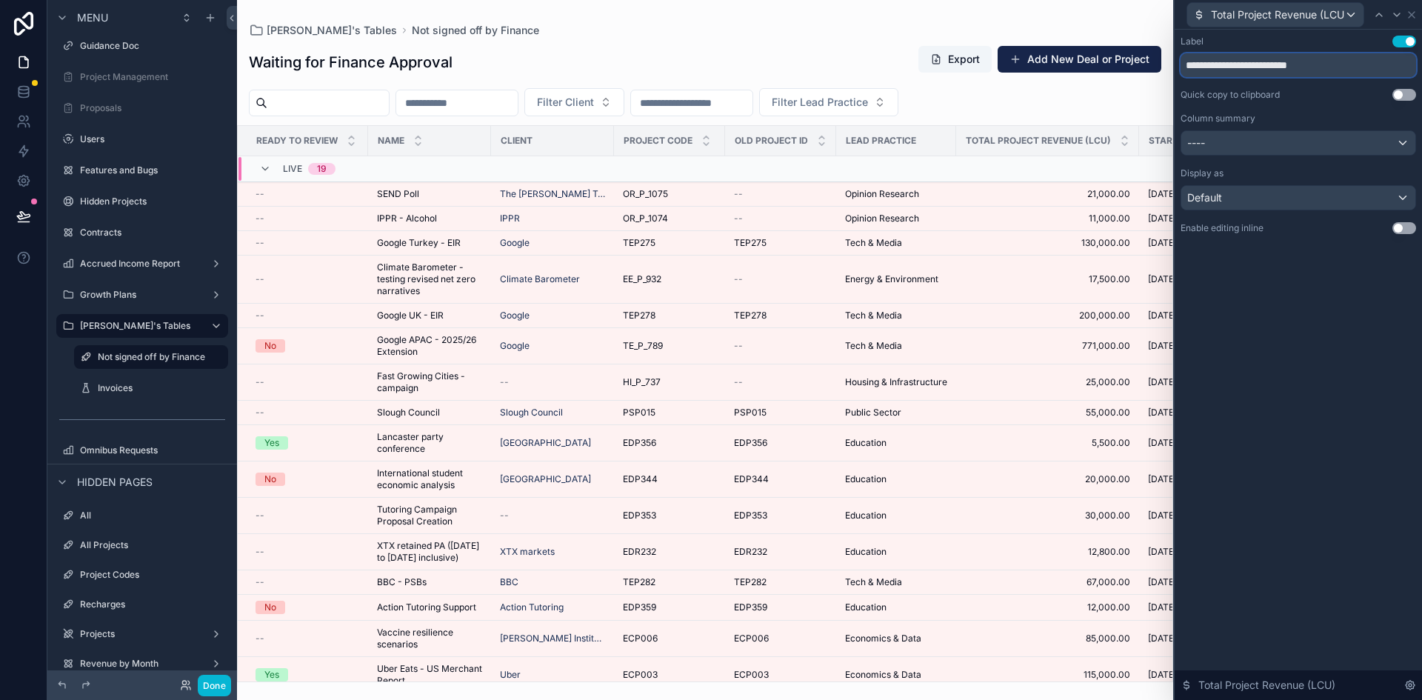
drag, startPoint x: 1213, startPoint y: 61, endPoint x: 1249, endPoint y: 65, distance: 36.5
click at [1249, 65] on input "**********" at bounding box center [1299, 65] width 236 height 24
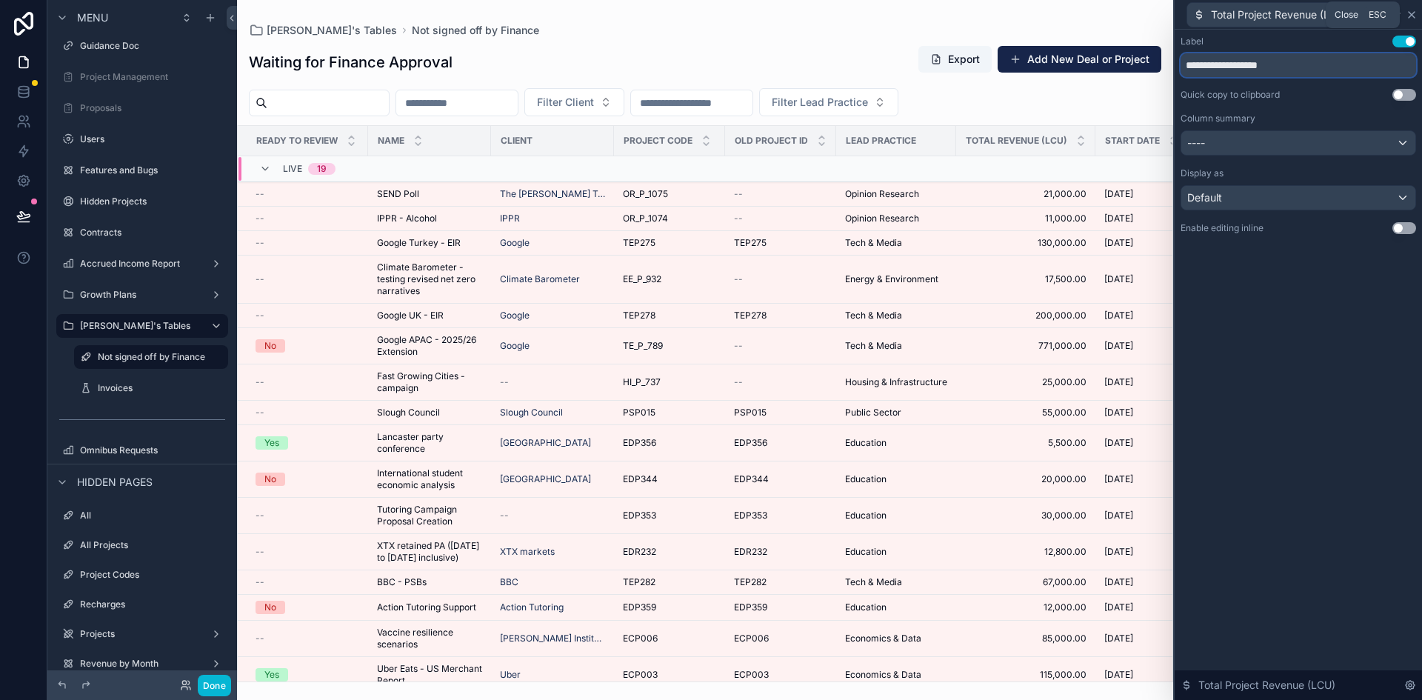
type input "**********"
click at [1414, 18] on icon at bounding box center [1412, 15] width 12 height 12
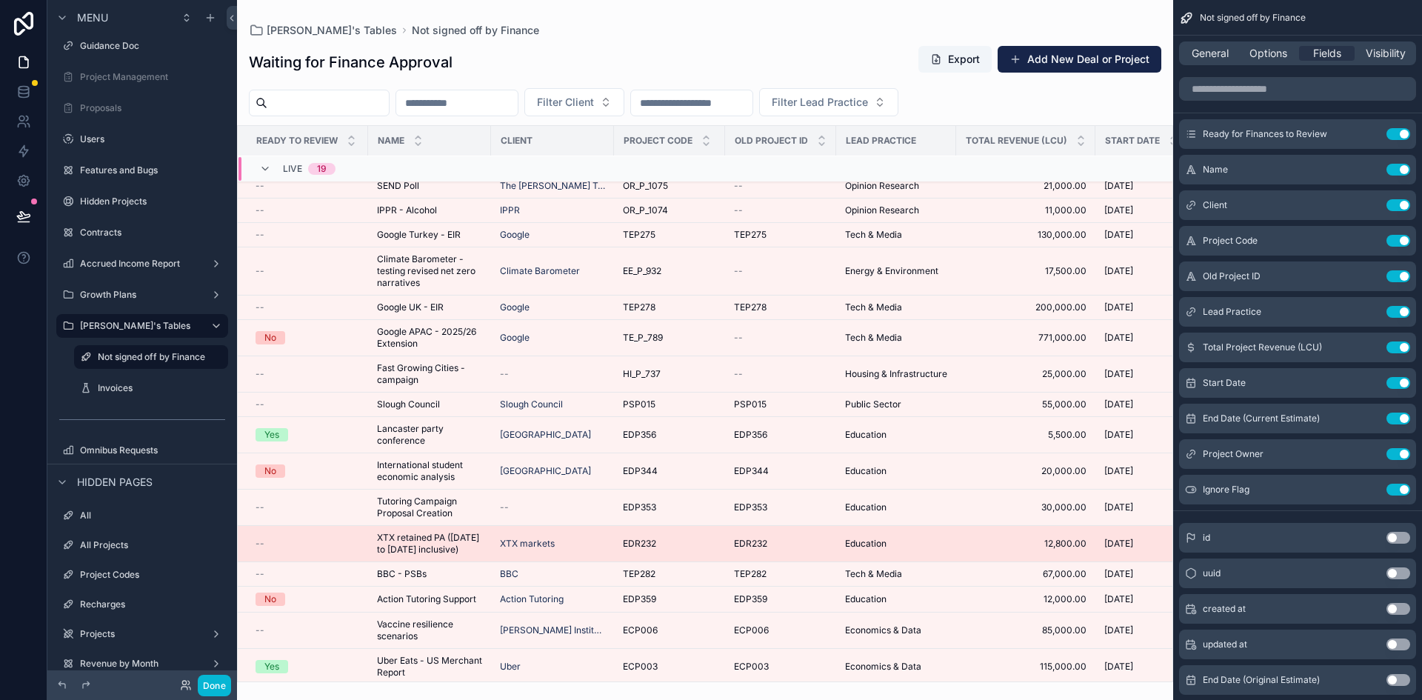
scroll to position [0, 0]
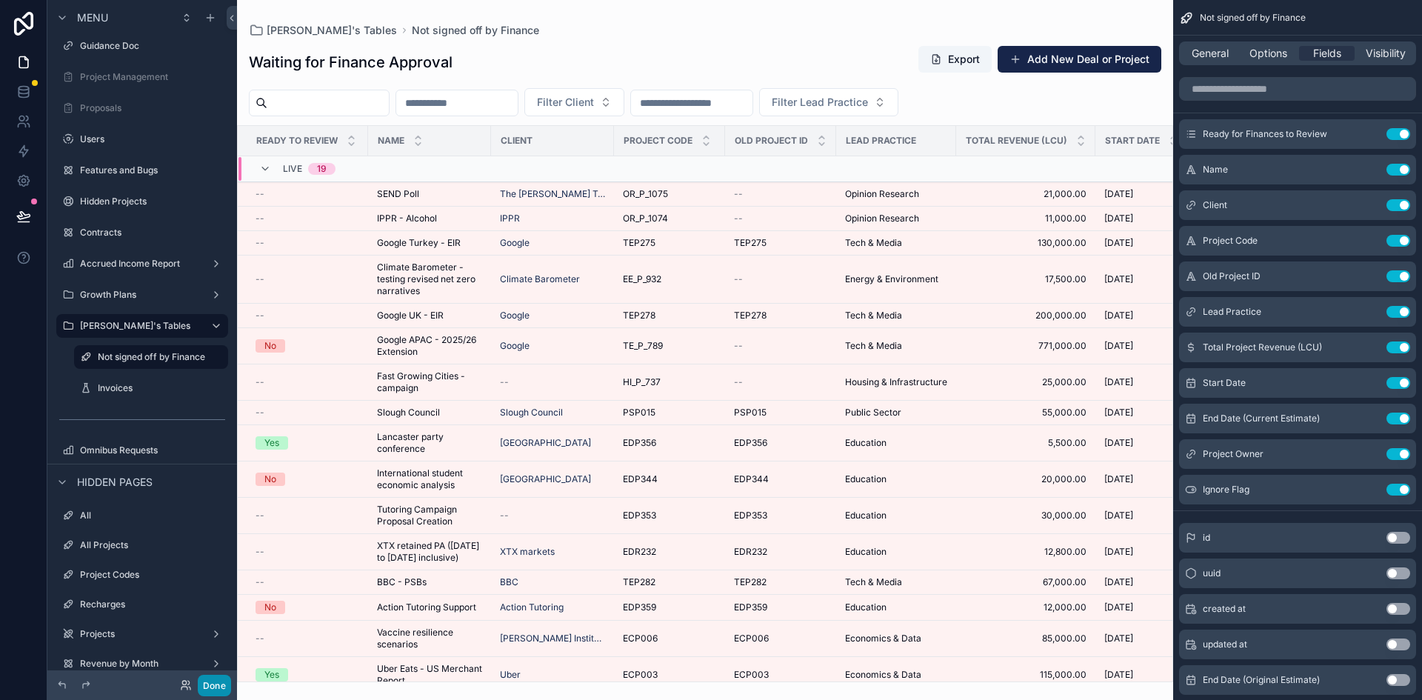
click at [219, 678] on button "Done" at bounding box center [214, 685] width 33 height 21
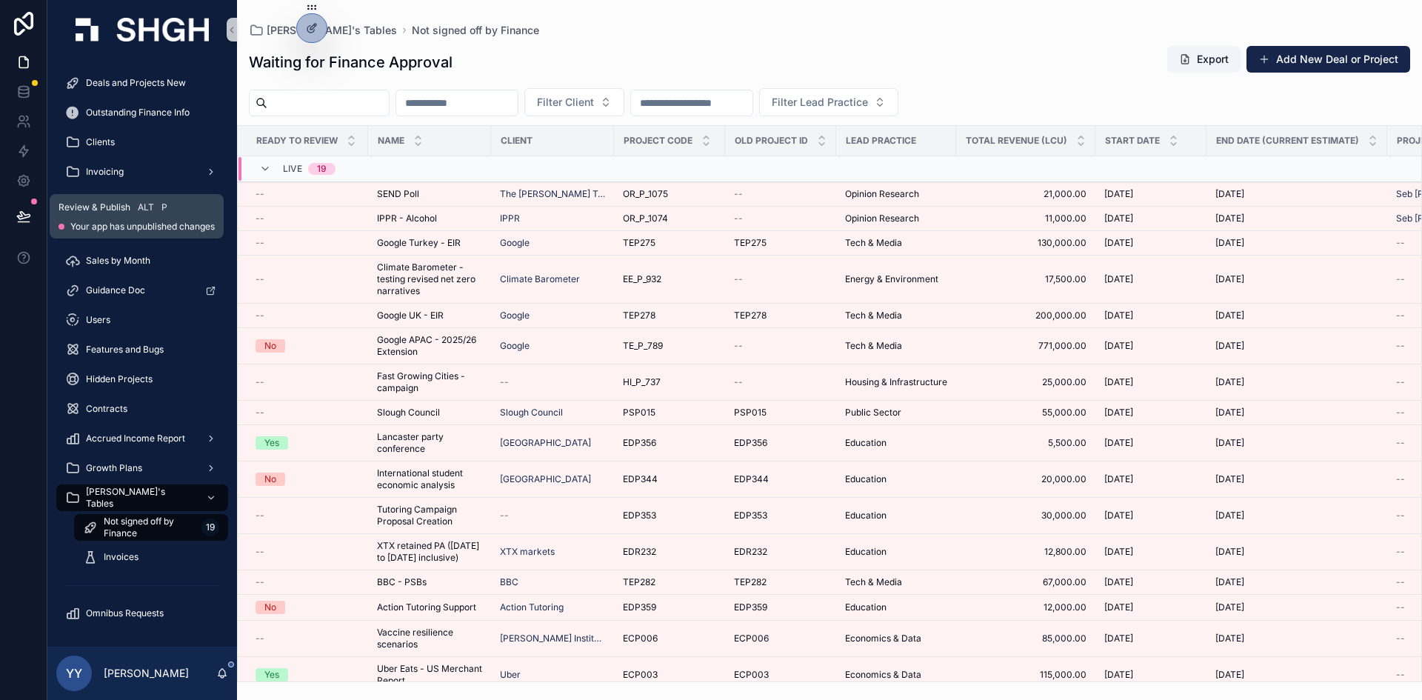
click at [34, 217] on button at bounding box center [23, 216] width 33 height 41
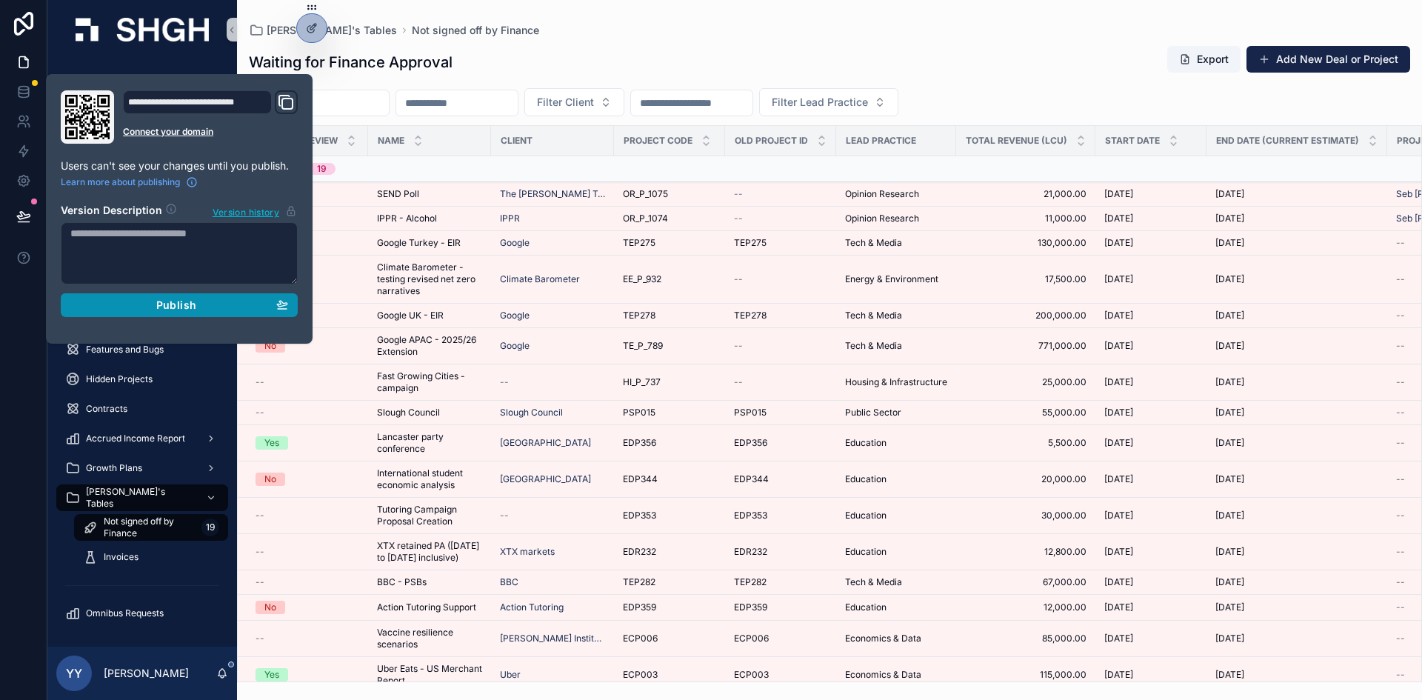
click at [198, 305] on div "Publish" at bounding box center [179, 304] width 218 height 13
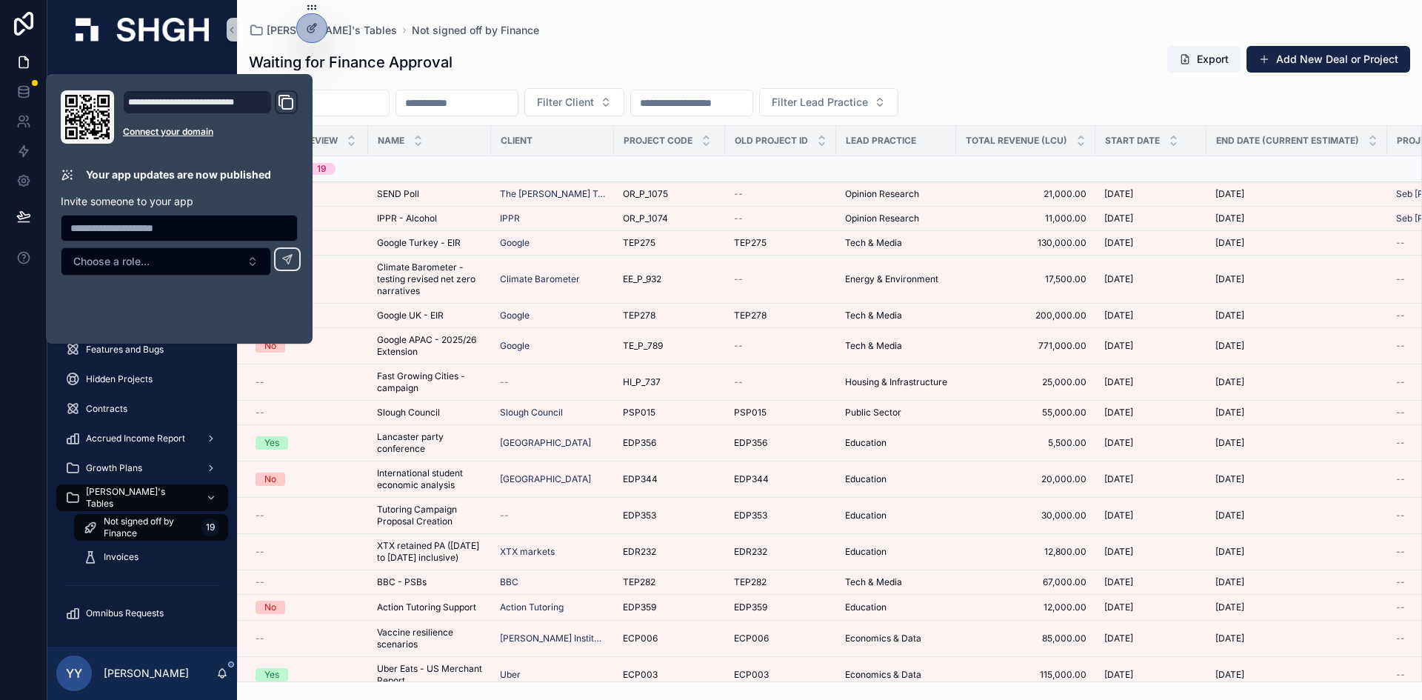
click at [543, 33] on div "[PERSON_NAME]'s Tables Not signed off by Finance" at bounding box center [829, 30] width 1161 height 13
